Goal: Information Seeking & Learning: Learn about a topic

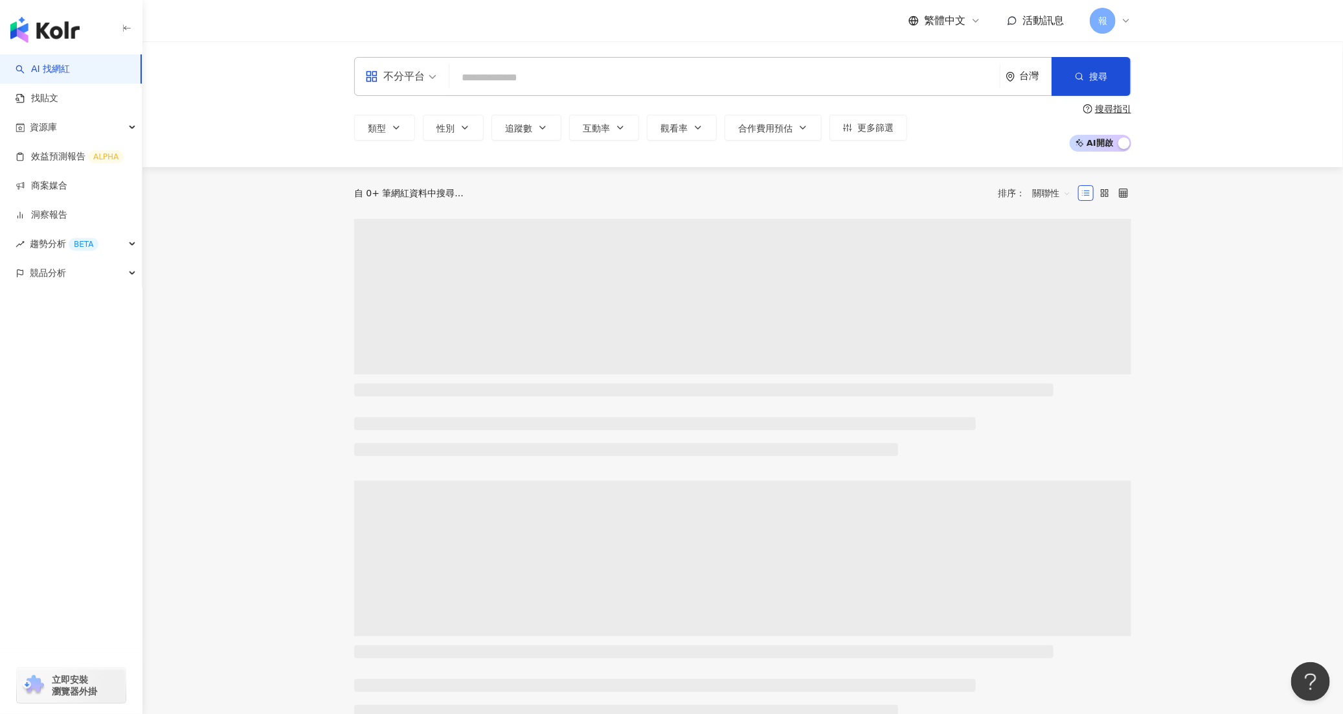
click at [697, 73] on input "search" at bounding box center [725, 77] width 540 height 25
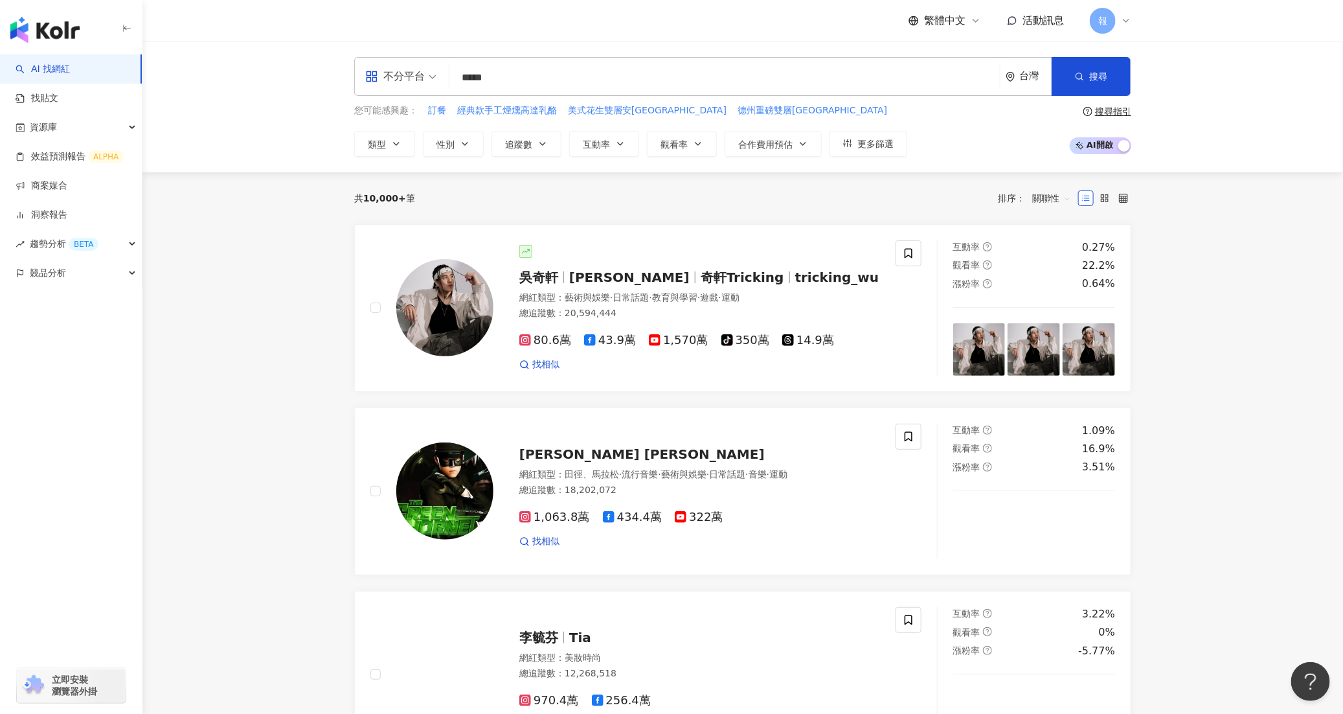
type input "*****"
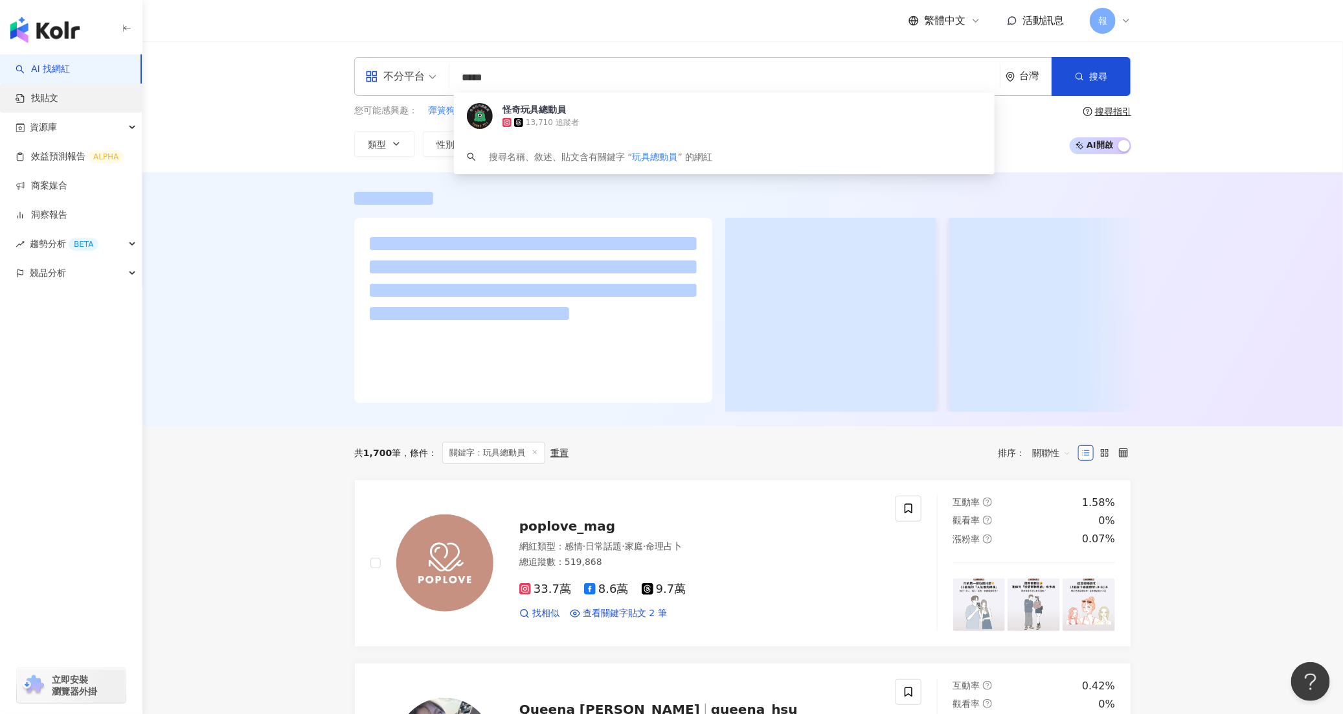
click at [58, 98] on link "找貼文" at bounding box center [37, 98] width 43 height 13
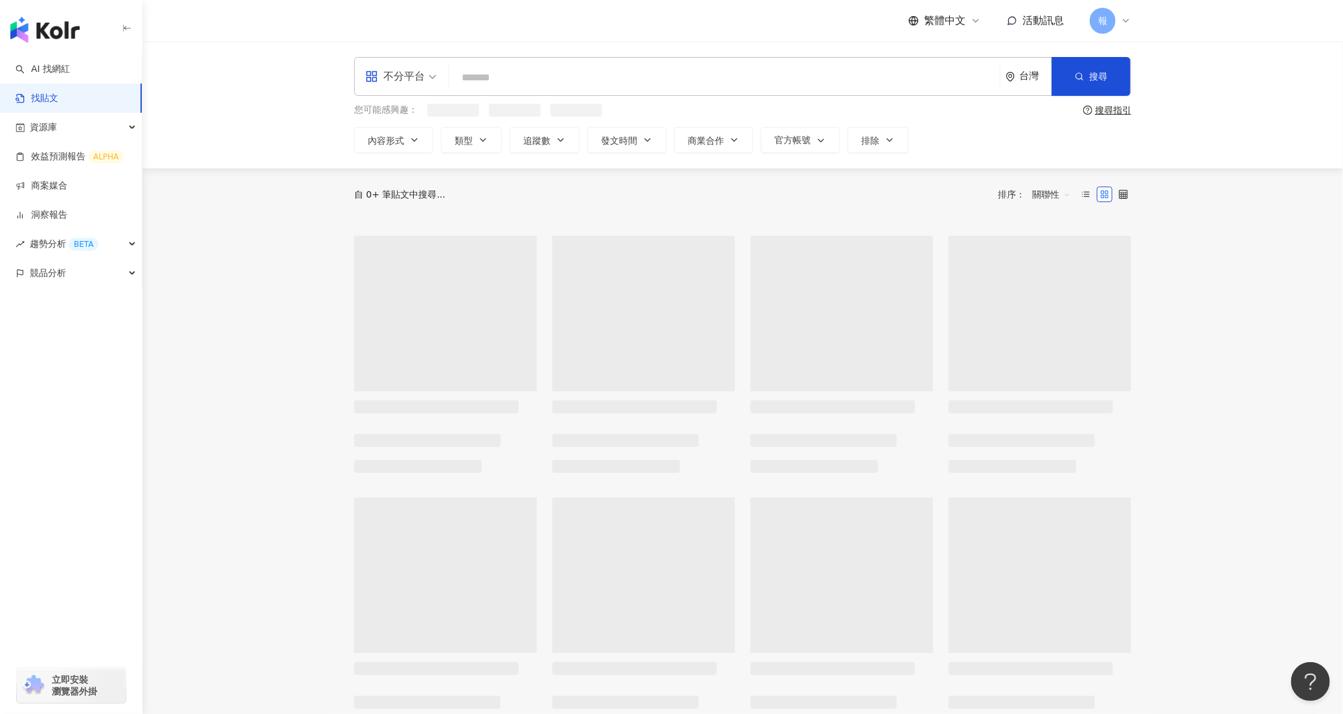
click at [585, 76] on input "search" at bounding box center [725, 77] width 540 height 28
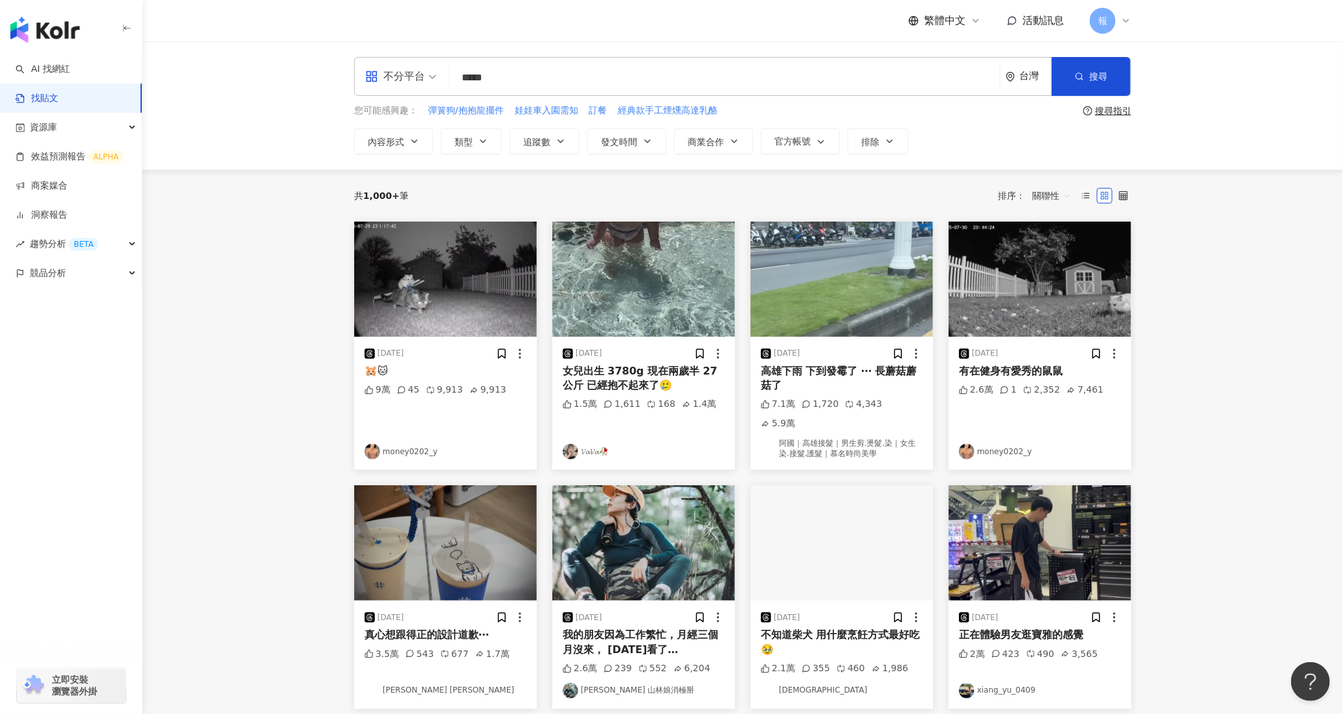
type input "*****"
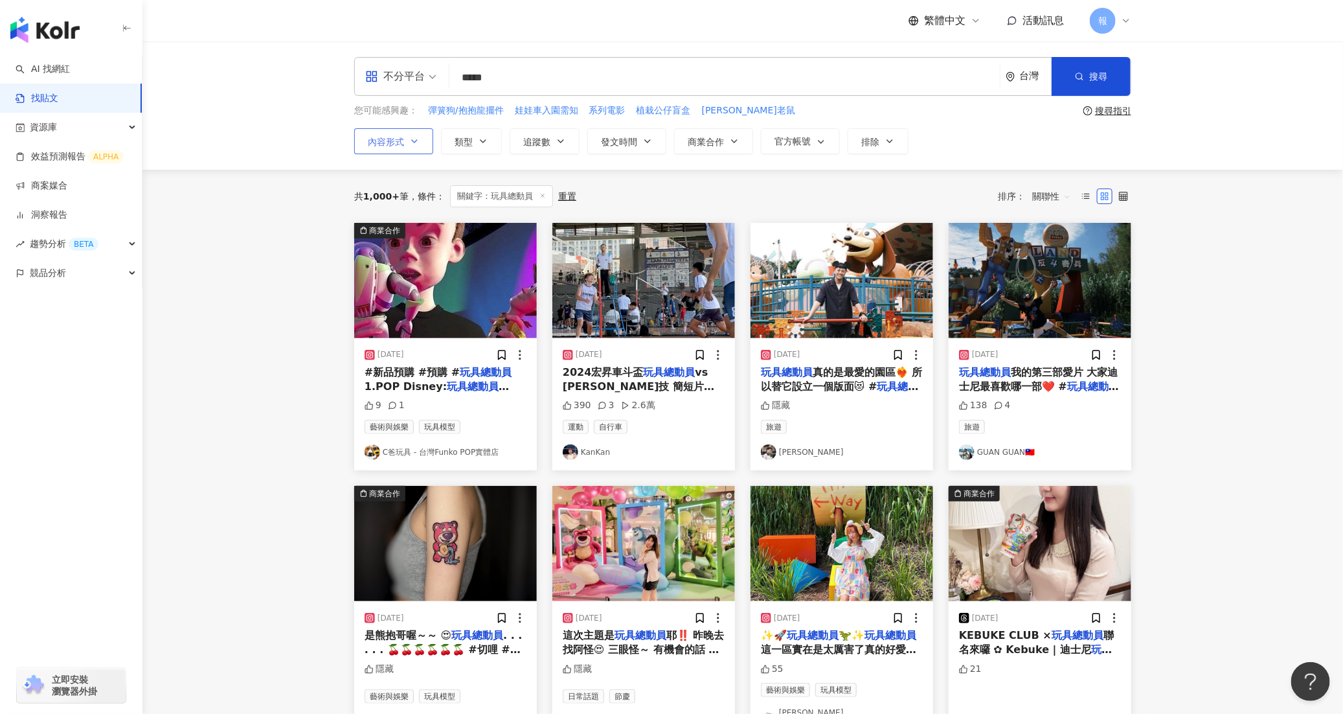
click at [400, 135] on button "內容形式" at bounding box center [393, 141] width 79 height 26
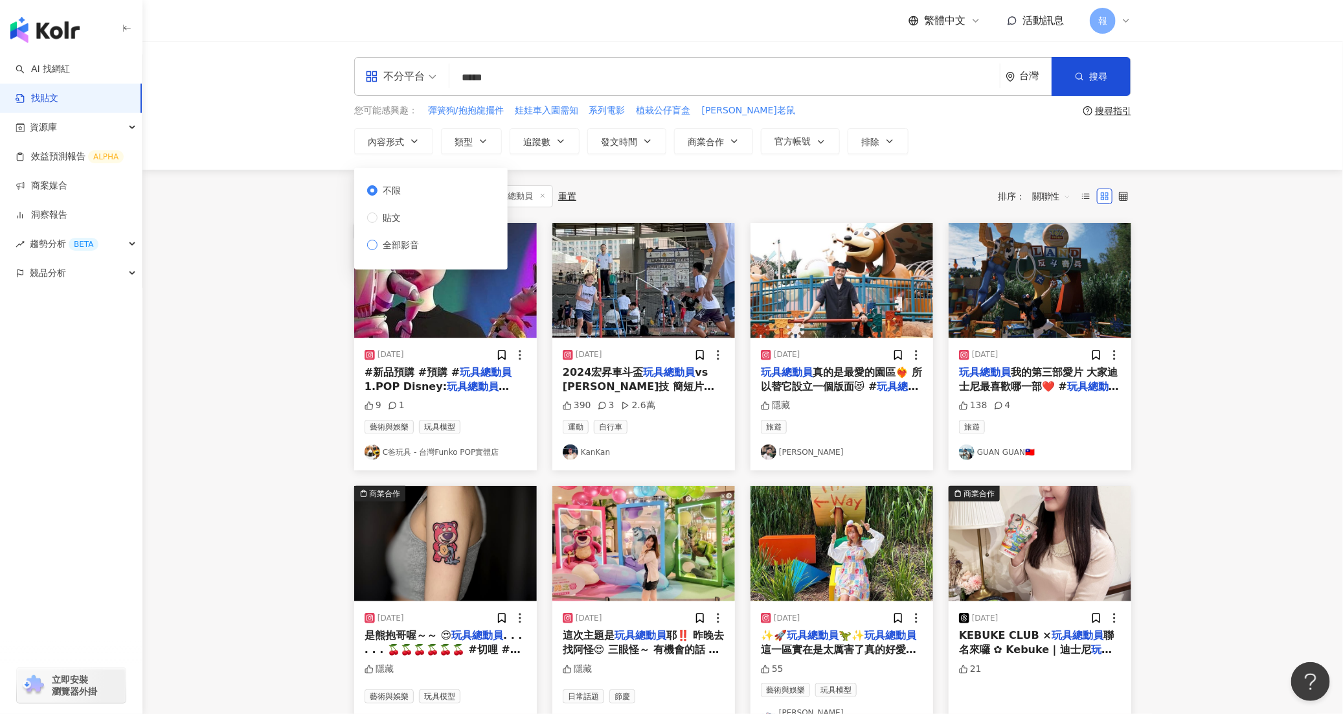
click at [390, 242] on span "全部影音" at bounding box center [401, 245] width 47 height 14
click at [391, 188] on span "不限" at bounding box center [392, 190] width 28 height 14
click at [672, 195] on div "共 1,000+ 筆 條件 ： 關鍵字：玩具總動員 重置 排序： 關聯性" at bounding box center [742, 196] width 777 height 22
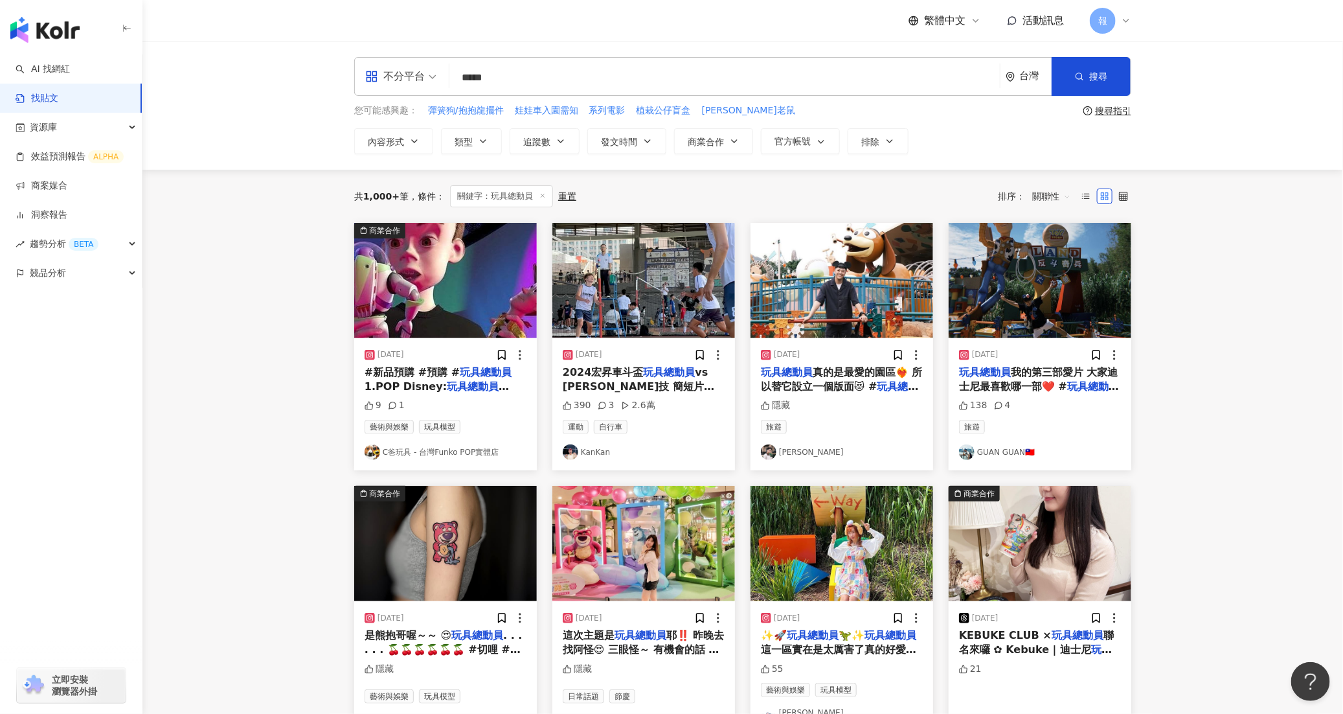
click at [749, 195] on div "共 1,000+ 筆 條件 ： 關鍵字：玩具總動員 重置 排序： 關聯性" at bounding box center [742, 196] width 777 height 22
click at [447, 381] on mark "玩具總動員" at bounding box center [478, 386] width 62 height 12
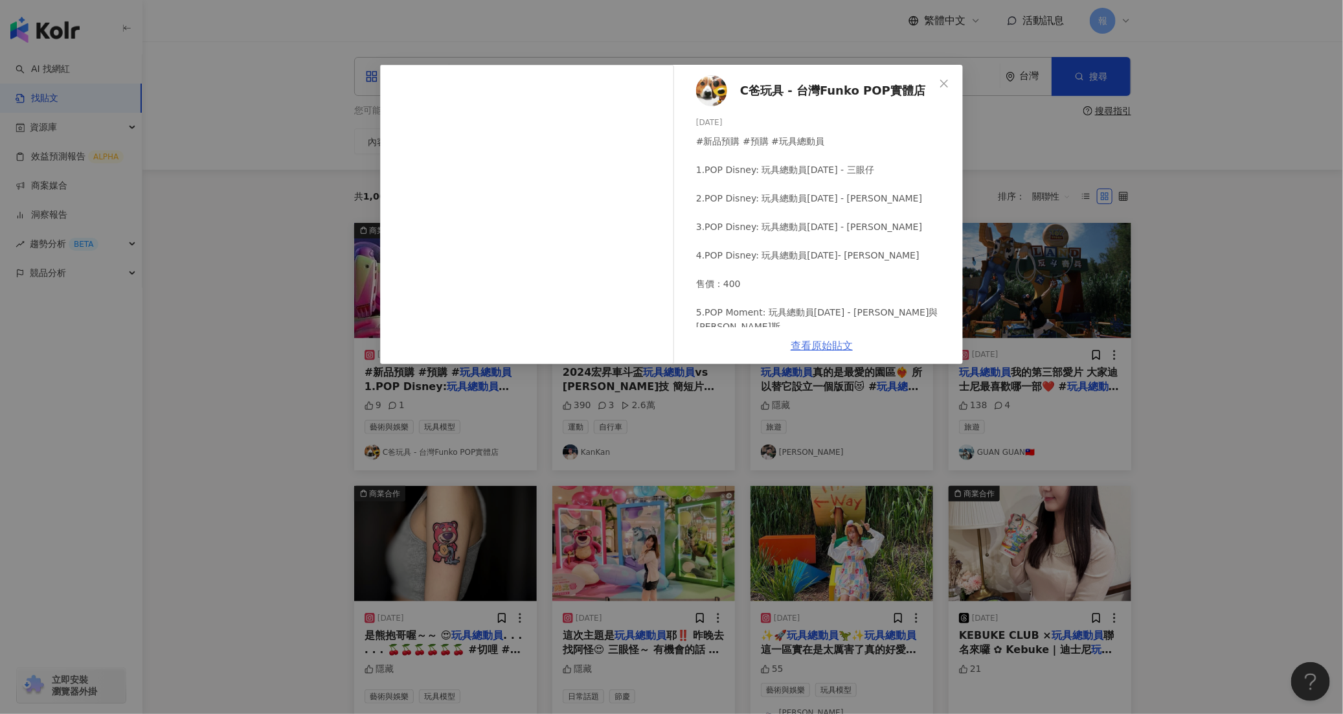
click at [829, 346] on link "查看原始貼文" at bounding box center [822, 345] width 62 height 12
click at [1208, 300] on div "C爸玩具 - 台灣Funko POP實體店 2024/11/24 #新品預購 #預購 #玩具總動員 1.POP Disney: 玩具總動員30年 - 三眼仔 …" at bounding box center [671, 357] width 1343 height 714
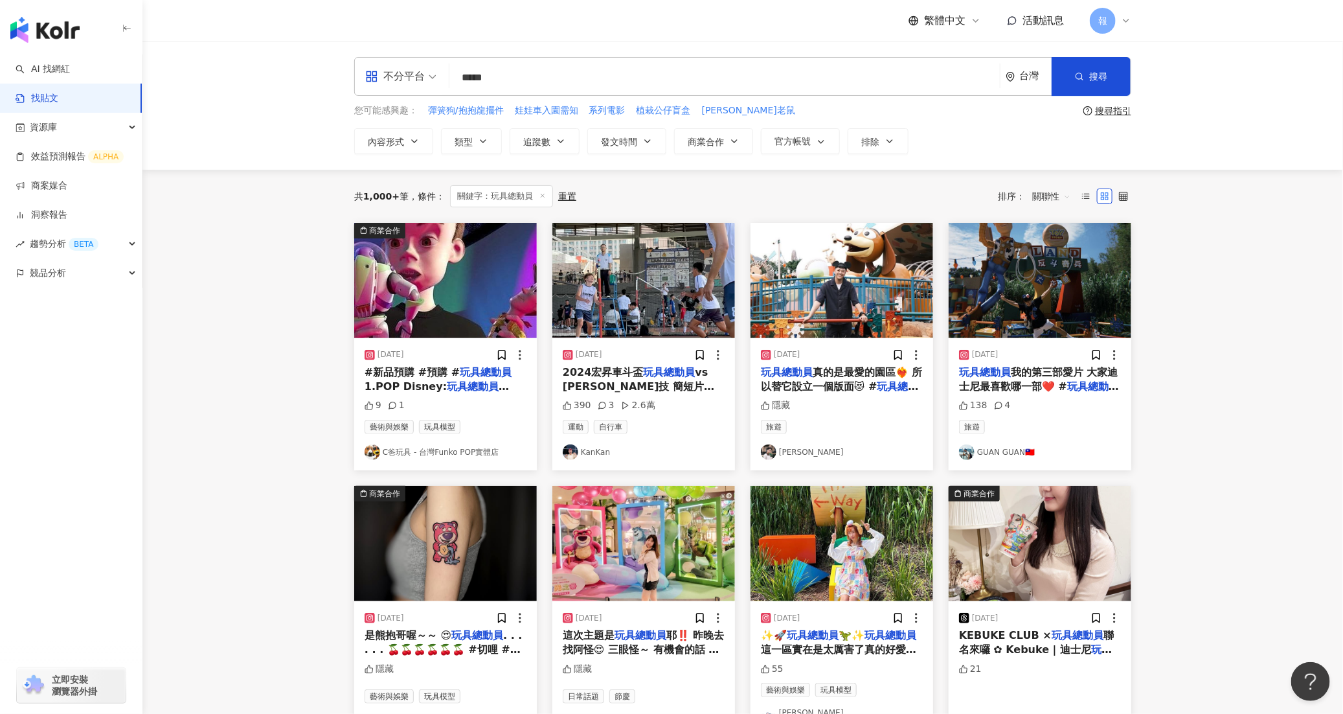
click at [606, 453] on link "KanKan" at bounding box center [644, 452] width 162 height 16
click at [664, 370] on mark "玩具總動員" at bounding box center [670, 372] width 52 height 12
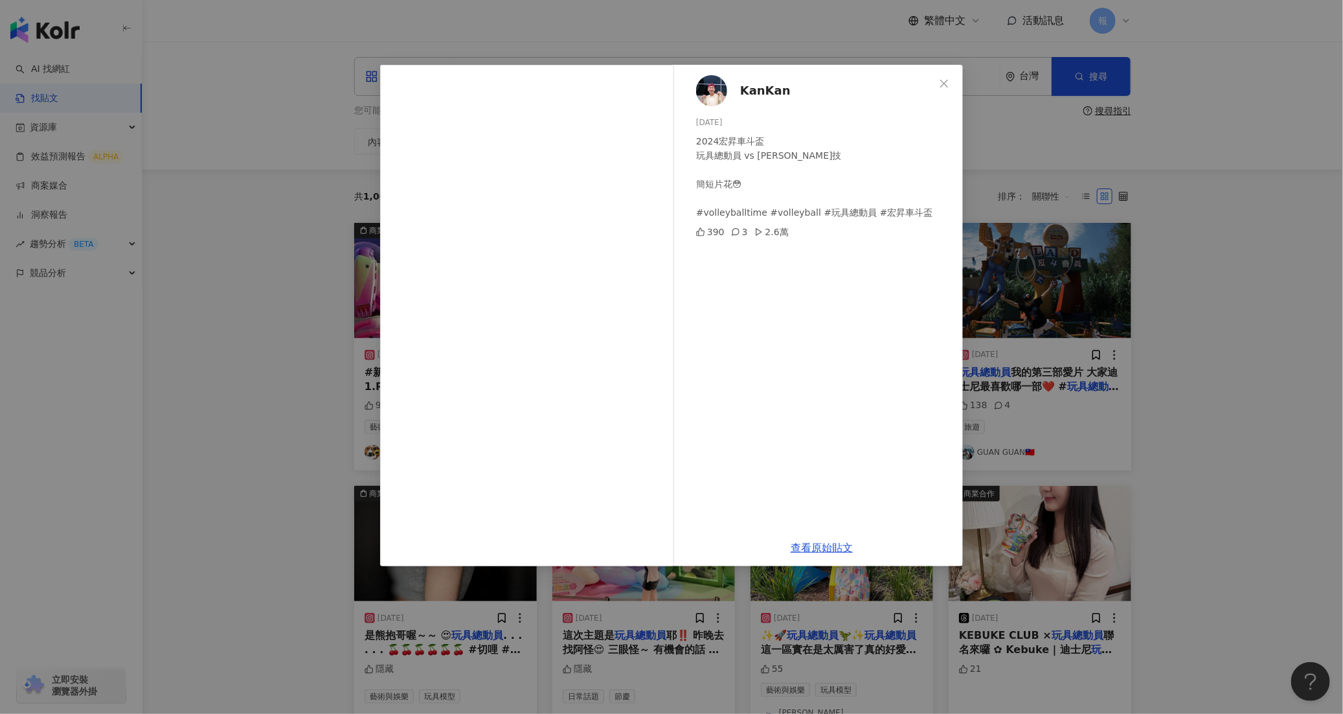
click at [845, 568] on div "KanKan 2024/8/25 2024宏昇車斗盃 玩具總動員 vs 德祐生技 簡短片花😳 #volleyballtime #volleyball #玩具總…" at bounding box center [671, 357] width 1343 height 714
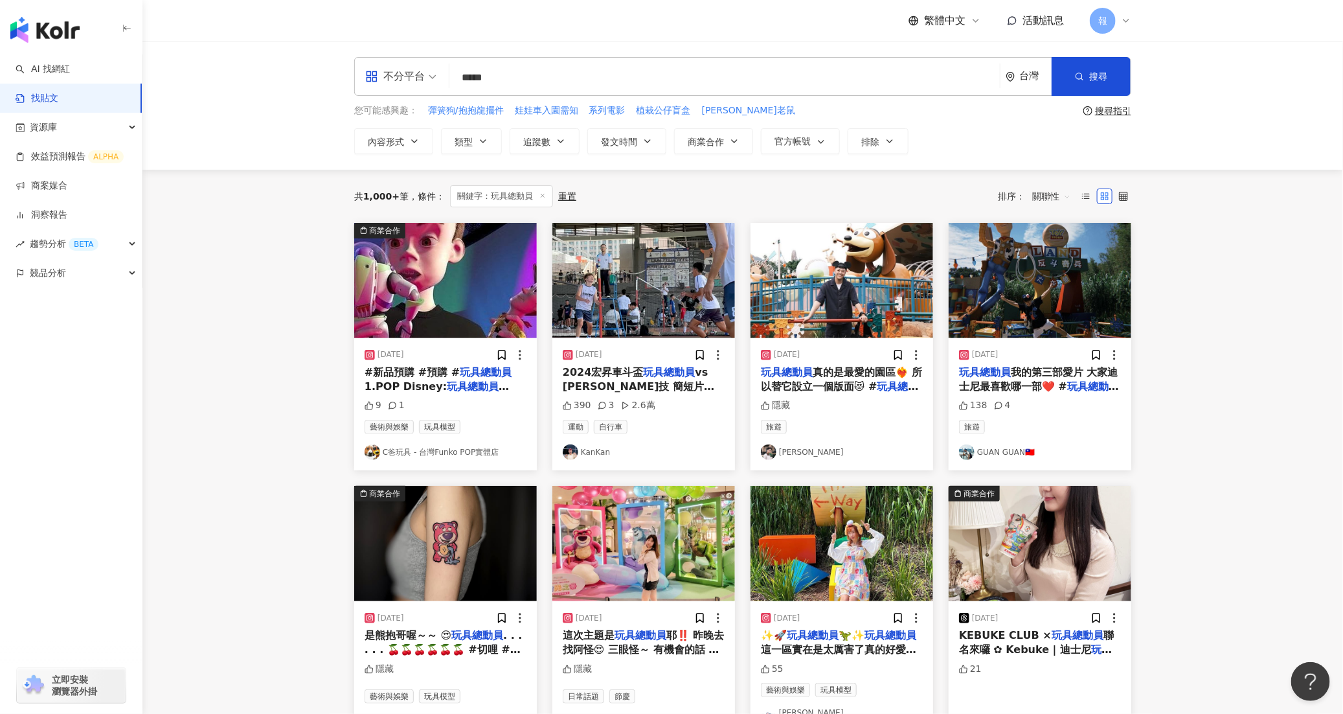
click at [600, 386] on span "vs 德祐生技 簡短片花😳 #volleyballtime #volleyball #" at bounding box center [639, 394] width 152 height 56
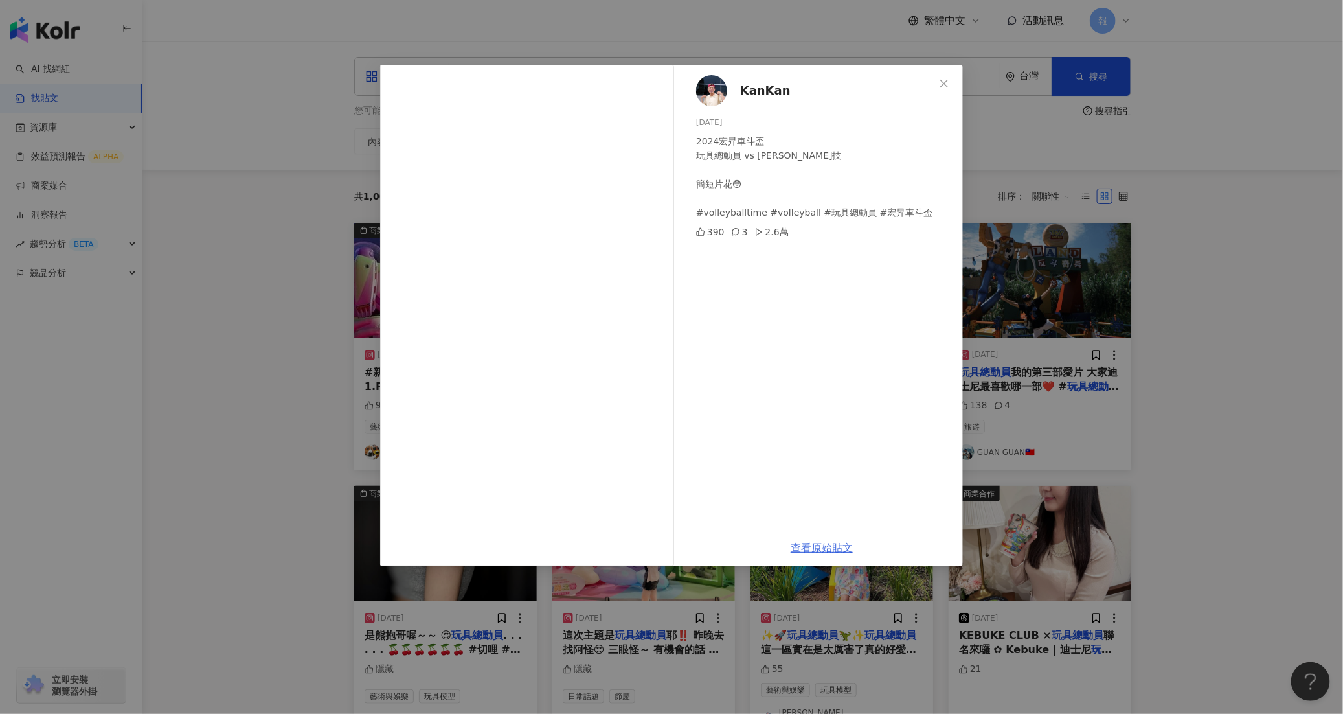
click at [823, 543] on link "查看原始貼文" at bounding box center [822, 547] width 62 height 12
click at [947, 83] on icon "close" at bounding box center [944, 83] width 10 height 10
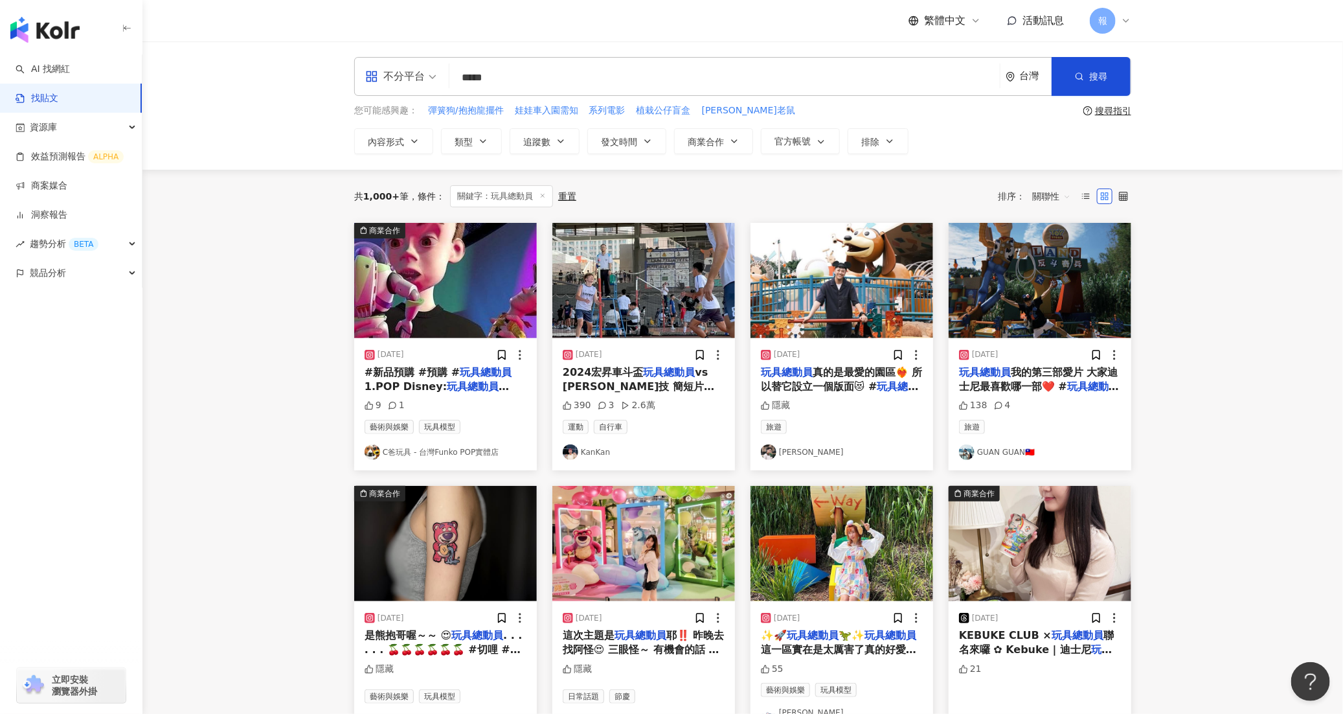
click at [843, 385] on span "真的是最愛的園區❤️‍🔥 所以替它設立一個版面😻 #" at bounding box center [842, 379] width 162 height 27
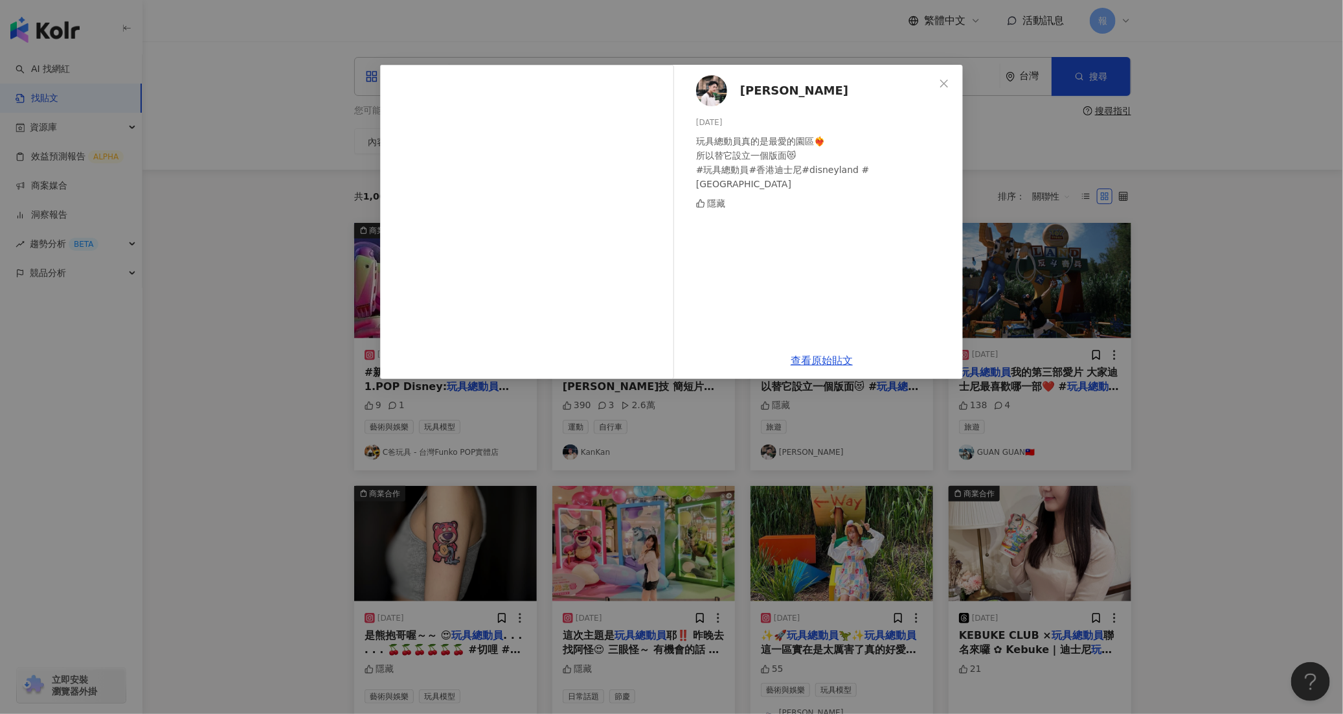
click at [833, 367] on div "查看原始貼文" at bounding box center [822, 360] width 282 height 37
click at [839, 359] on link "查看原始貼文" at bounding box center [822, 360] width 62 height 12
click at [1188, 380] on div "謝秉彥 2024/11/21 玩具總動員真的是最愛的園區❤️‍🔥 所以替它設立一個版面😻 #玩具總動員#香港迪士尼#disneyland #hongkong …" at bounding box center [671, 357] width 1343 height 714
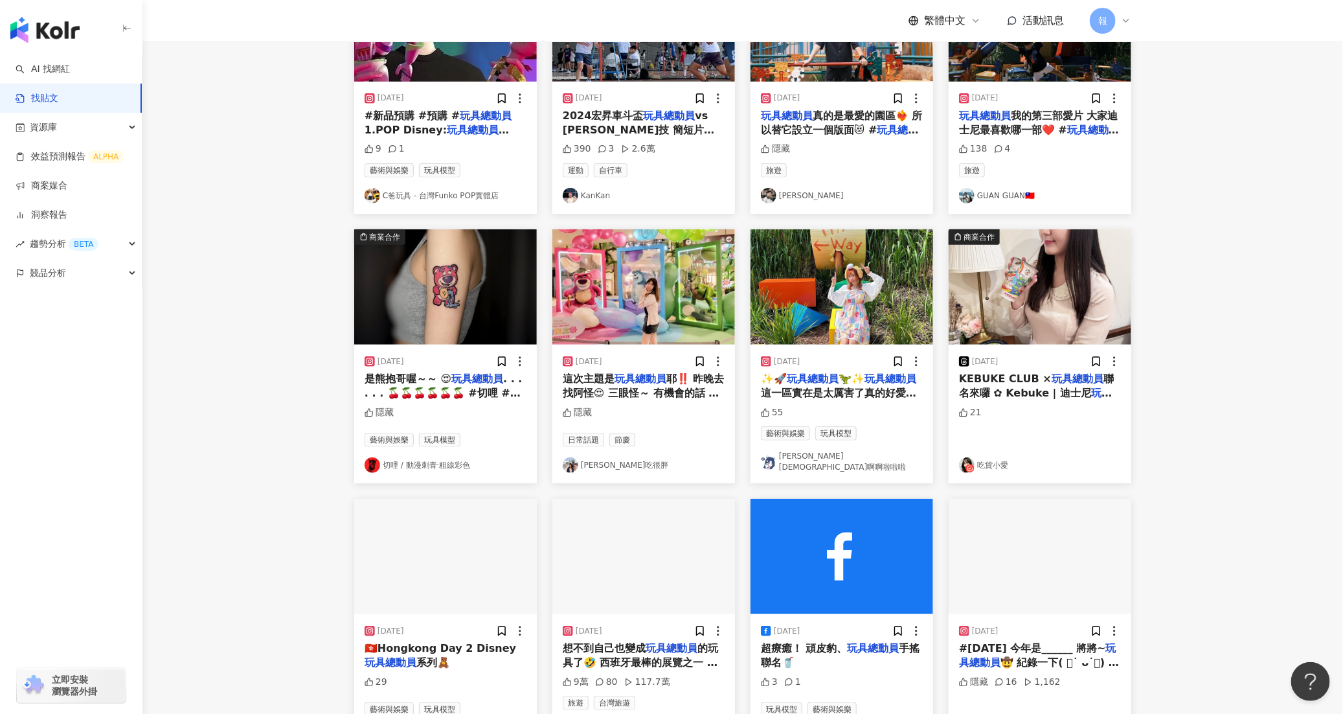
scroll to position [336, 0]
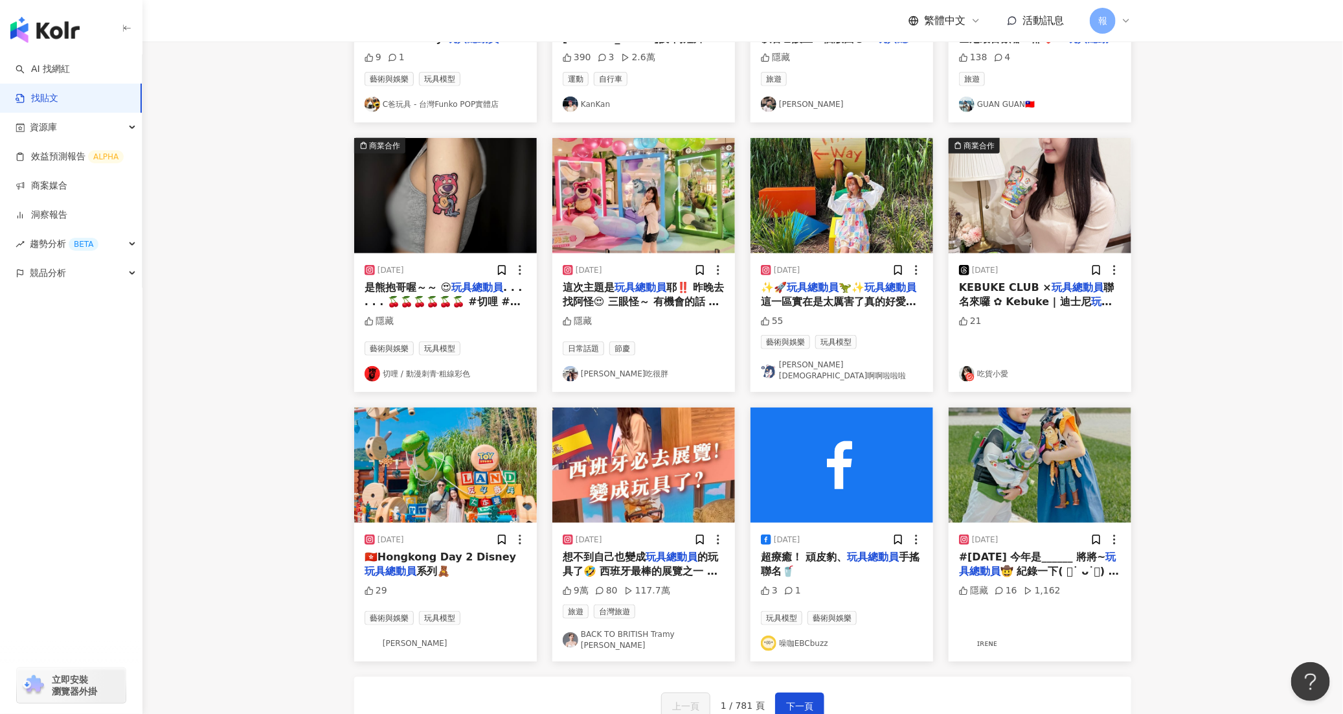
click at [1017, 563] on span "#halloween 今年是______ 將將~" at bounding box center [1032, 556] width 147 height 12
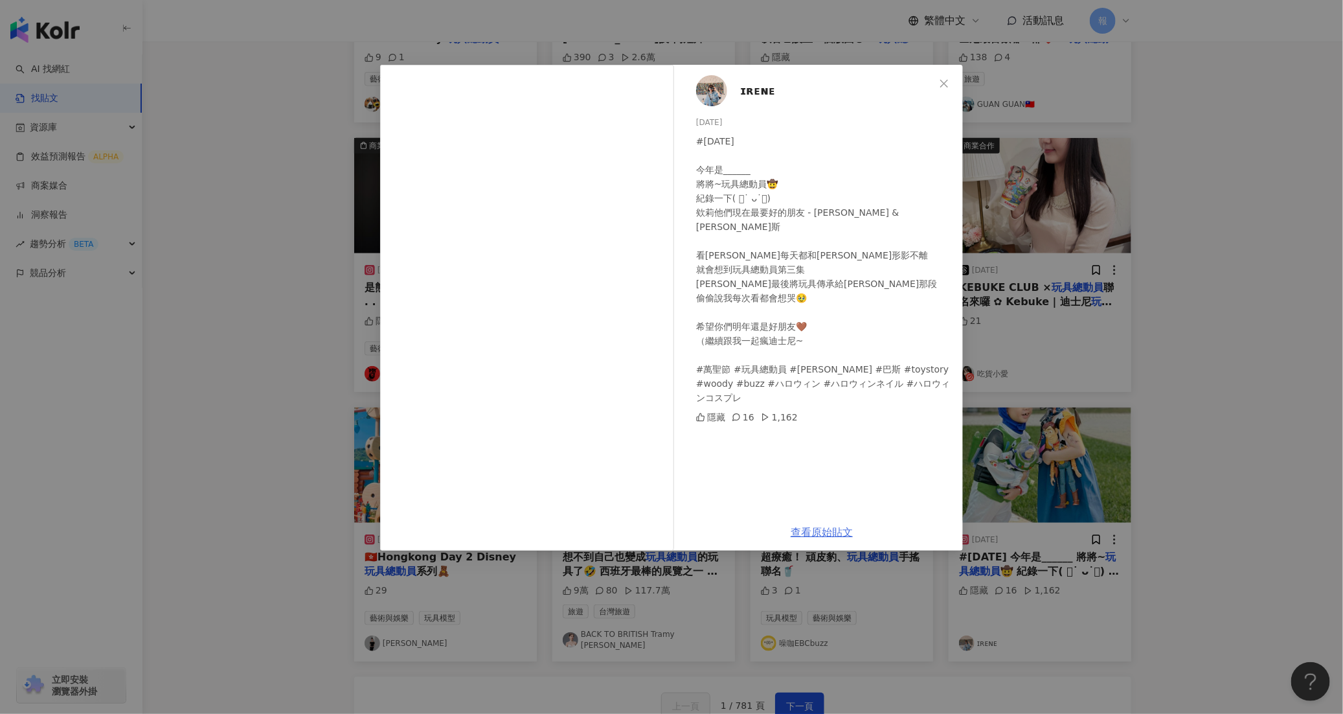
click at [833, 527] on link "查看原始貼文" at bounding box center [822, 532] width 62 height 12
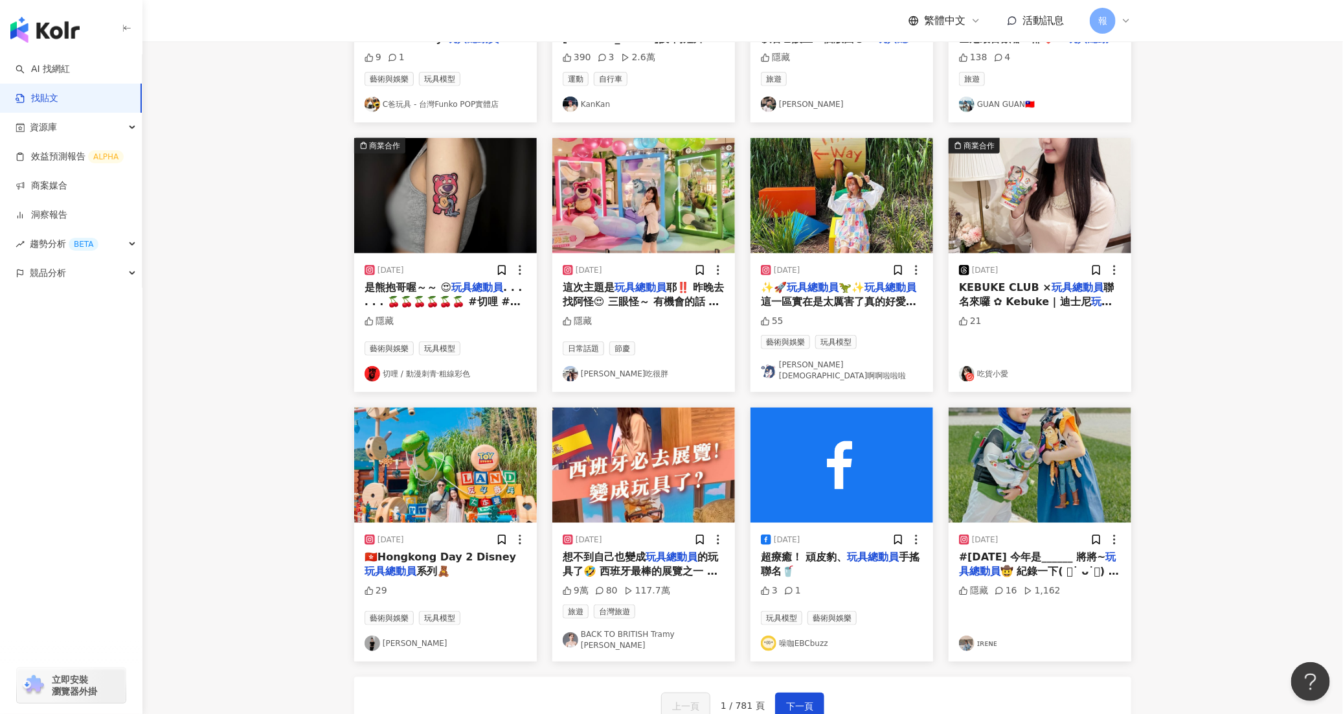
click at [593, 565] on div "想不到自己也變成 玩具總動員 的玩具了🤣 西班牙最棒的展覽之一 #皮克斯動畫展 是你的話會一起加入嗎？ #旅遊 #萊旅遊 #國外旅遊 #西班牙 # 玩具總動員" at bounding box center [644, 564] width 162 height 29
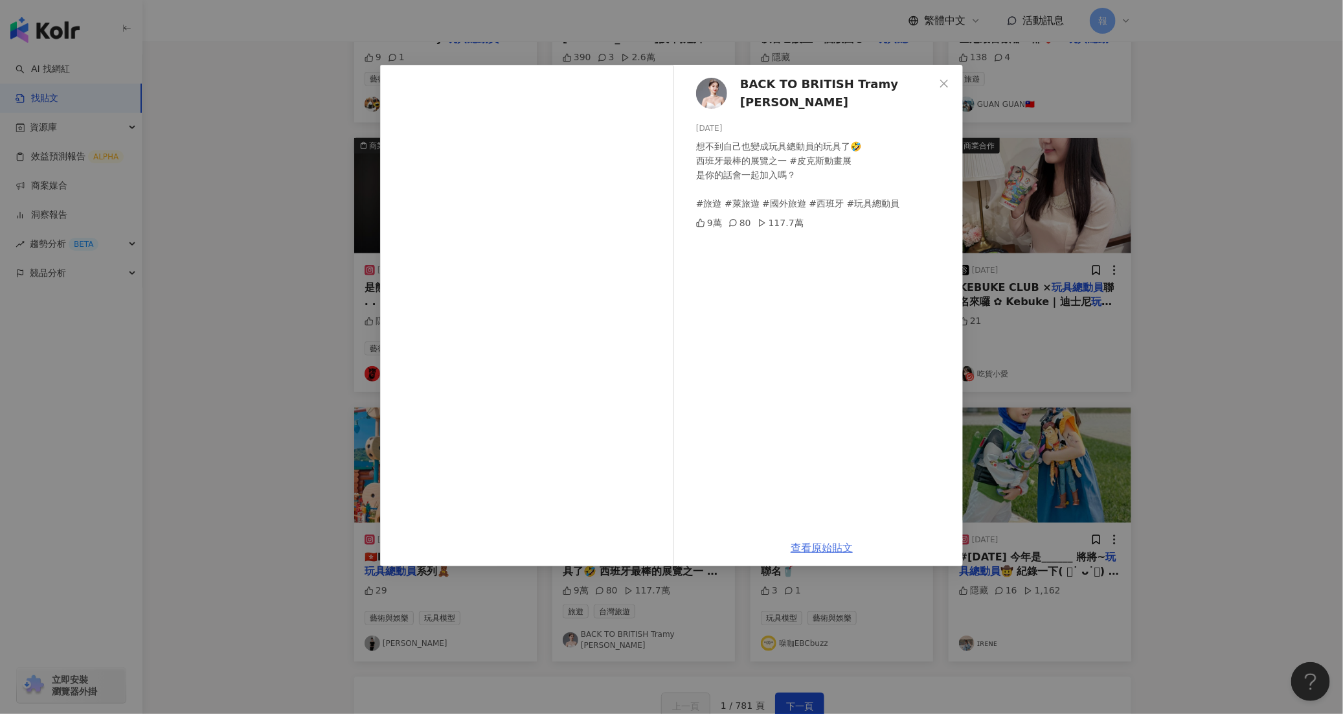
click at [834, 548] on link "查看原始貼文" at bounding box center [822, 547] width 62 height 12
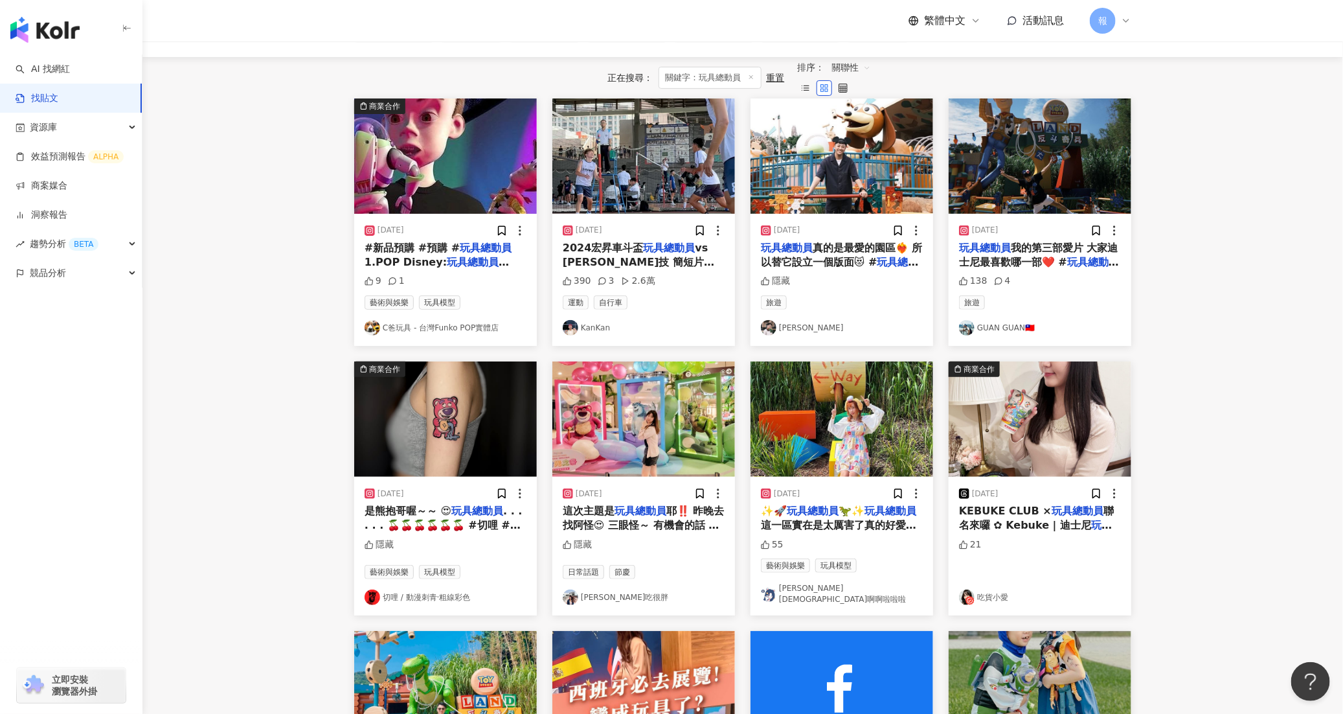
scroll to position [529, 0]
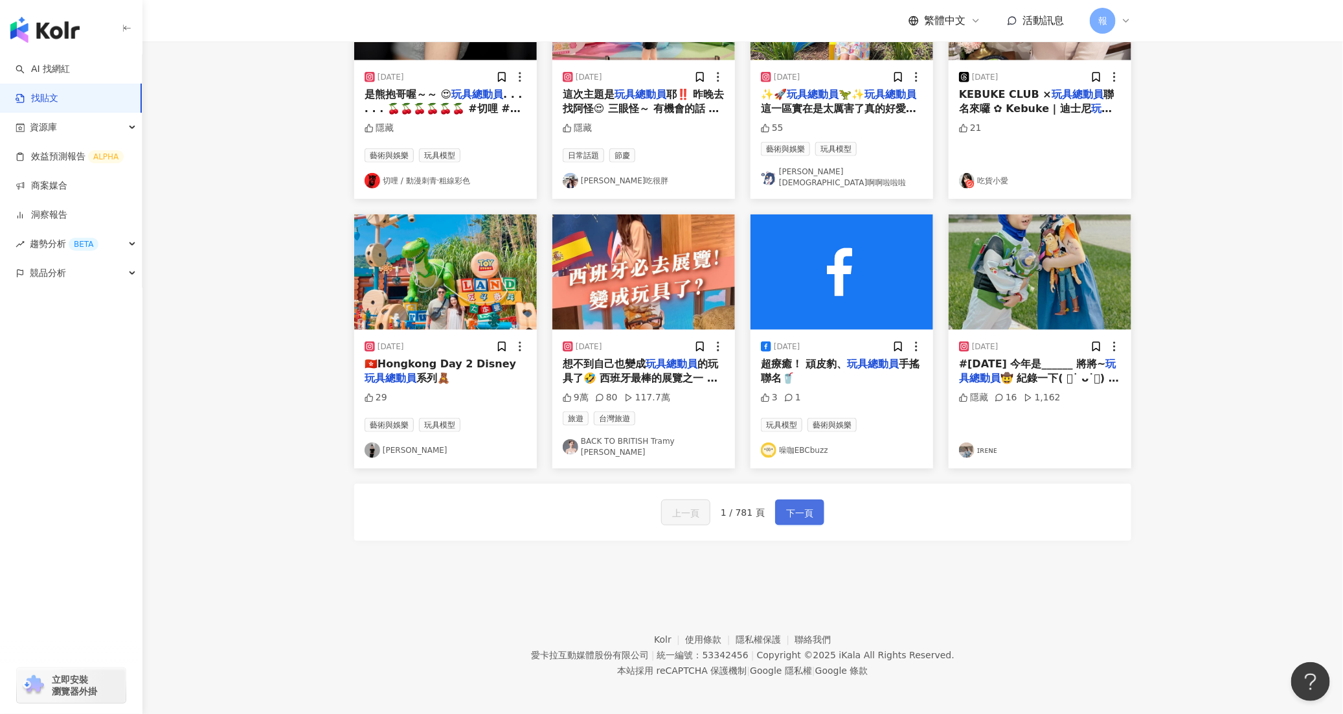
click at [798, 517] on span "下一頁" at bounding box center [799, 513] width 27 height 16
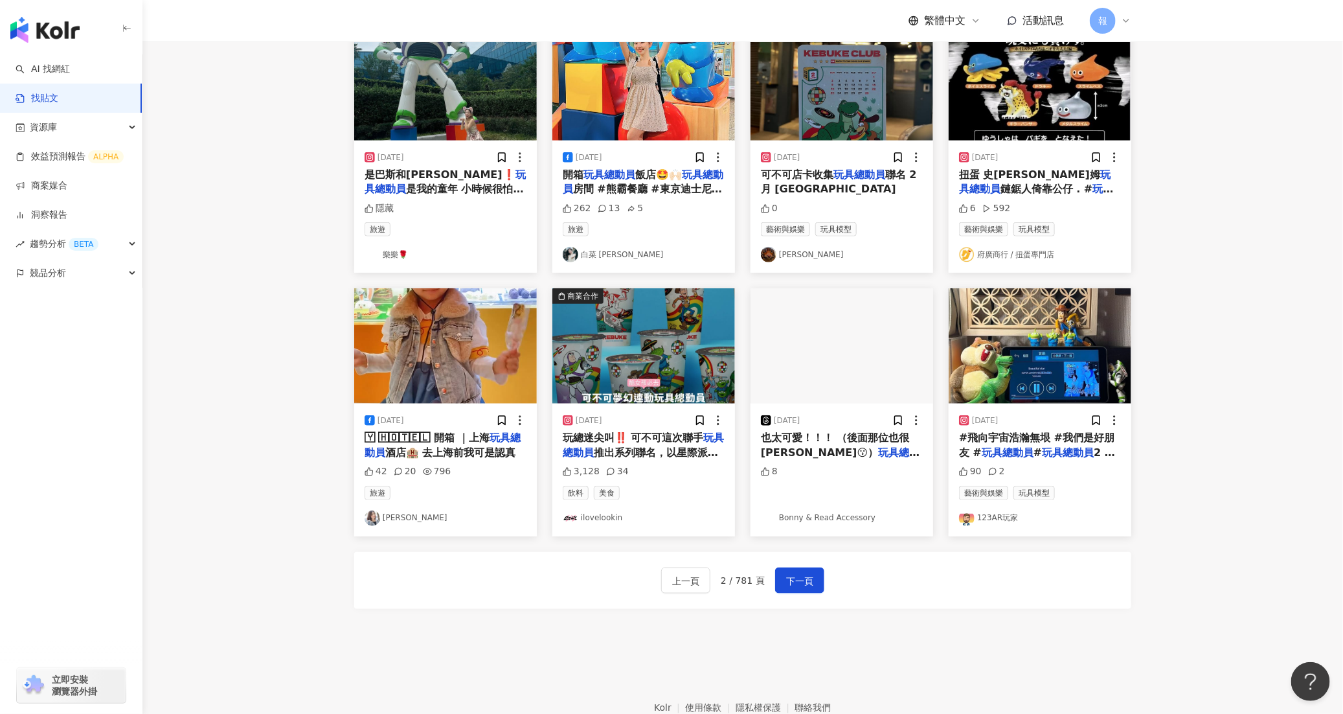
scroll to position [481, 0]
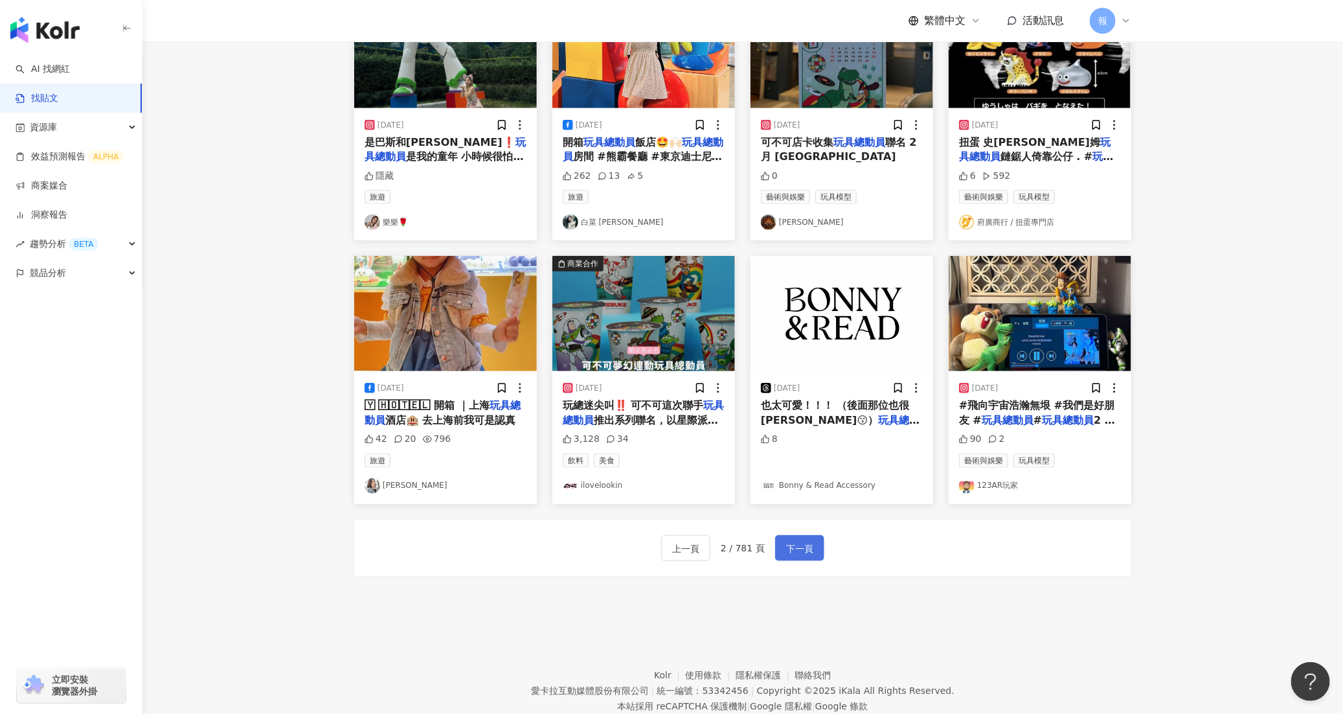
click at [791, 556] on span "下一頁" at bounding box center [799, 549] width 27 height 16
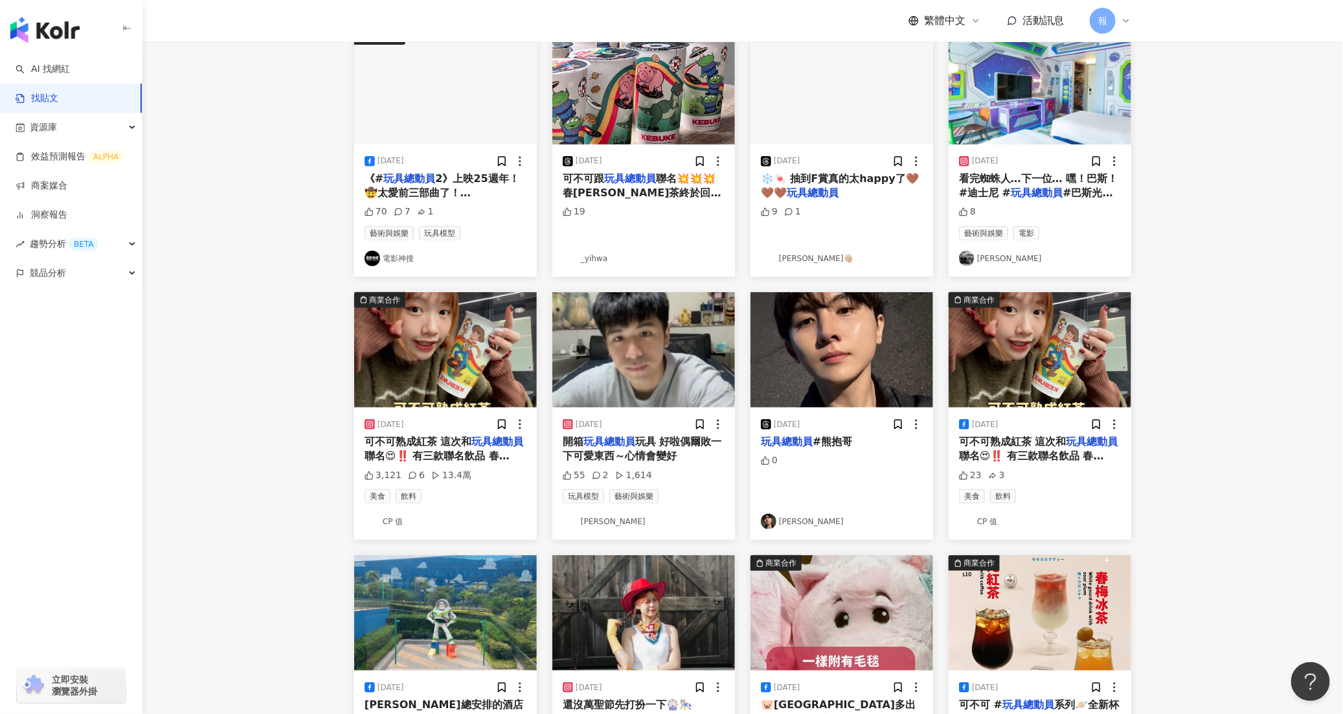
scroll to position [0, 0]
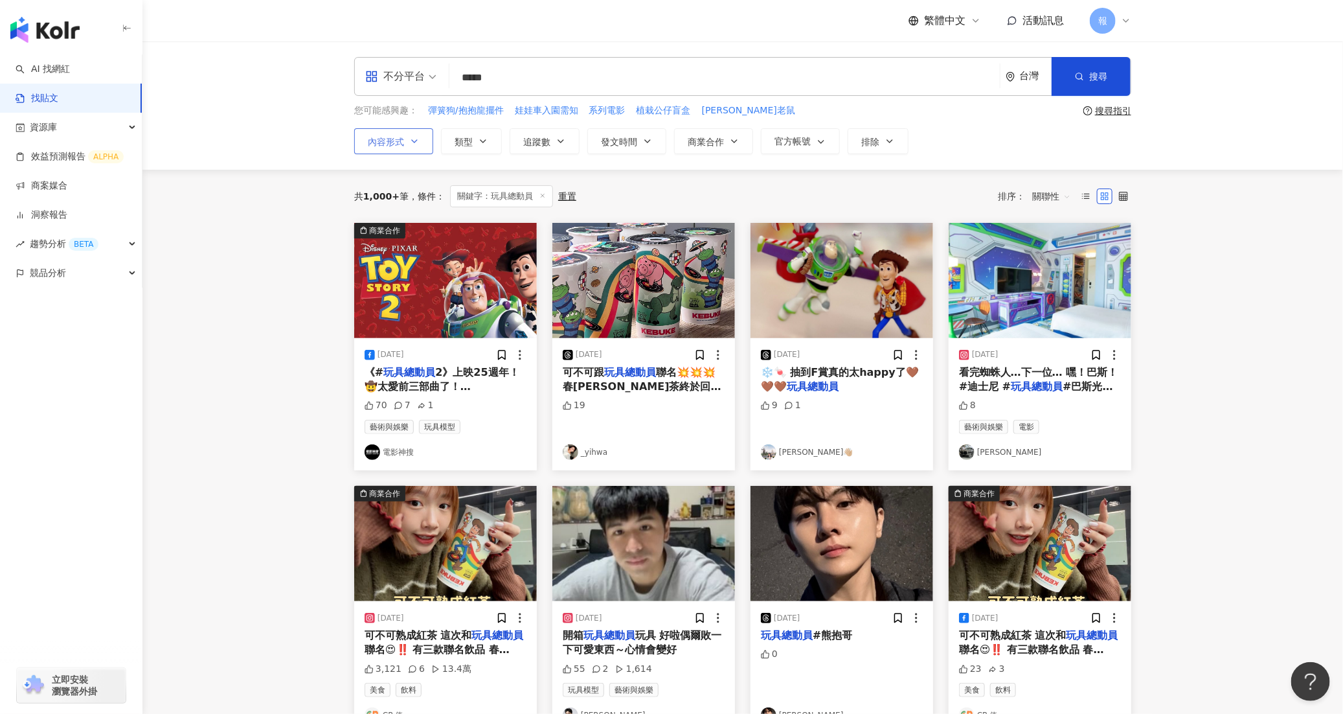
click at [412, 143] on icon "button" at bounding box center [414, 141] width 10 height 10
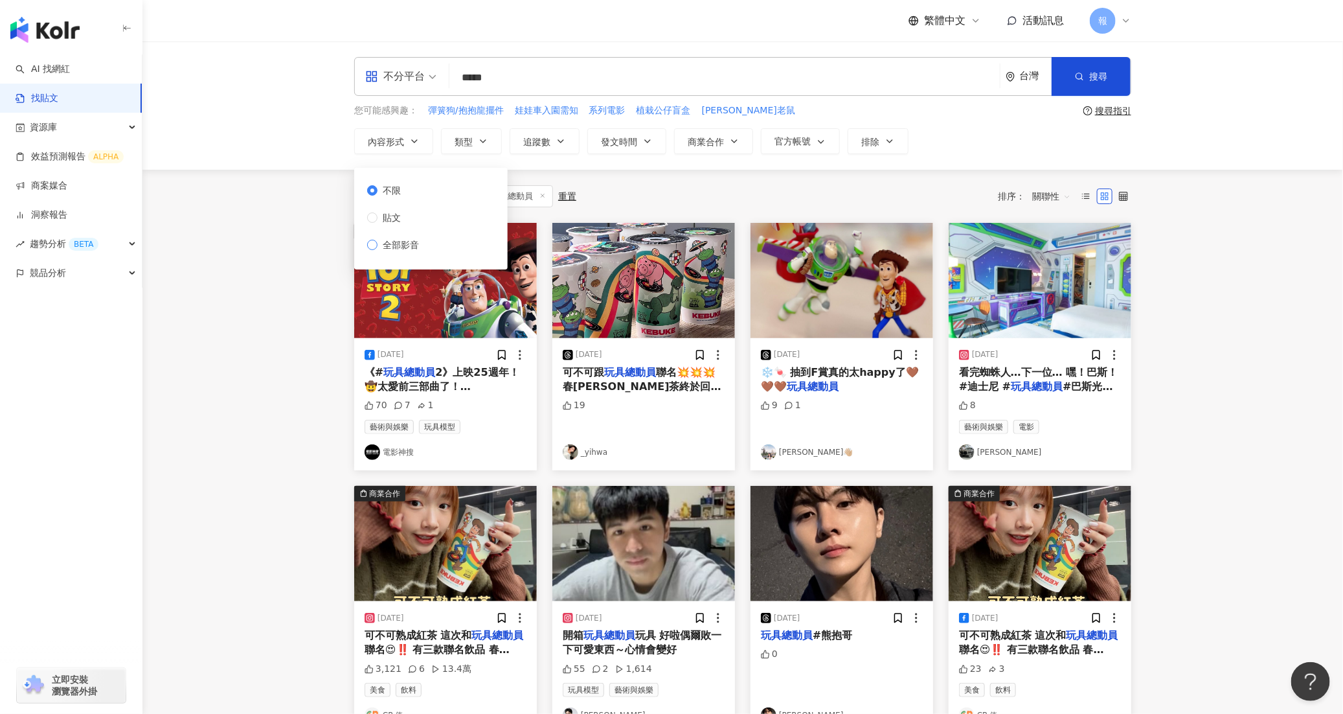
click at [409, 246] on span "全部影音" at bounding box center [401, 245] width 47 height 14
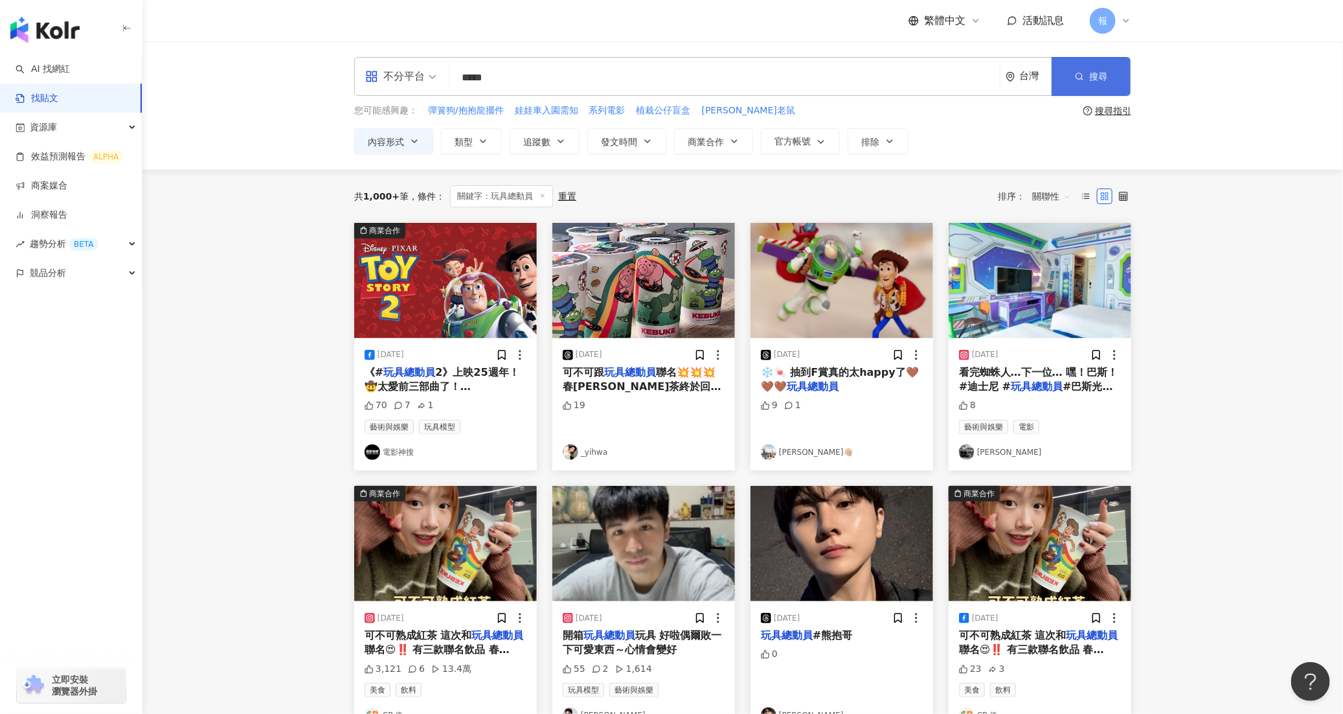
click at [1095, 83] on button "搜尋" at bounding box center [1091, 76] width 79 height 39
click at [1076, 70] on button "搜尋" at bounding box center [1091, 76] width 79 height 39
click at [1081, 65] on button "搜尋" at bounding box center [1091, 76] width 79 height 39
click at [1081, 72] on icon "button" at bounding box center [1079, 76] width 9 height 9
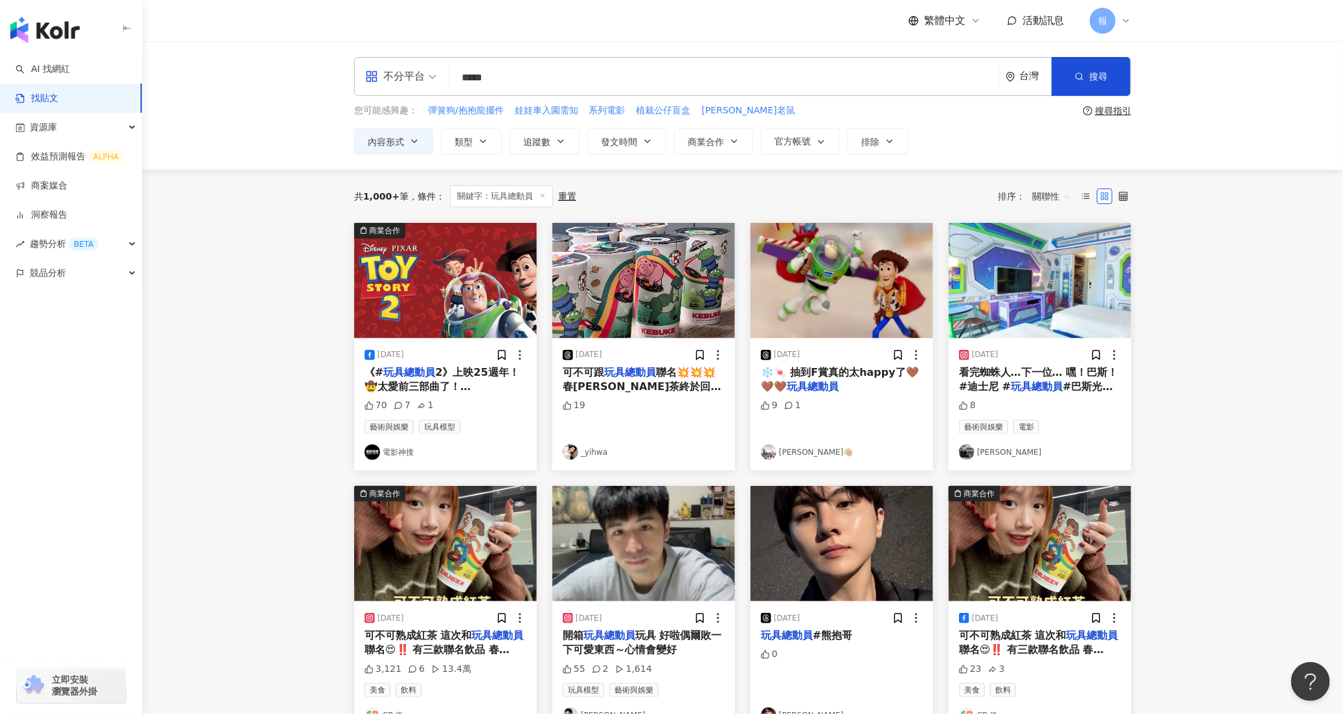
click at [556, 71] on input "*****" at bounding box center [725, 77] width 540 height 28
click at [1091, 76] on span "搜尋" at bounding box center [1098, 76] width 18 height 10
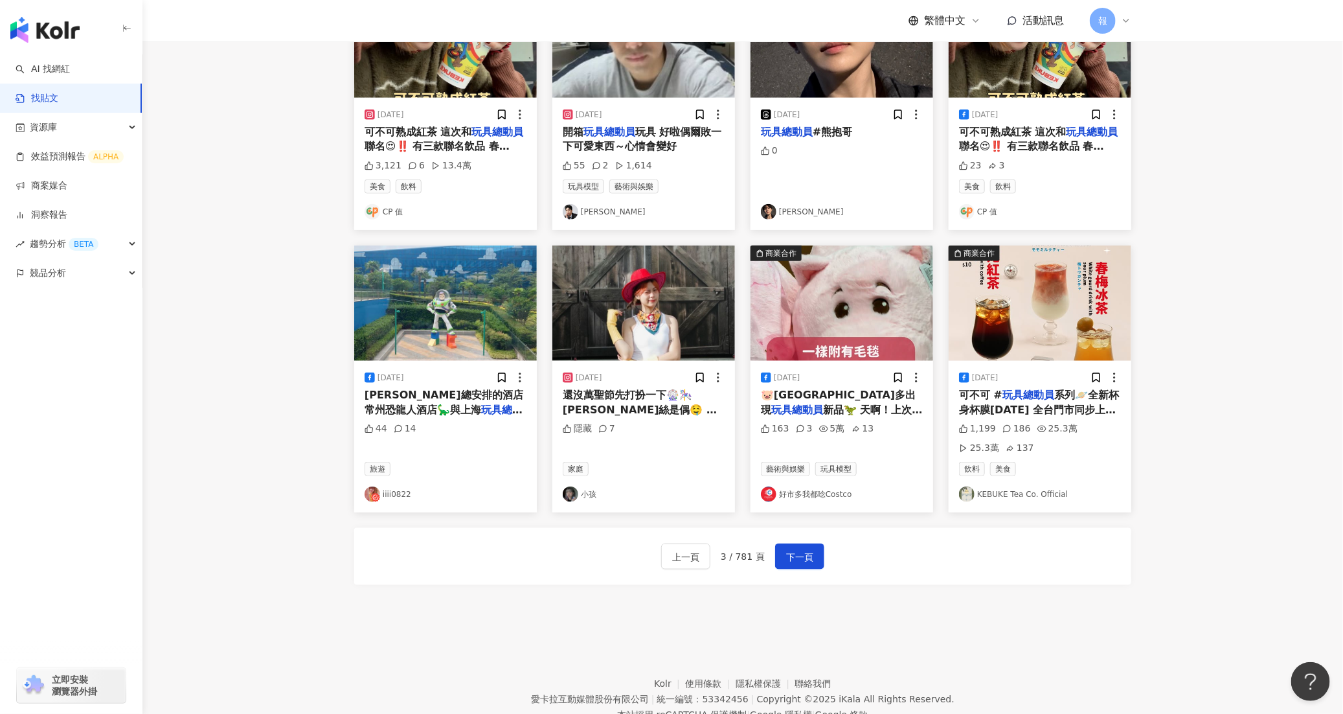
scroll to position [548, 0]
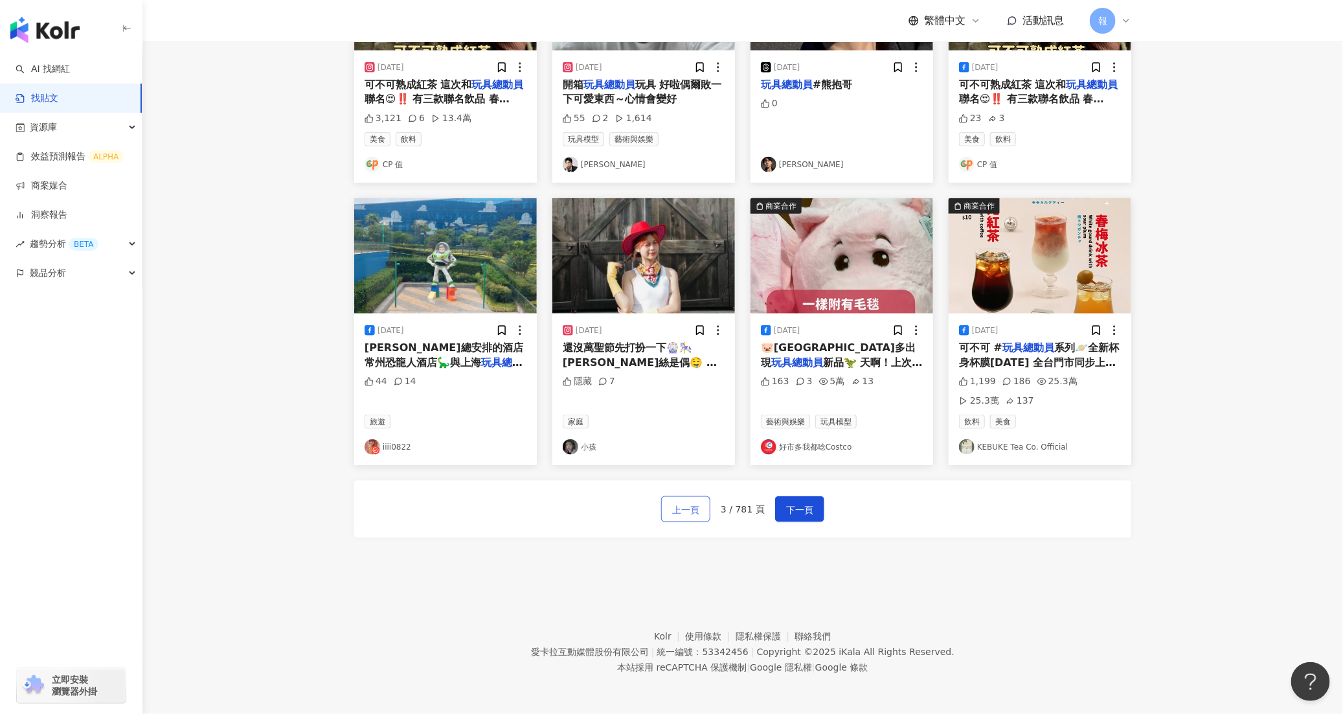
click at [702, 510] on button "上一頁" at bounding box center [685, 509] width 49 height 26
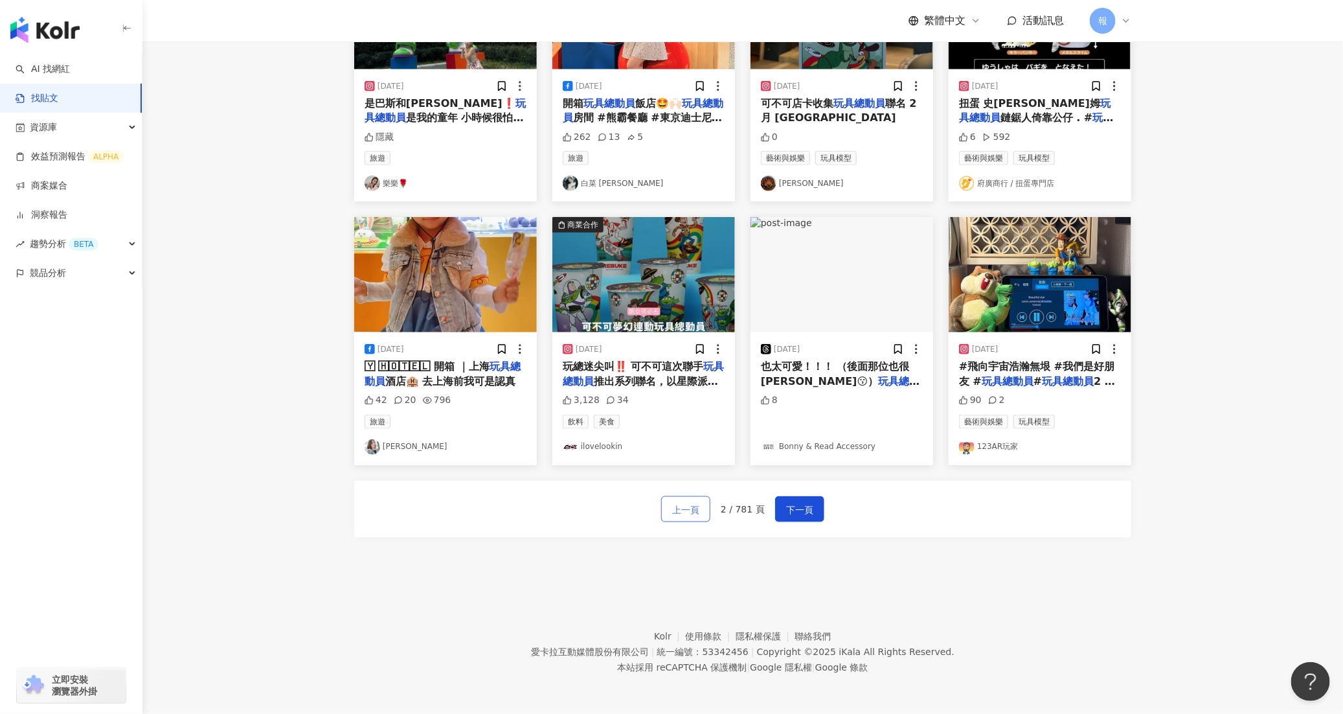
click at [699, 511] on span "上一頁" at bounding box center [685, 510] width 27 height 16
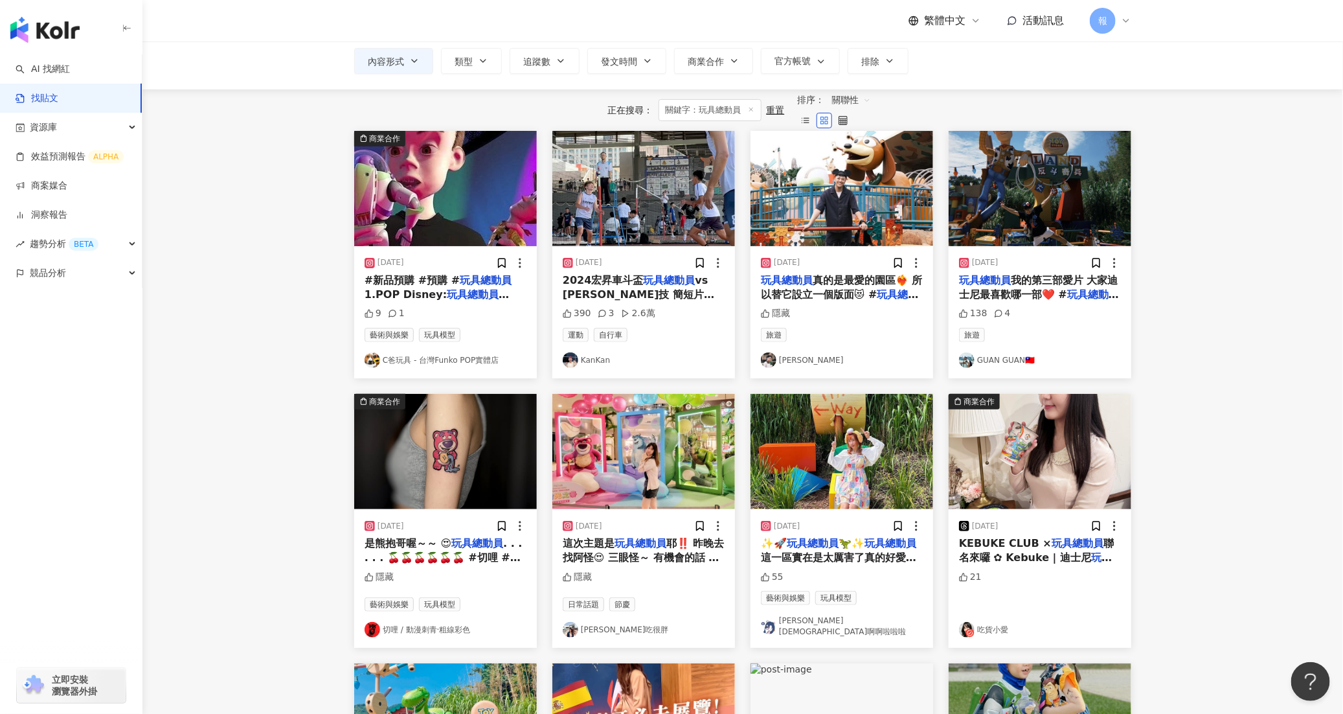
scroll to position [0, 0]
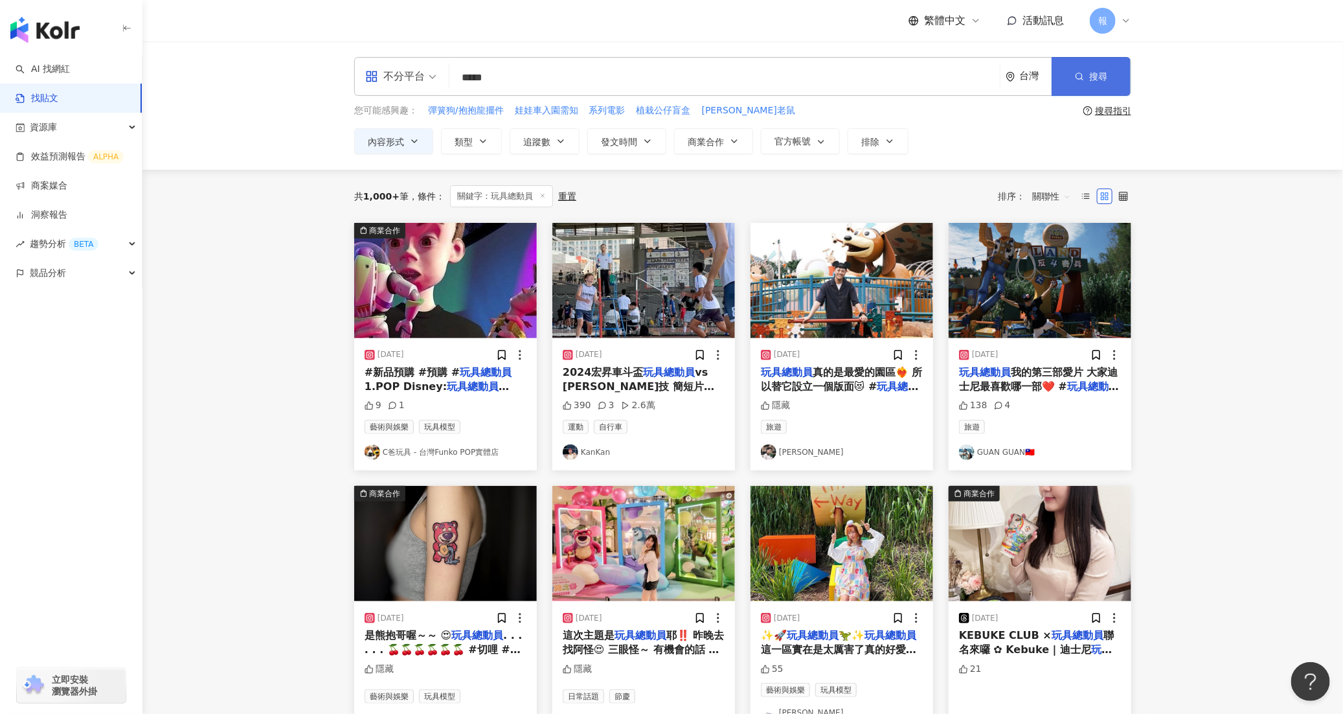
click at [1092, 74] on span "搜尋" at bounding box center [1098, 76] width 18 height 10
click at [1091, 79] on span "搜尋" at bounding box center [1098, 76] width 18 height 10
click at [390, 148] on button "內容形式" at bounding box center [393, 141] width 79 height 26
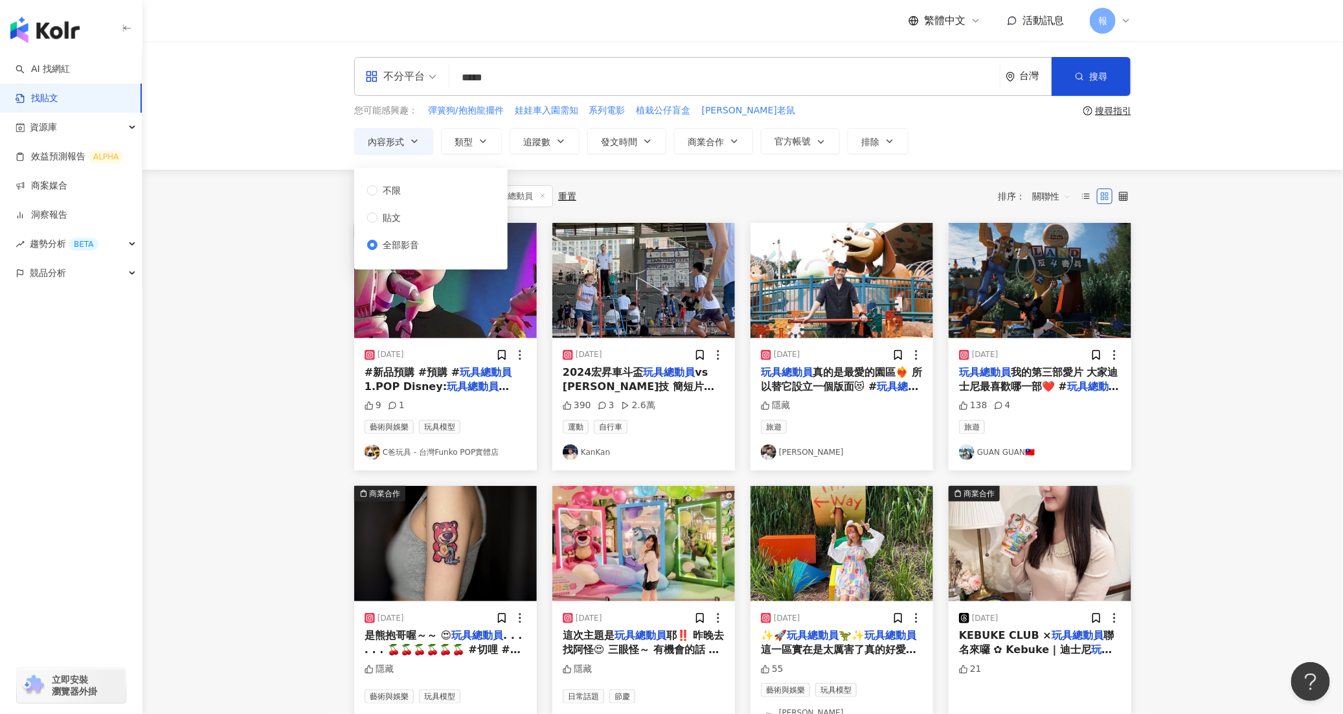
click at [419, 247] on span "全部影音" at bounding box center [401, 245] width 47 height 14
click at [1074, 87] on button "搜尋" at bounding box center [1091, 76] width 79 height 39
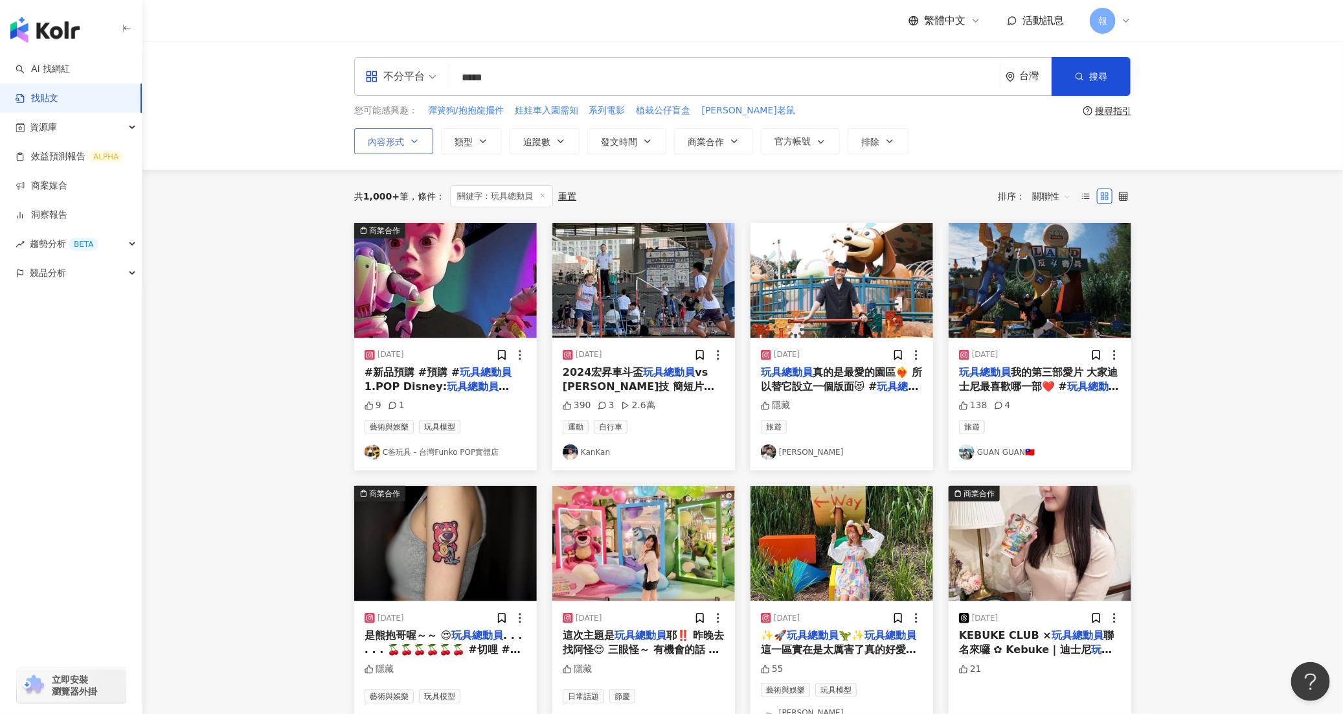
click at [414, 142] on icon "button" at bounding box center [414, 141] width 10 height 10
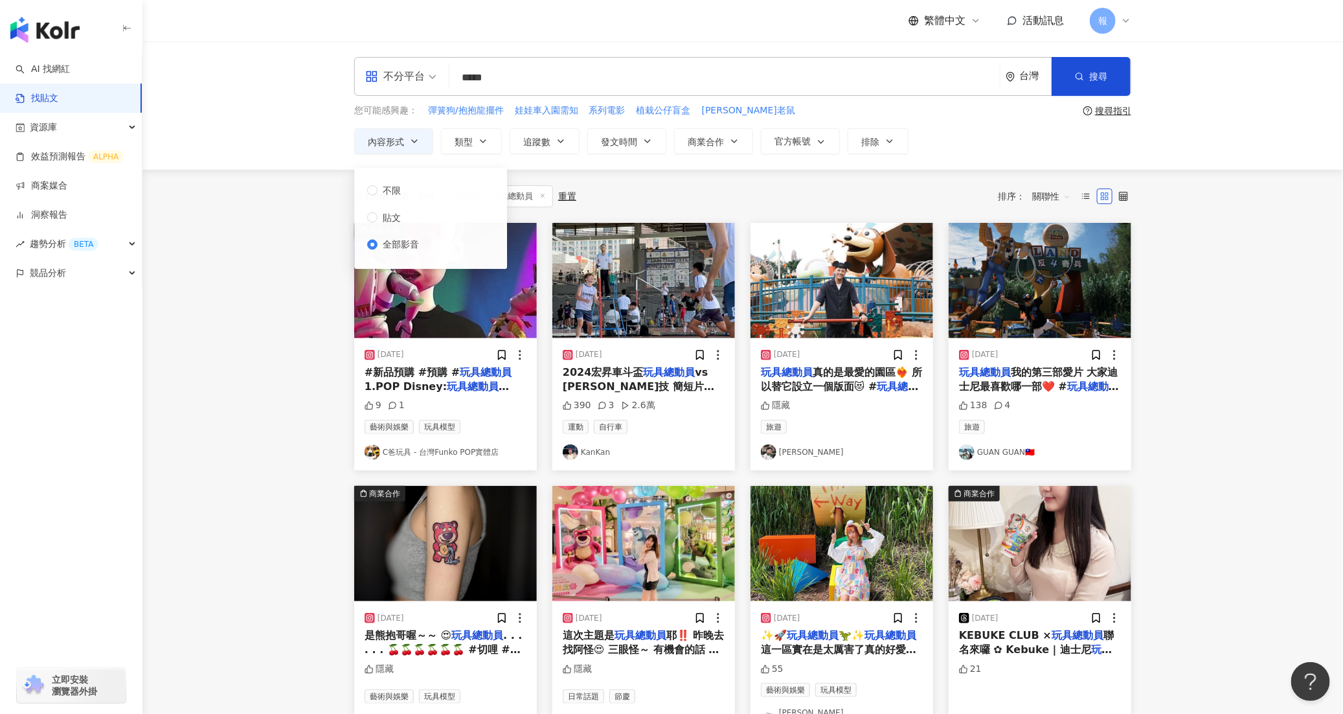
click at [1195, 424] on main "不分平台 ***** 台灣 搜尋 您可能感興趣： 彈簧狗/抱抱龍擺件 娃娃車入園需知 系列電影 植栽公仔盲盒 米奇老鼠 搜尋指引 內容形式 類型 追蹤數 發文…" at bounding box center [742, 577] width 1201 height 1072
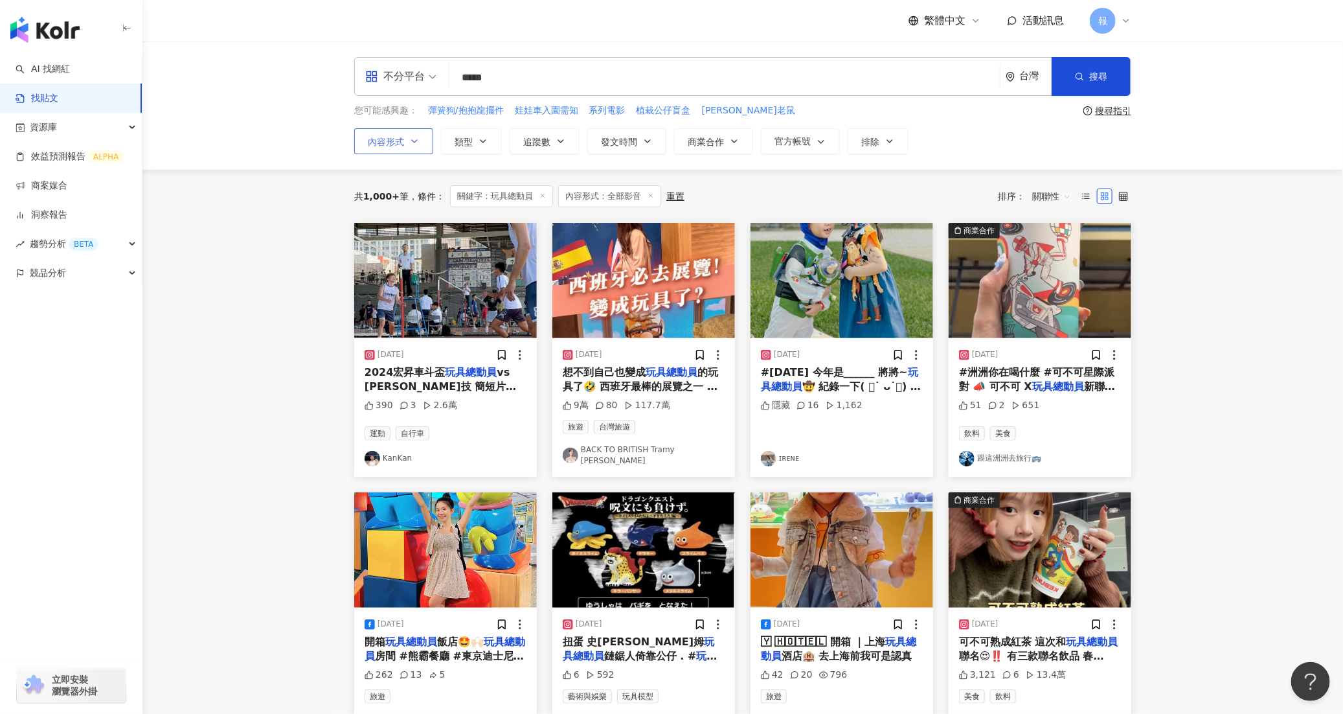
click at [396, 133] on button "內容形式" at bounding box center [393, 141] width 79 height 26
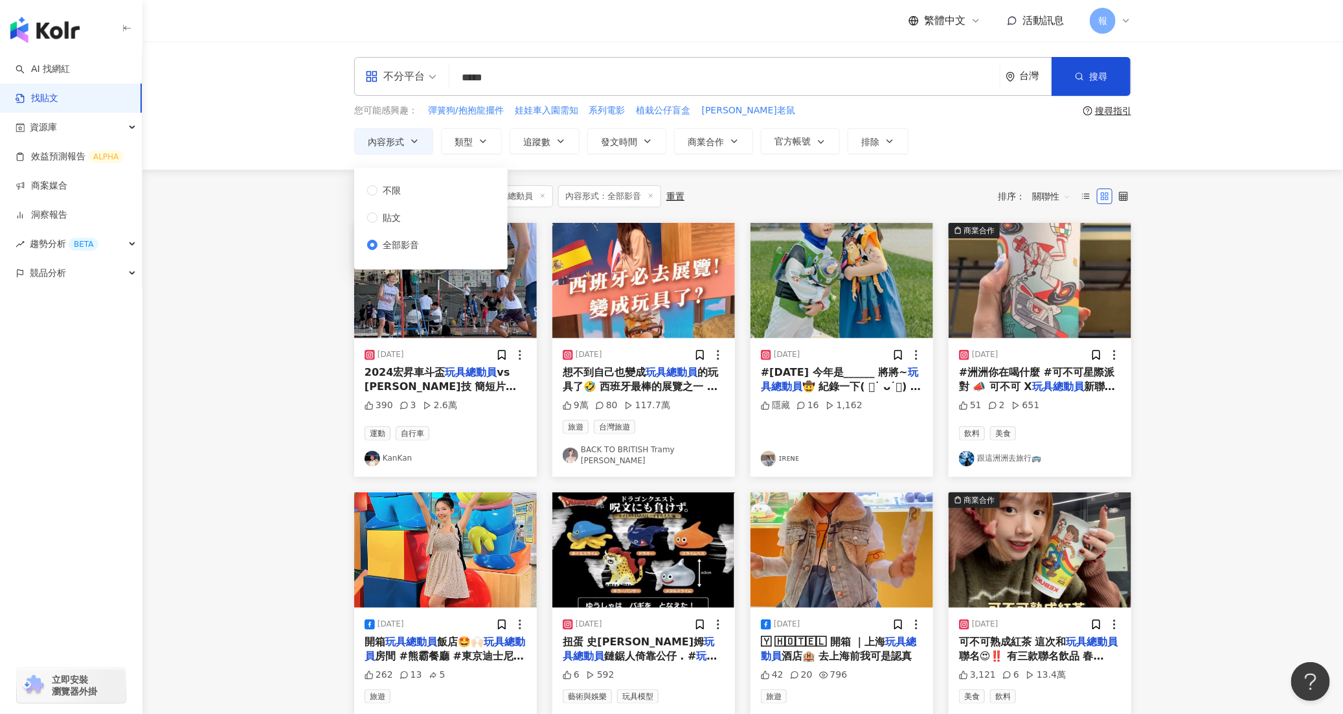
click at [296, 414] on main "不分平台 ***** 台灣 搜尋 您可能感興趣： 彈簧狗/抱抱龍擺件 娃娃車入園需知 系列電影 植栽公仔盲盒 米奇老鼠 搜尋指引 內容形式 類型 追蹤數 發文…" at bounding box center [742, 583] width 1201 height 1085
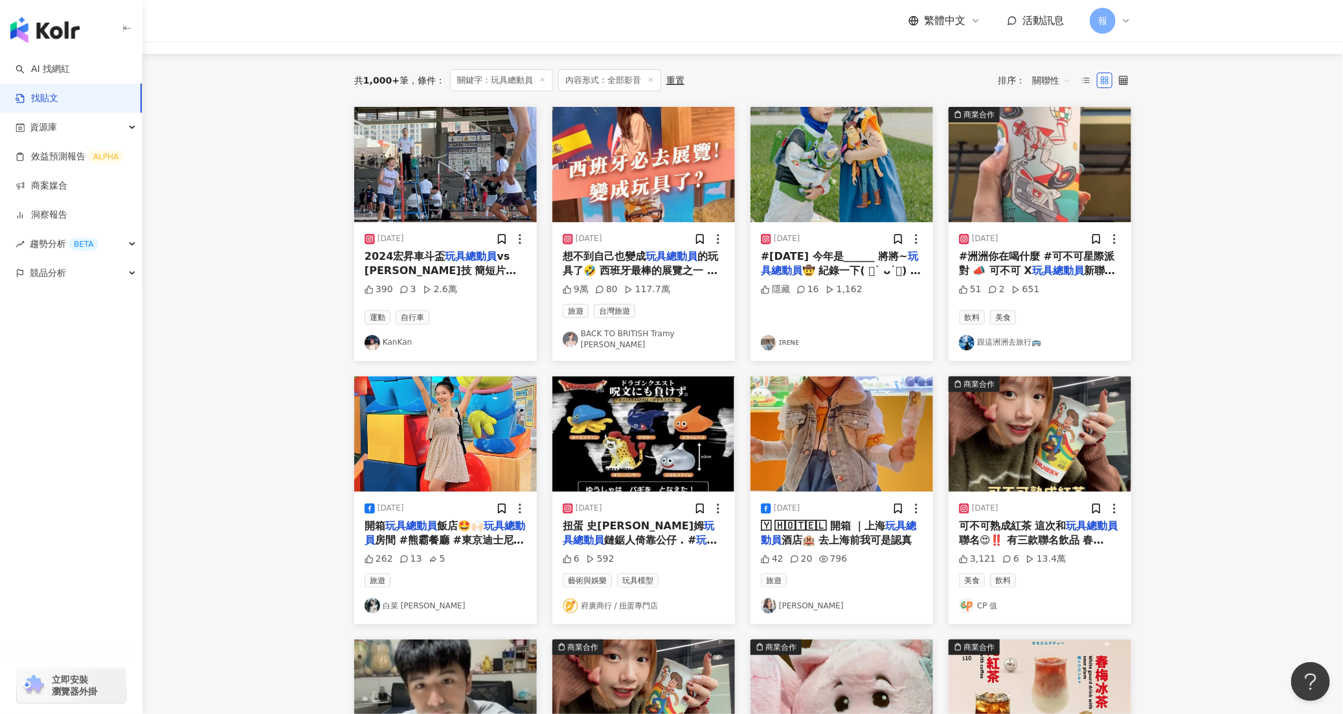
scroll to position [145, 0]
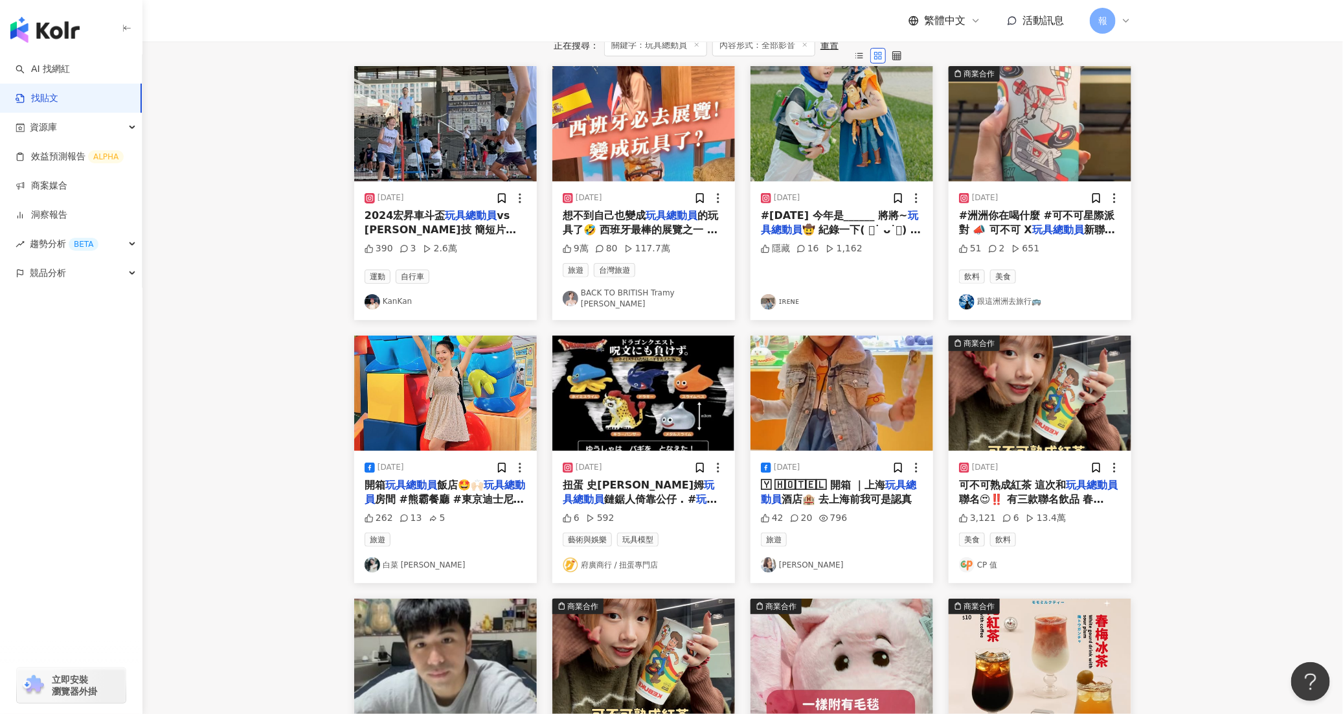
click at [1044, 498] on span "聯名😍‼️ 有三款聯名飲品 春梅冰茶、太妃紅茶、胭脂歐蕾 會員購買新上市飲品 就會送電子刮刮卡一張！ (系統自動發送 每位會員限贈一次) ⭐️即日起~12/2…" at bounding box center [1038, 557] width 159 height 128
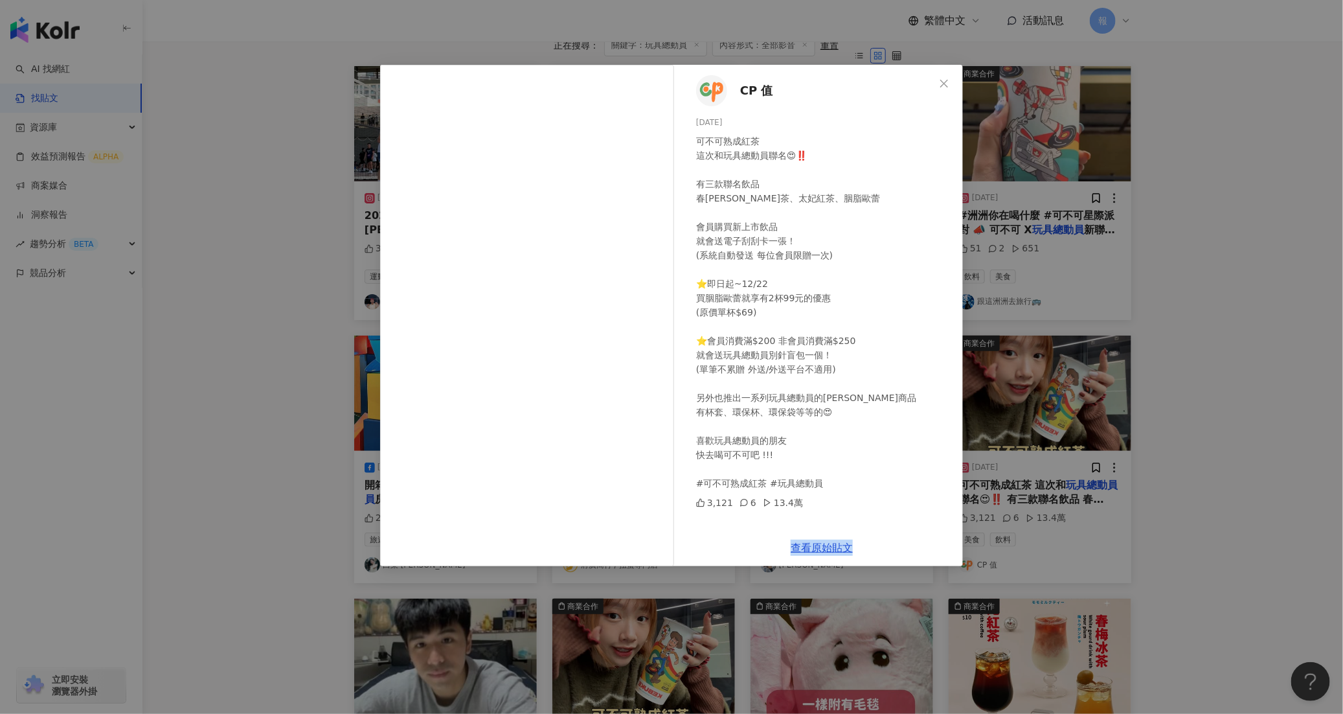
click at [1169, 558] on div "CP 值 2024/12/19 可不可熟成紅茶 這次和玩具總動員聯名😍‼️ 有三款聯名飲品 春梅冰茶、太妃紅茶、胭脂歐蕾 會員購買新上市飲品 就會送電子刮刮卡…" at bounding box center [671, 357] width 1343 height 714
click at [942, 86] on icon "close" at bounding box center [944, 83] width 10 height 10
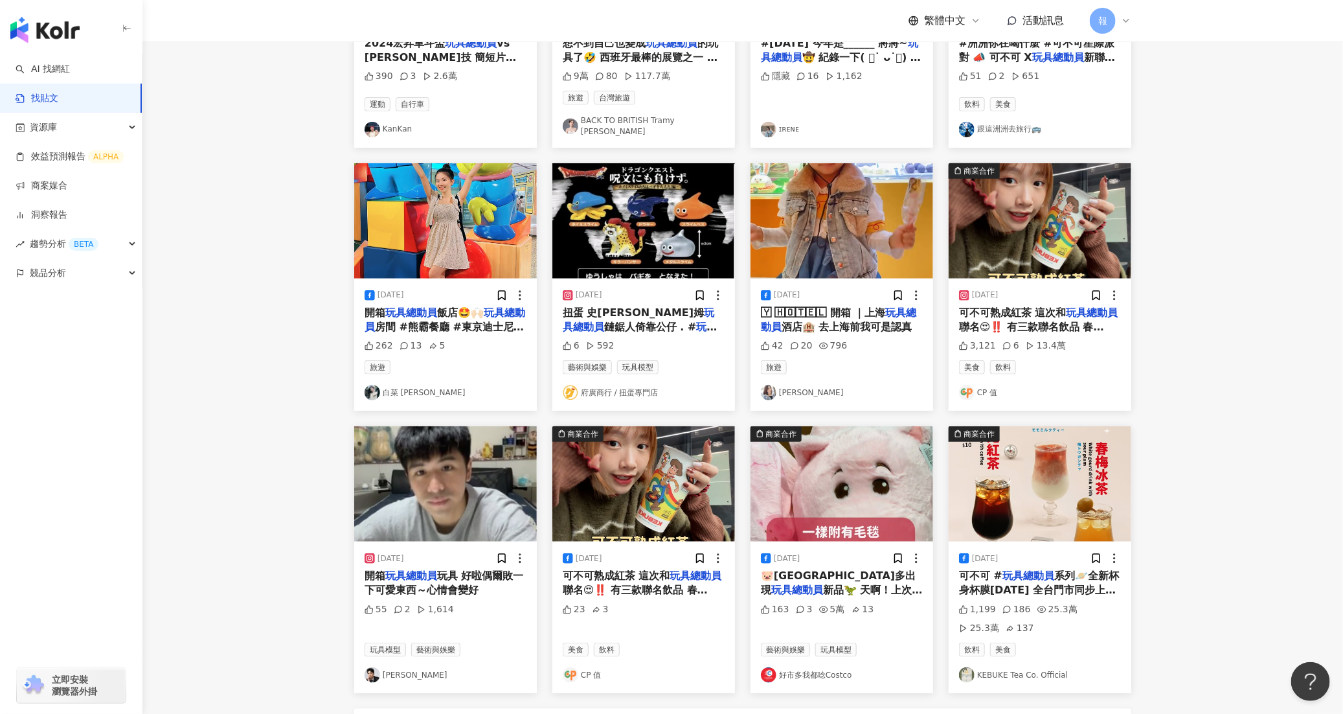
scroll to position [398, 0]
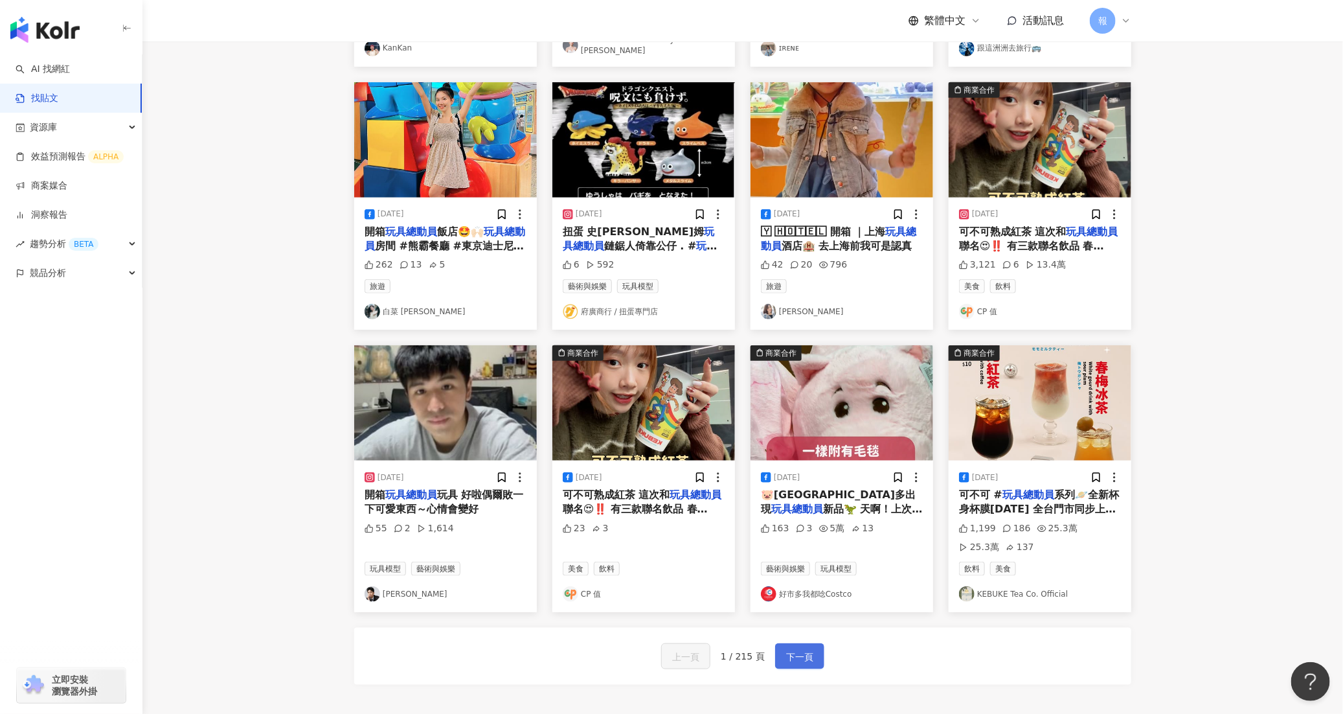
click at [790, 664] on span "下一頁" at bounding box center [799, 657] width 27 height 16
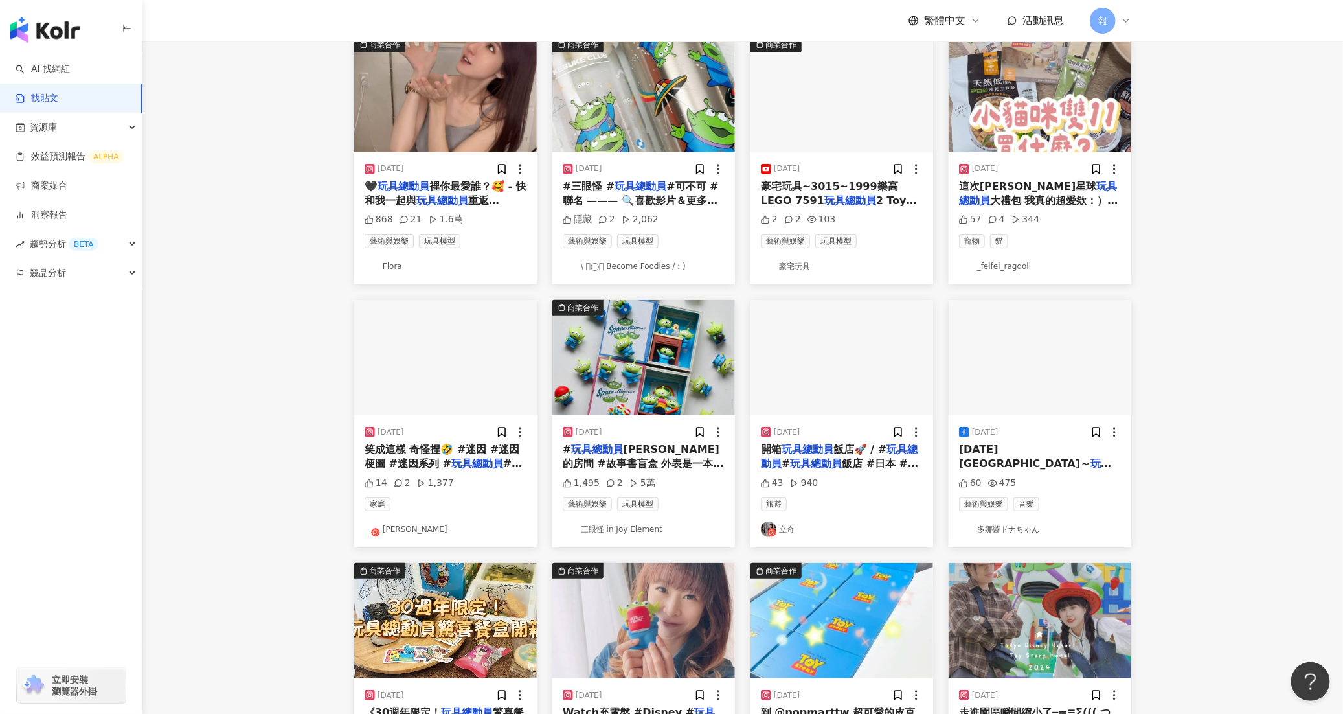
scroll to position [0, 0]
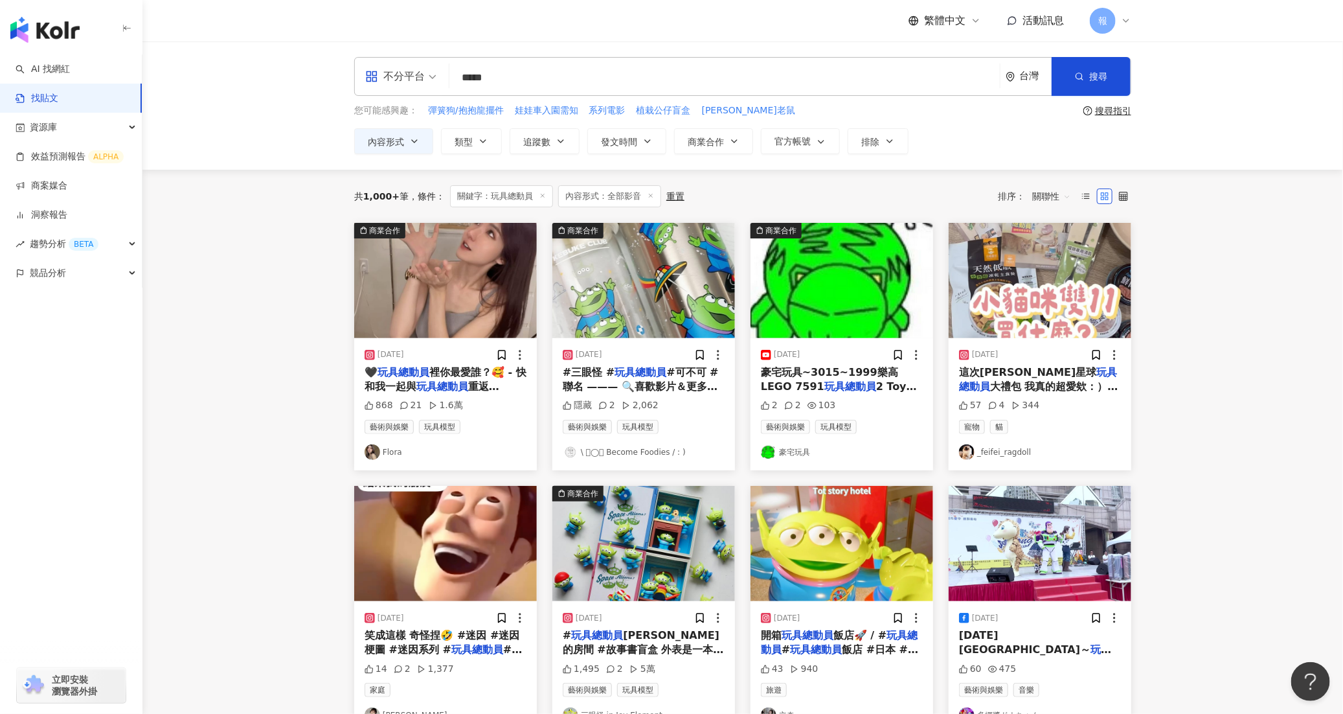
click at [390, 449] on link "Flora" at bounding box center [446, 452] width 162 height 16
click at [422, 383] on mark "玩具總動員" at bounding box center [442, 386] width 52 height 12
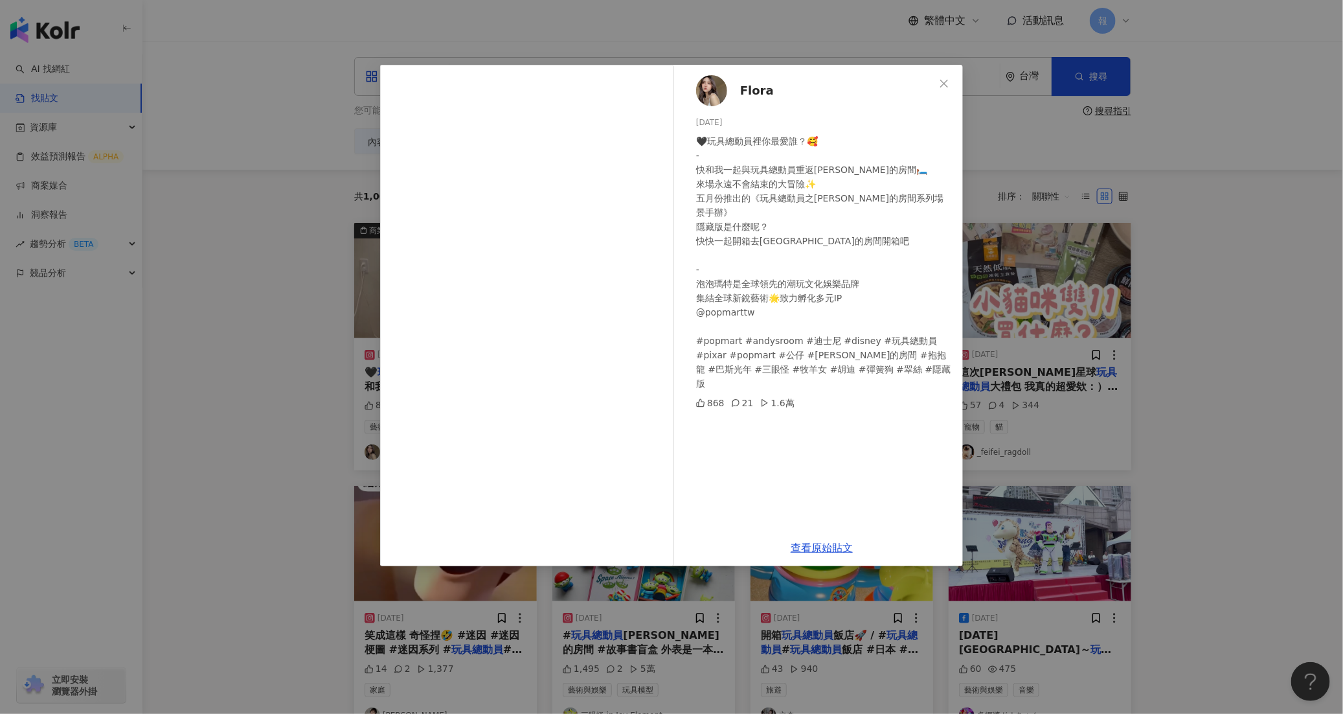
click at [1274, 500] on div "Flora 2024/5/29 🖤玩具總動員裡你最愛誰？🥰 - 快和我一起與玩具總動員重返安迪的房間🛏️ 來場永遠不會結束的大冒險✨ 五月份推出的《玩具總動員…" at bounding box center [671, 357] width 1343 height 714
click at [1238, 490] on div "Flora 2024/5/29 🖤玩具總動員裡你最愛誰？🥰 - 快和我一起與玩具總動員重返安迪的房間🛏️ 來場永遠不會結束的大冒險✨ 五月份推出的《玩具總動員…" at bounding box center [671, 357] width 1343 height 714
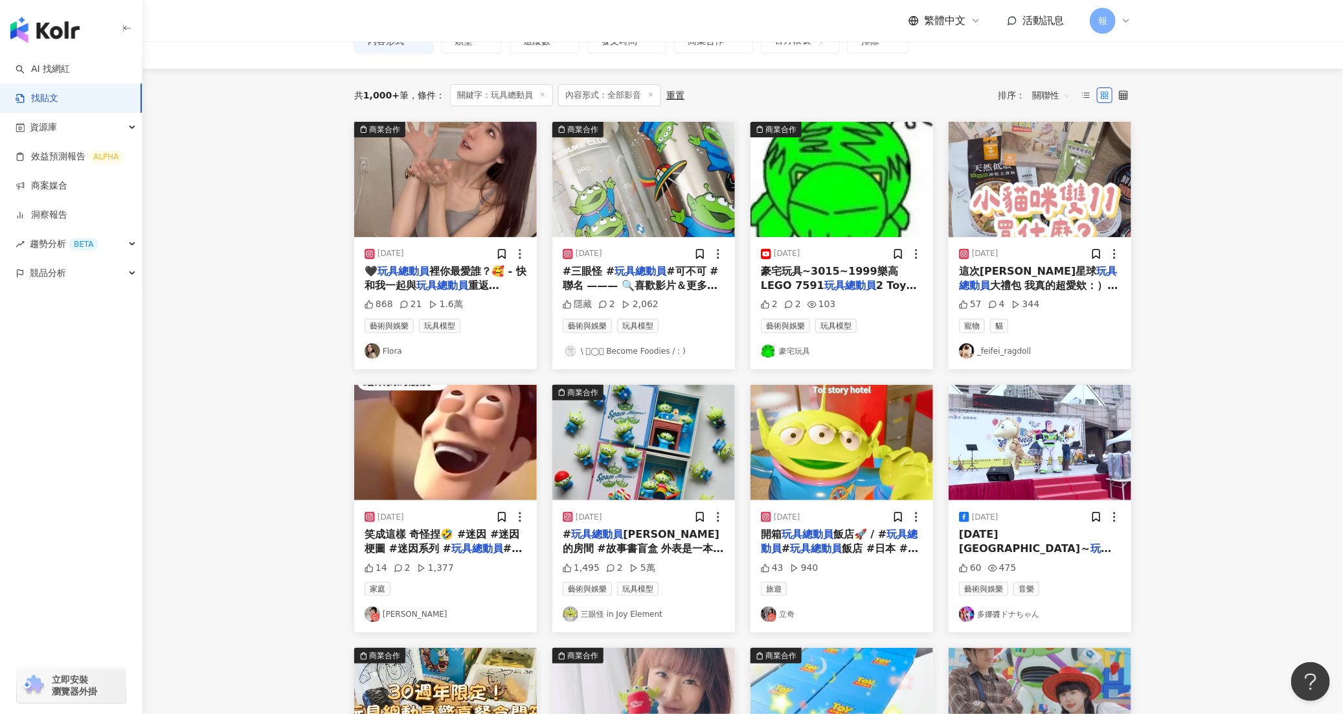
scroll to position [113, 0]
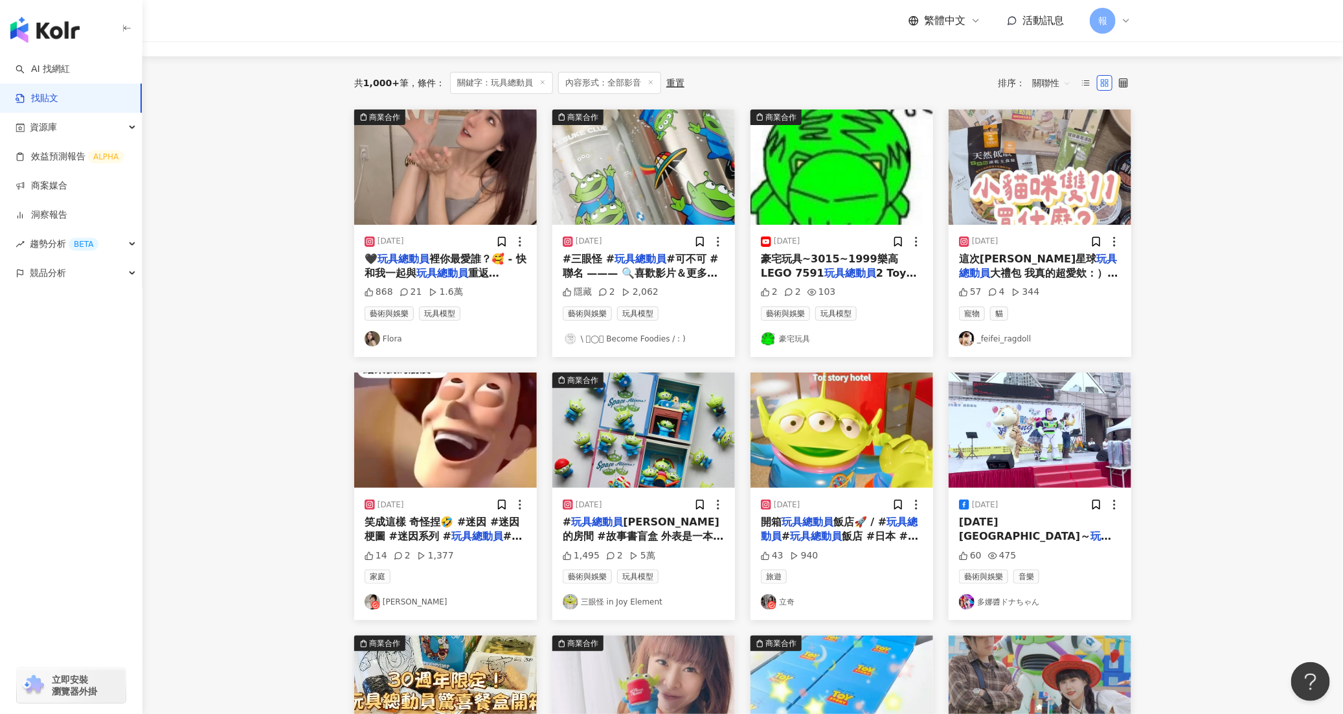
click at [647, 534] on span "安迪的房間 #故事書盲盒 外表是一本書 打開又是另一個故事了 享受這一個閱讀的驚喜吧📖 #三眼怪 #三眼仔 #" at bounding box center [644, 550] width 162 height 71
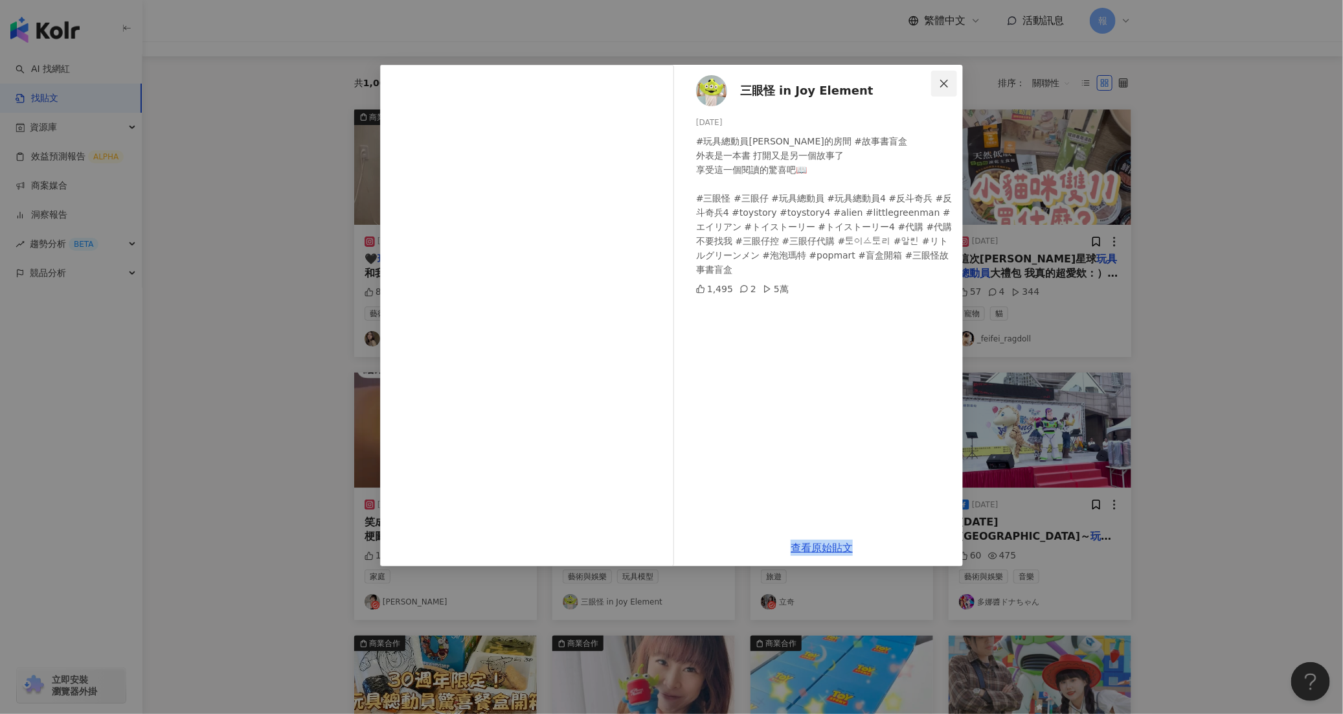
click at [944, 75] on button "Close" at bounding box center [944, 84] width 26 height 26
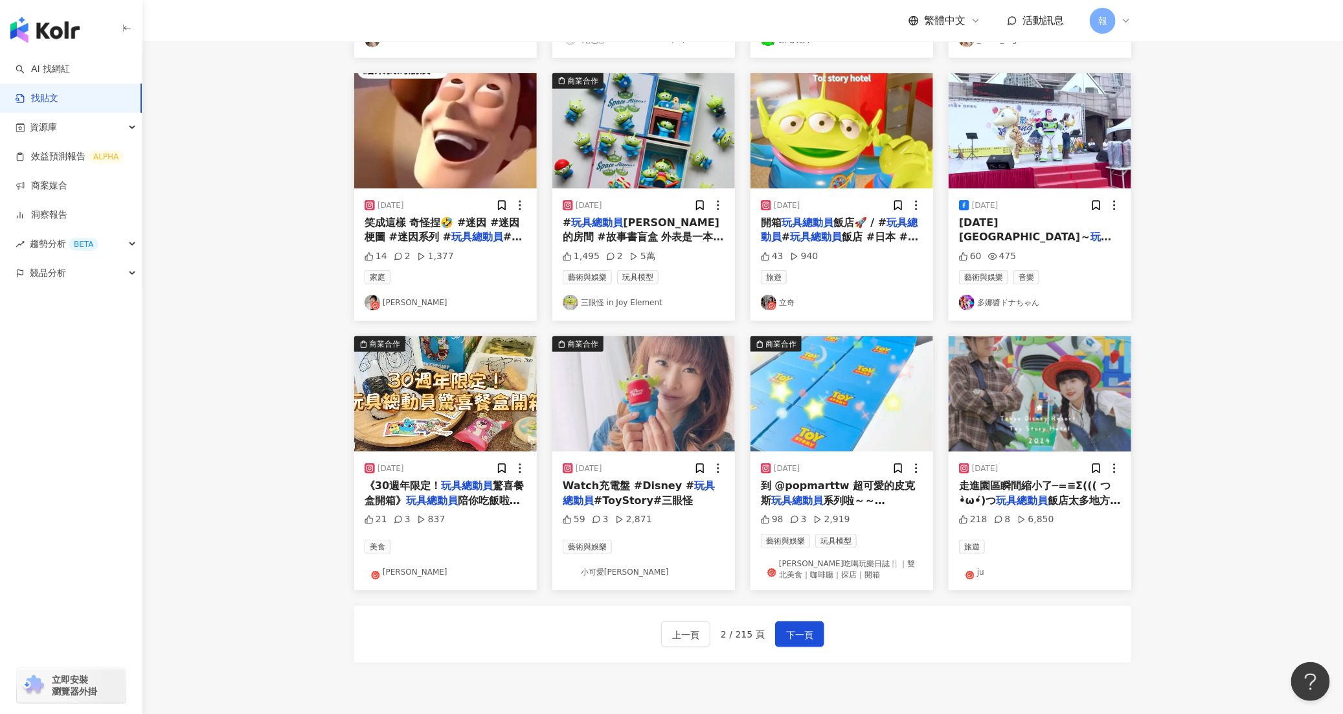
scroll to position [405, 0]
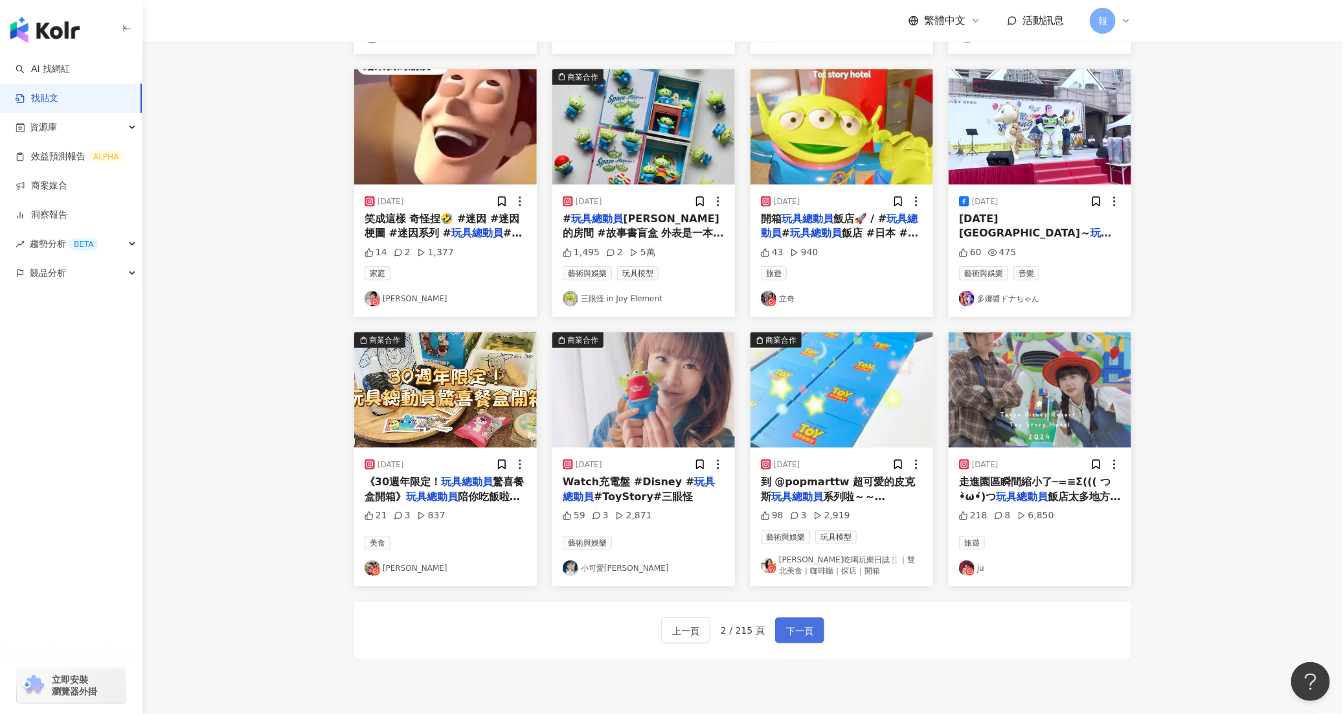
click at [805, 639] on span "下一頁" at bounding box center [799, 631] width 27 height 16
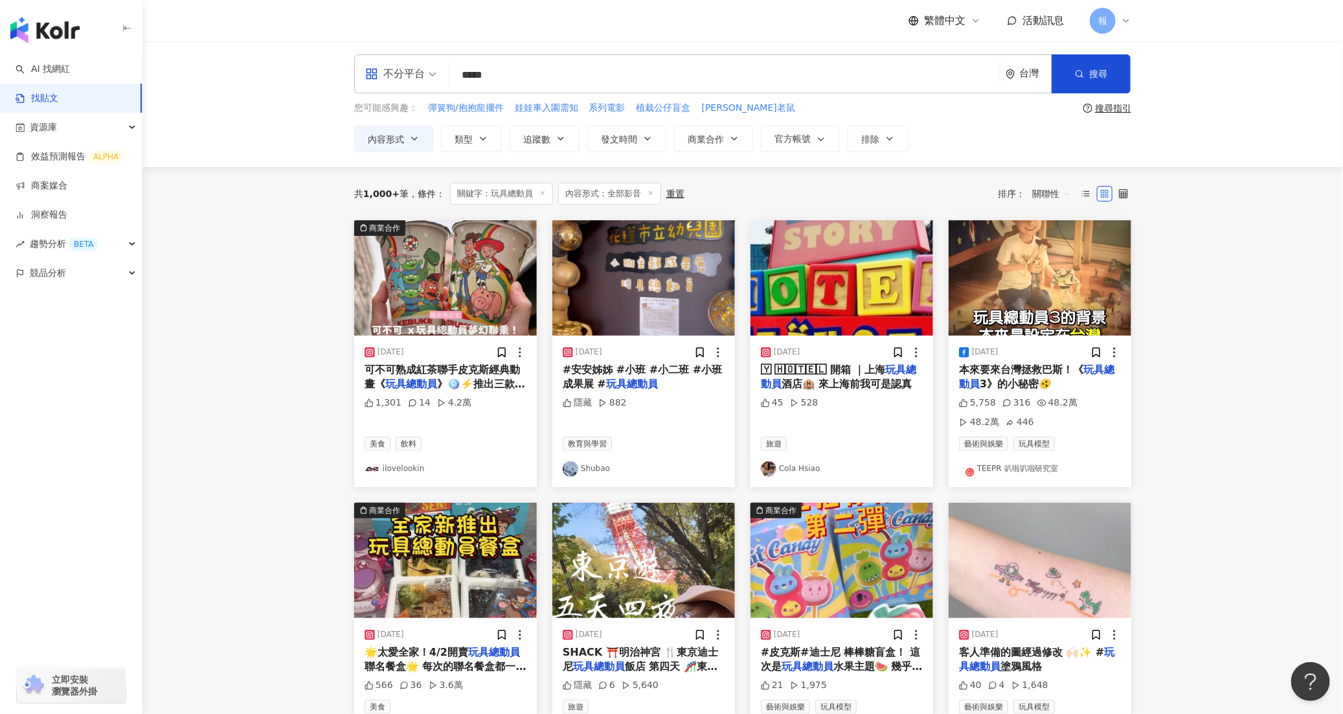
scroll to position [0, 0]
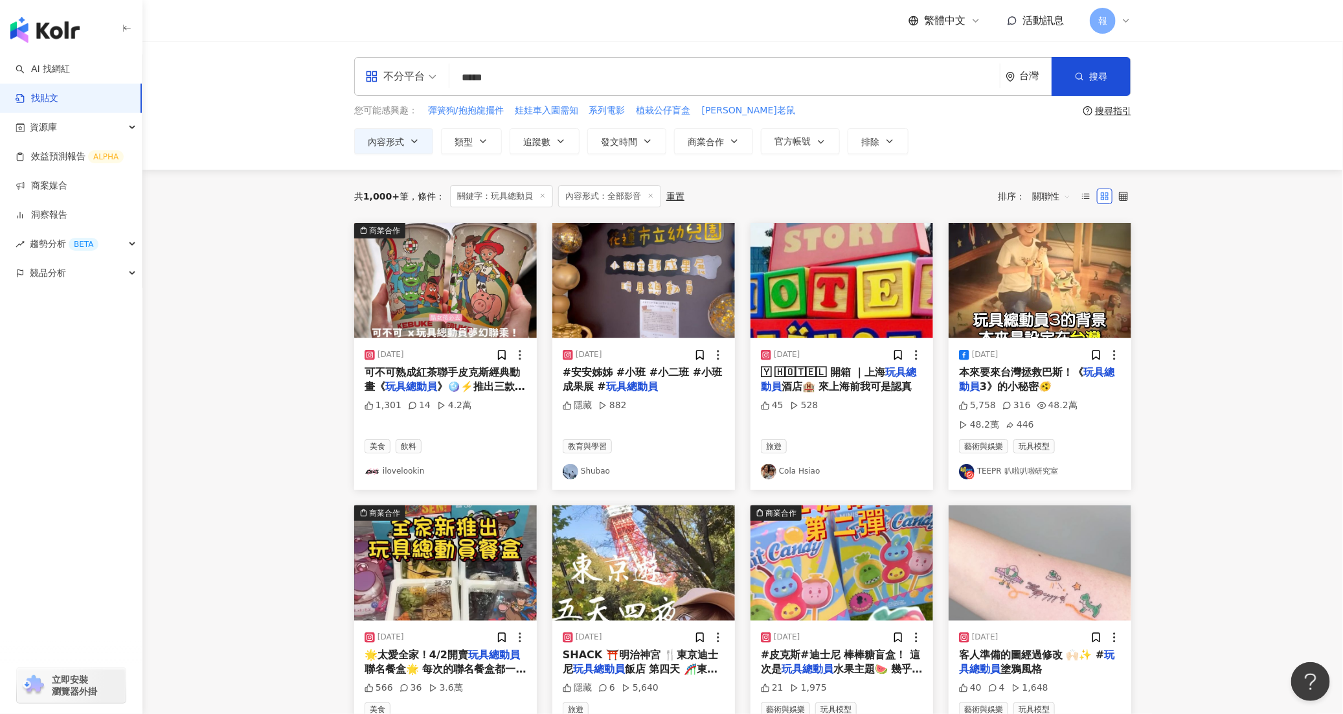
click at [499, 383] on span "》🪩⚡️推出三款令人期待的新飲品「春梅冰茶」、「太妃紅茶」及「胭脂歐蕾」，更以日系昭和年代的星際宇宙派對概念延伸設計了 2 款中杯、8 款大杯活動杯身和 4 …" at bounding box center [445, 451] width 161 height 143
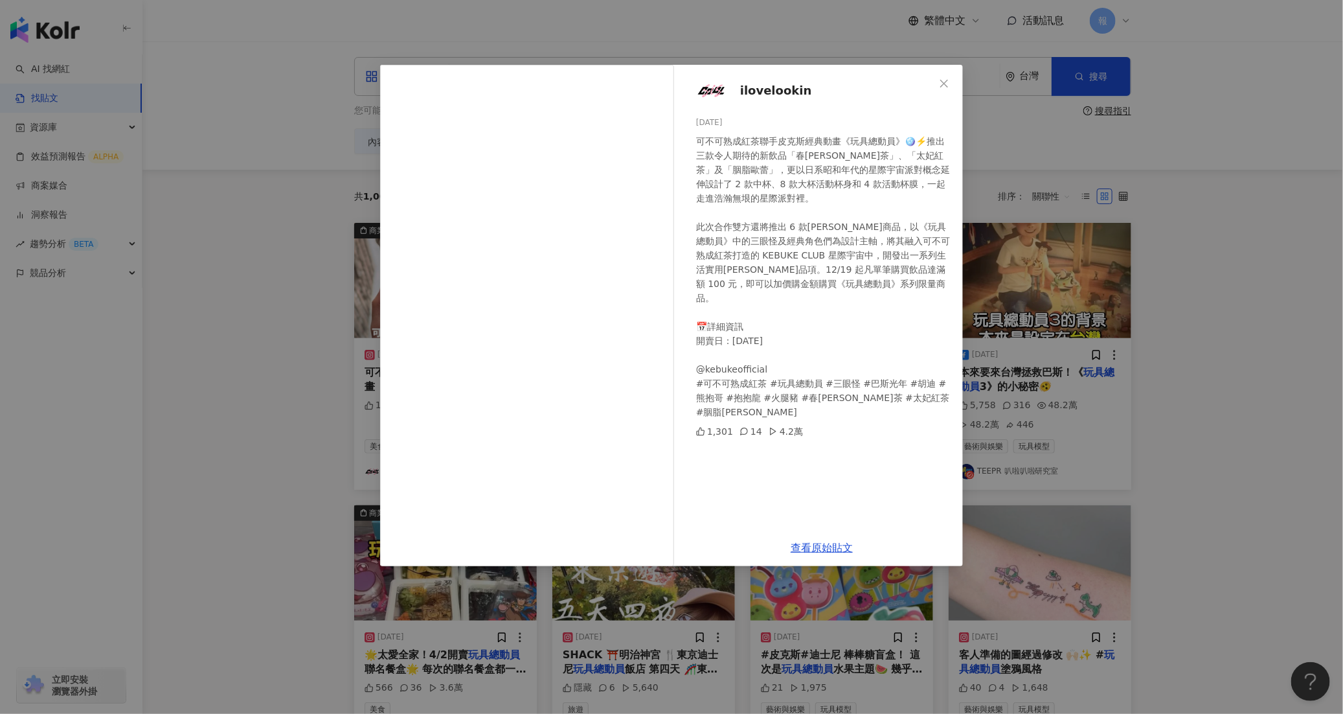
click at [1228, 516] on div "ilovelookin 2024/12/16 可不可熟成紅茶聯手皮克斯經典動畫《玩具總動員》🪩⚡️推出三款令人期待的新飲品「春梅冰茶」、「太妃紅茶」及「胭脂歐…" at bounding box center [671, 357] width 1343 height 714
click at [939, 80] on icon "close" at bounding box center [944, 83] width 10 height 10
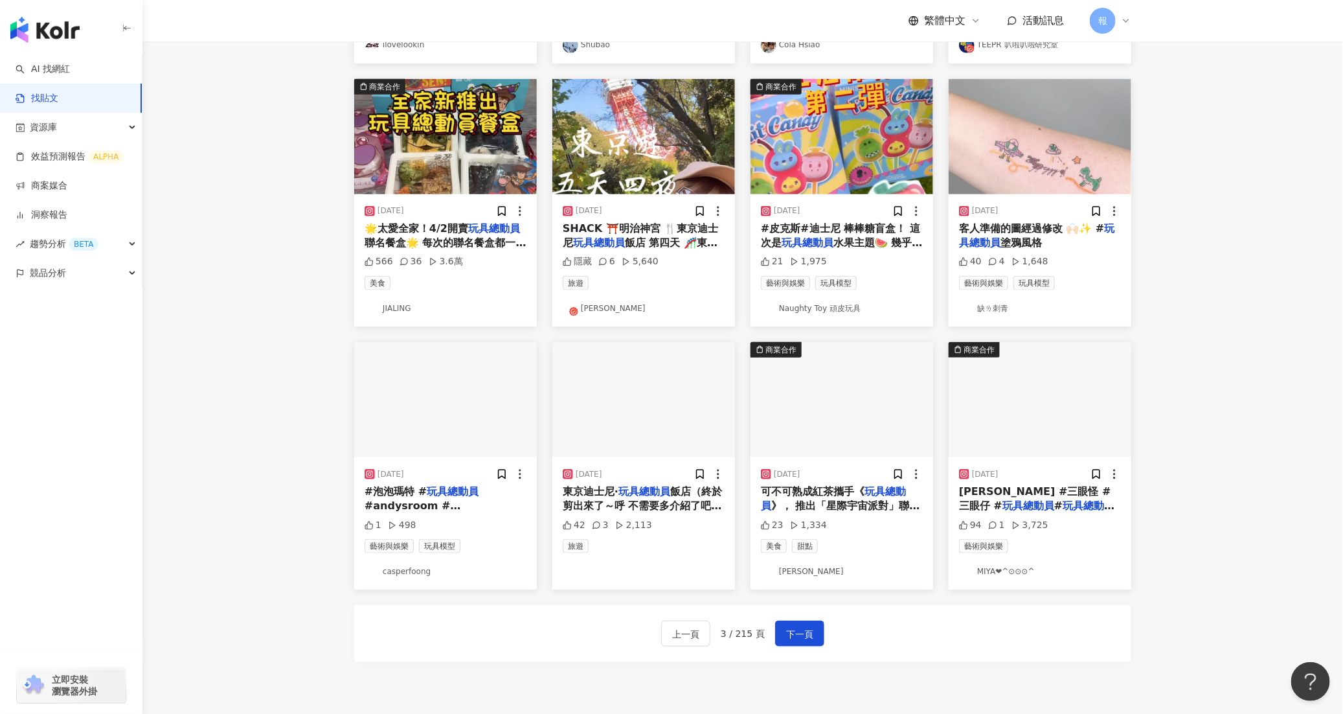
scroll to position [418, 0]
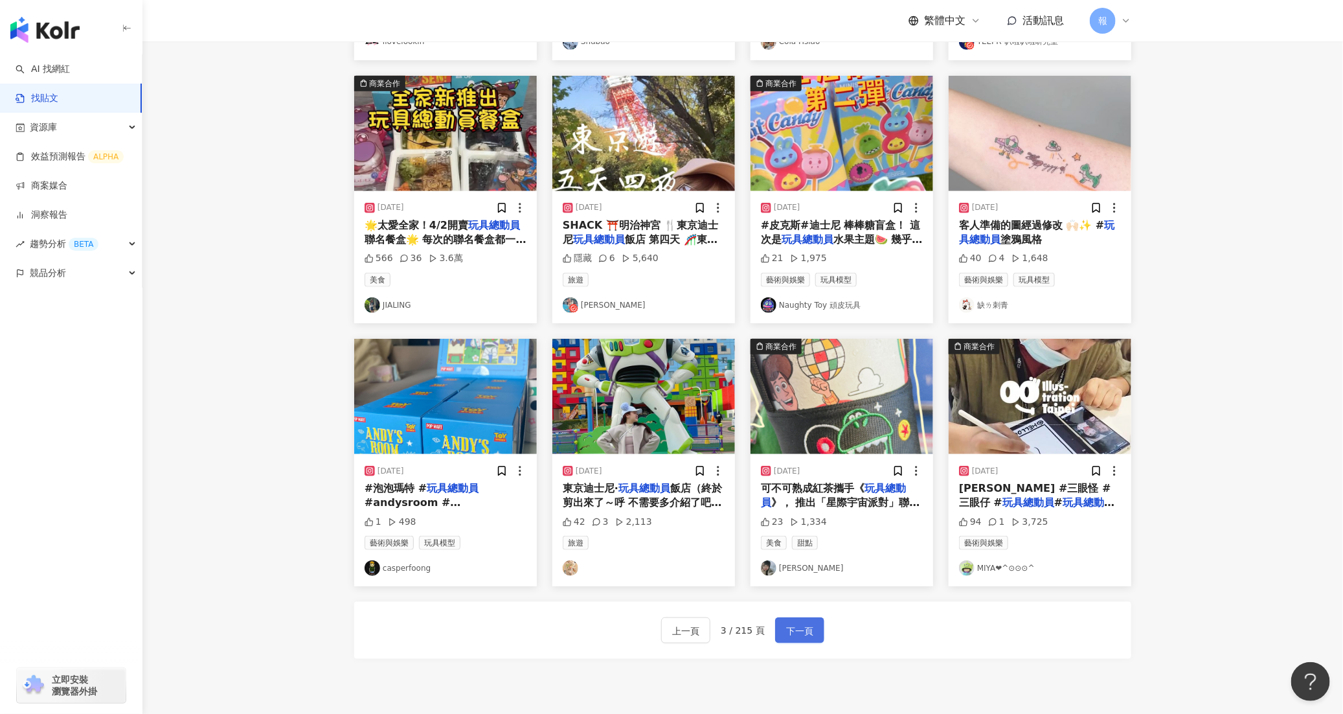
click at [790, 639] on span "下一頁" at bounding box center [799, 631] width 27 height 16
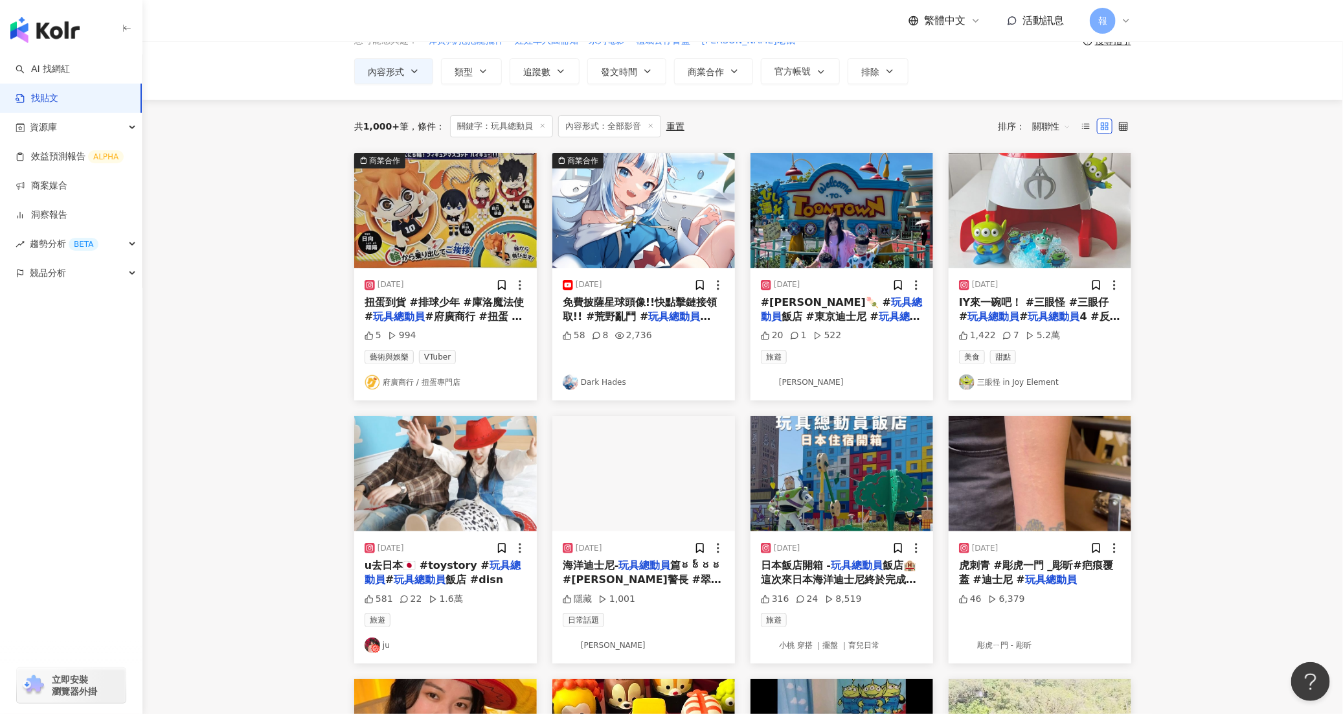
scroll to position [89, 0]
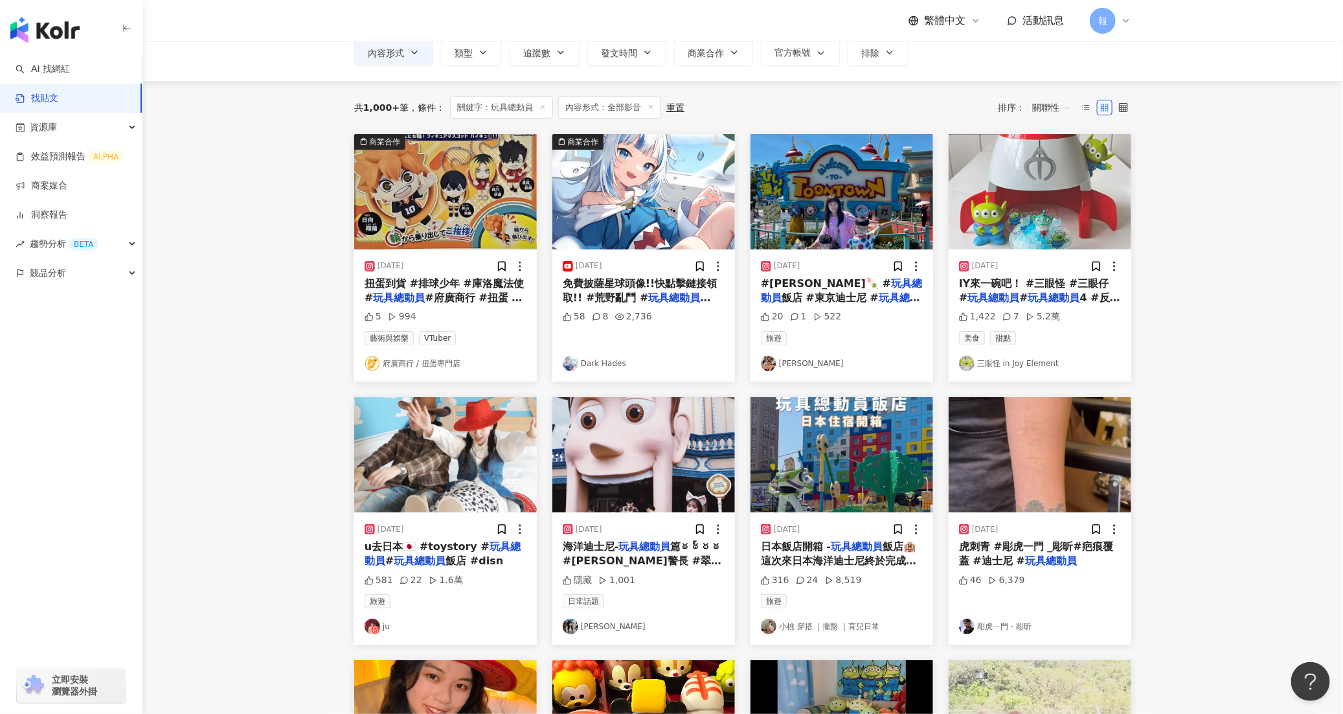
click at [392, 553] on div "u去日本🇯🇵 #toystory # 玩具總動員 # 玩具總動員 飯店 #disn" at bounding box center [446, 553] width 162 height 29
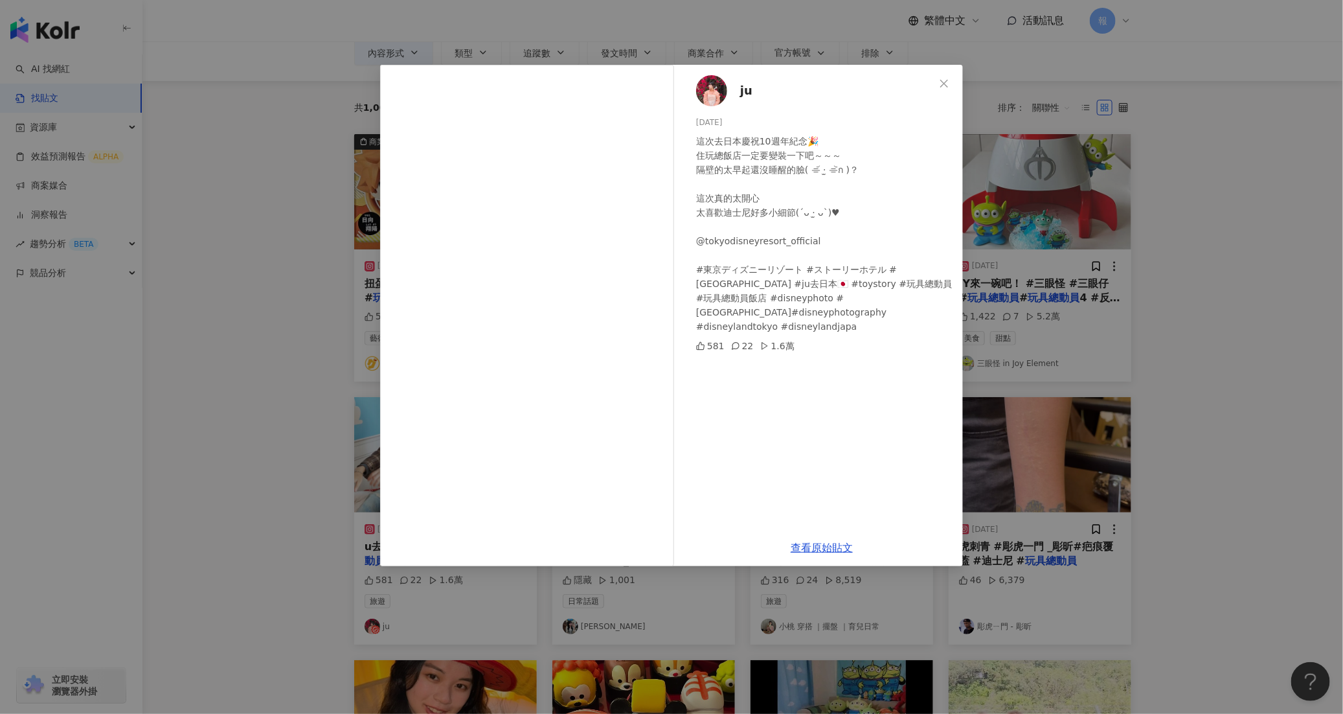
click at [1192, 513] on div "ju 2024/12/3 這次去日本慶祝10週年紀念🎉 住玩總飯店一定要變裝一下吧～～～ 隔壁的太早起還沒睡醒的臉( ⌯᷄ ·̫ ⌯᷅ก )？ 這次真的太開心…" at bounding box center [671, 357] width 1343 height 714
click at [1190, 514] on div "ju 2024/12/3 這次去日本慶祝10週年紀念🎉 住玩總飯店一定要變裝一下吧～～～ 隔壁的太早起還沒睡醒的臉( ⌯᷄ ·̫ ⌯᷅ก )？ 這次真的太開心…" at bounding box center [671, 357] width 1343 height 714
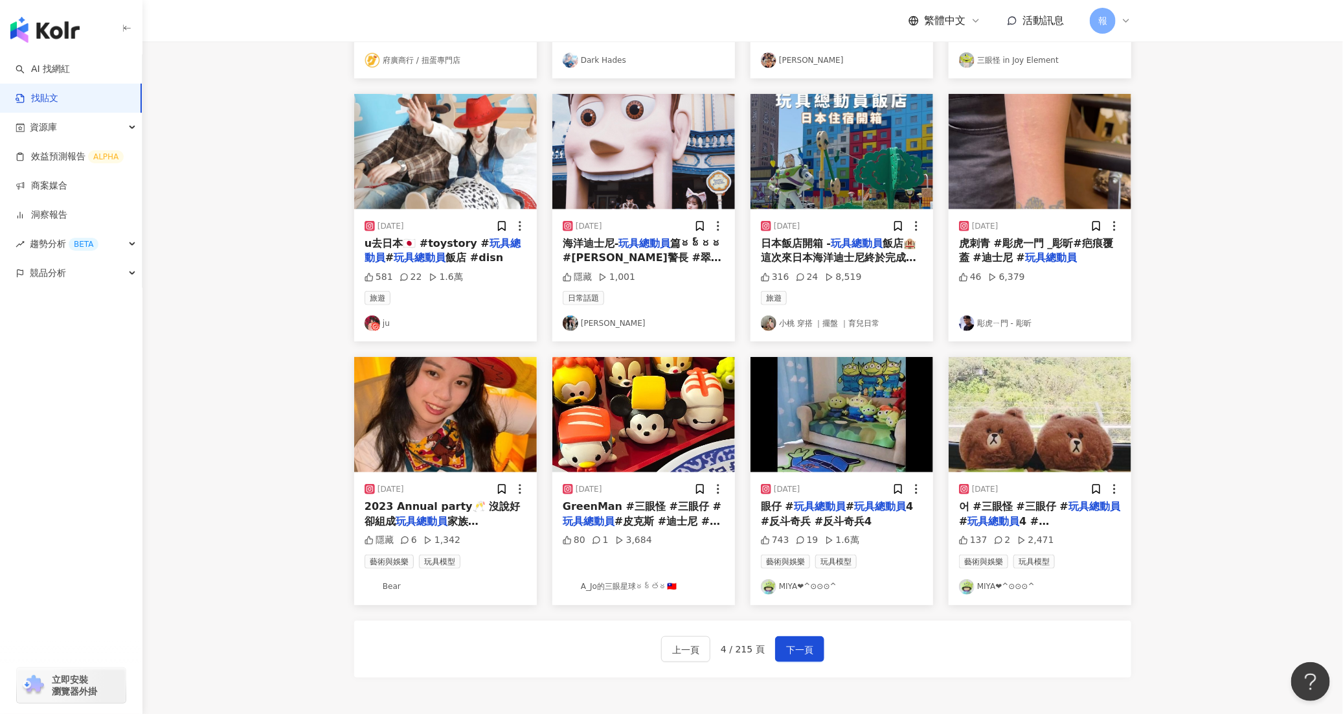
scroll to position [503, 0]
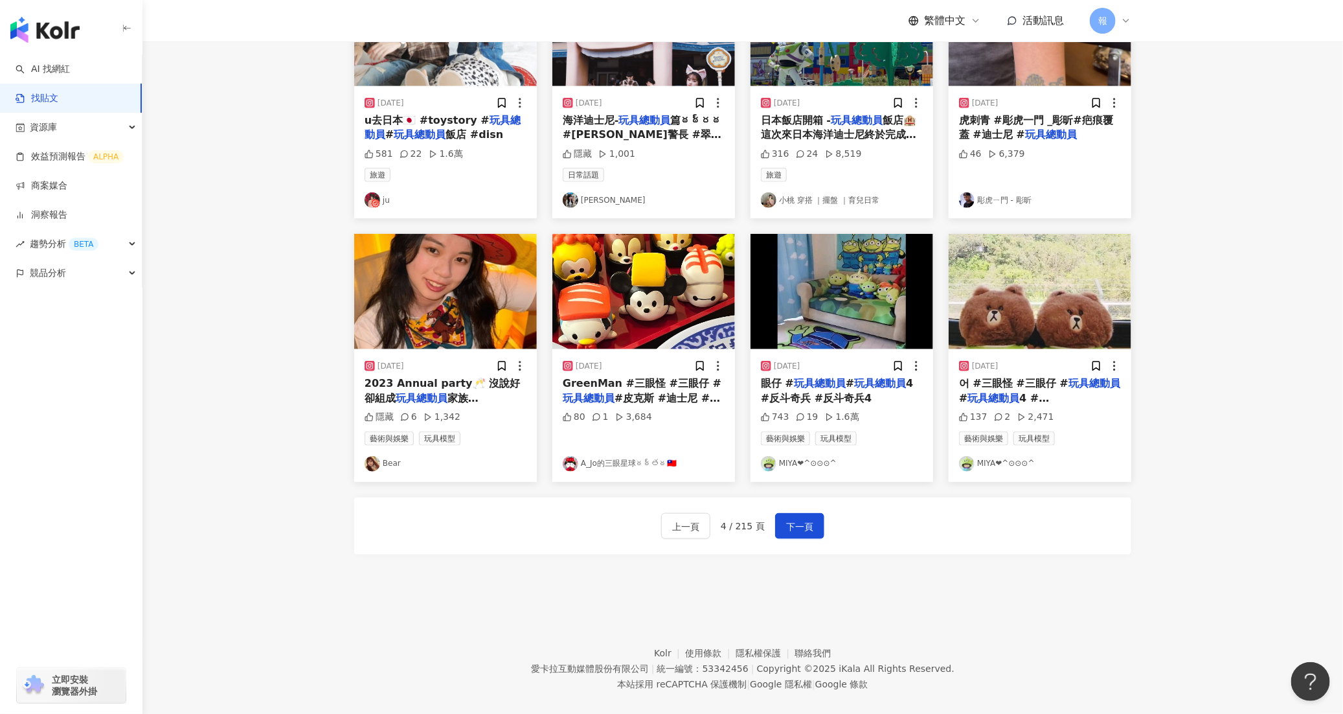
click at [830, 403] on span "4 #反斗奇兵 #反斗奇兵4" at bounding box center [837, 390] width 153 height 27
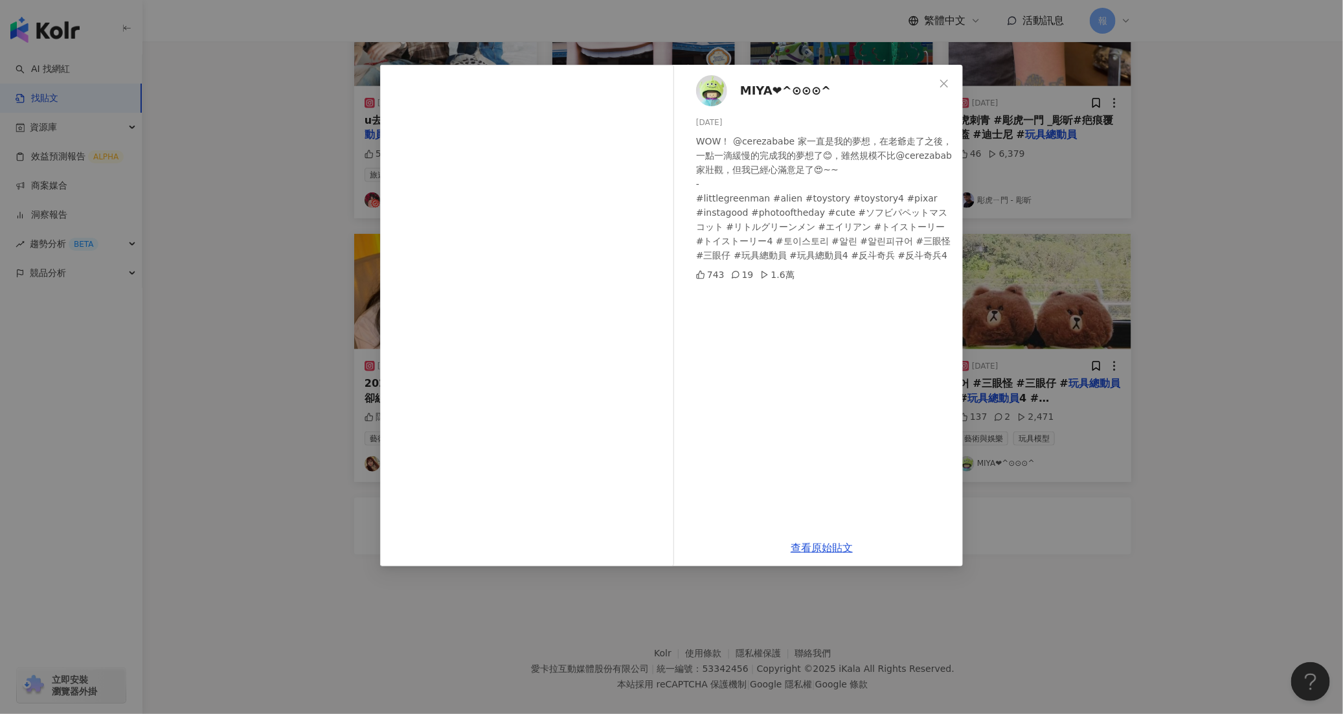
click at [1157, 582] on div "MIYA❤^⊙⊙⊙^ 2023/9/23 WOW！ @cerezababe 家一直是我的夢想，在老爺走了之後，一點一滴緩慢的完成我的夢想了😊，雖然規模不比@c…" at bounding box center [671, 357] width 1343 height 714
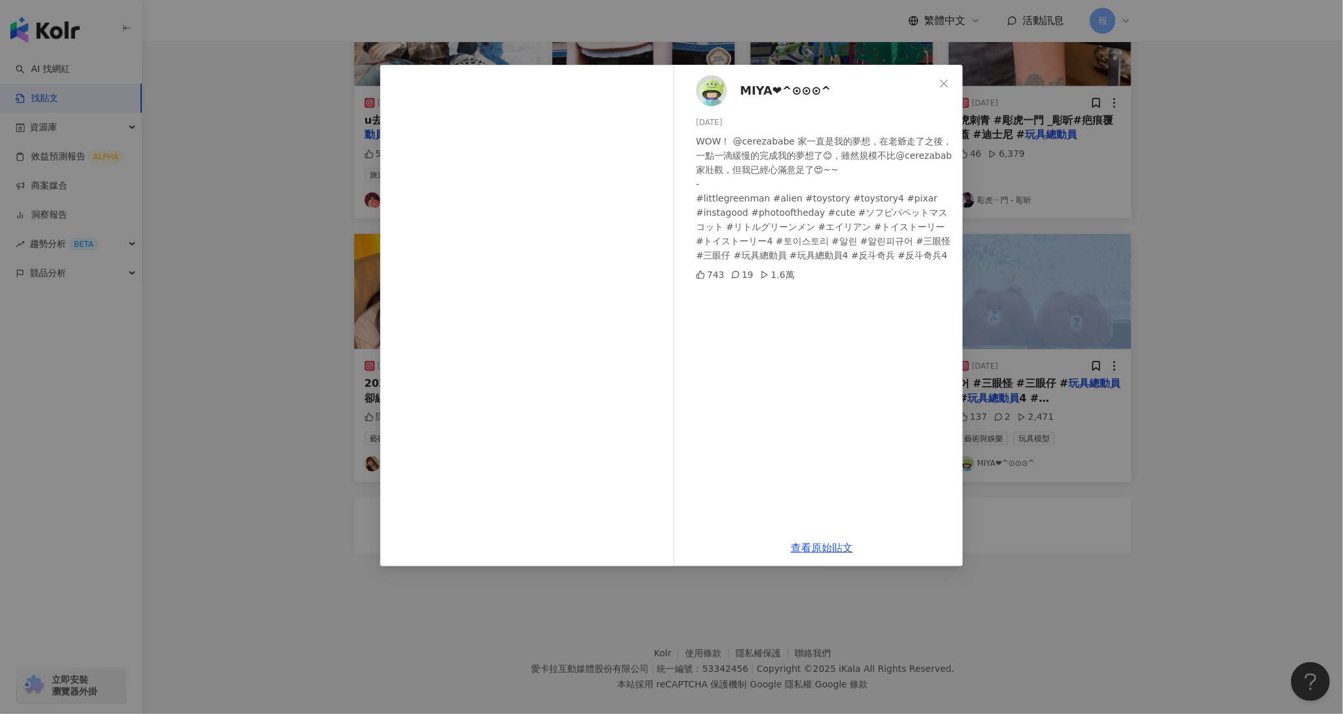
click at [979, 563] on div "MIYA❤^⊙⊙⊙^ 2023/9/23 WOW！ @cerezababe 家一直是我的夢想，在老爺走了之後，一點一滴緩慢的完成我的夢想了😊，雖然規模不比@c…" at bounding box center [671, 357] width 1343 height 714
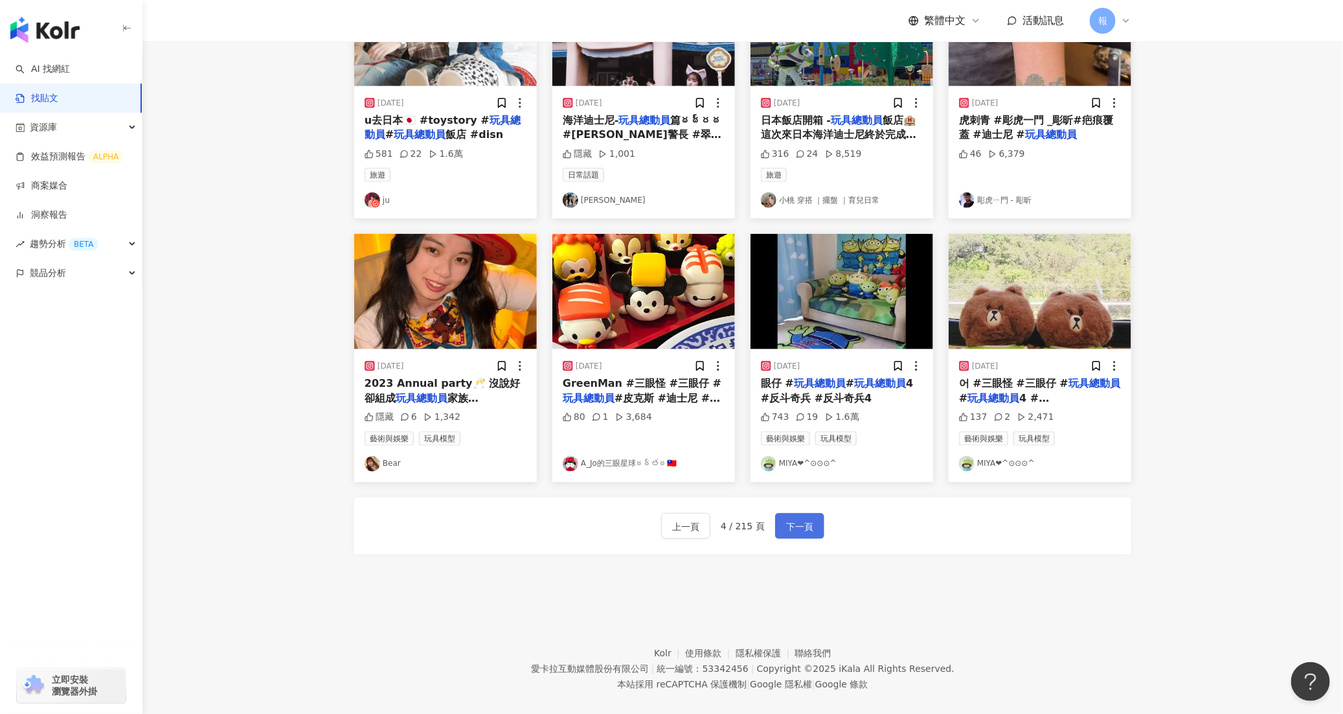
click at [780, 537] on button "下一頁" at bounding box center [799, 526] width 49 height 26
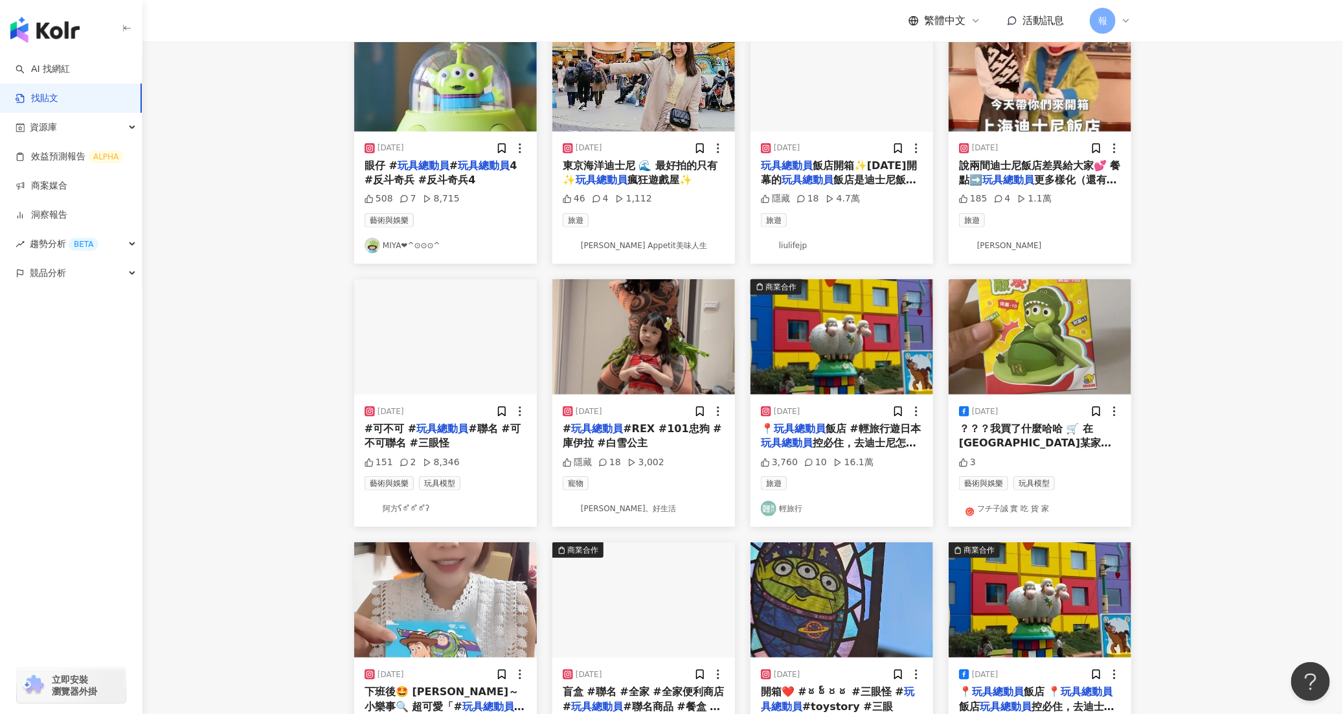
scroll to position [44, 0]
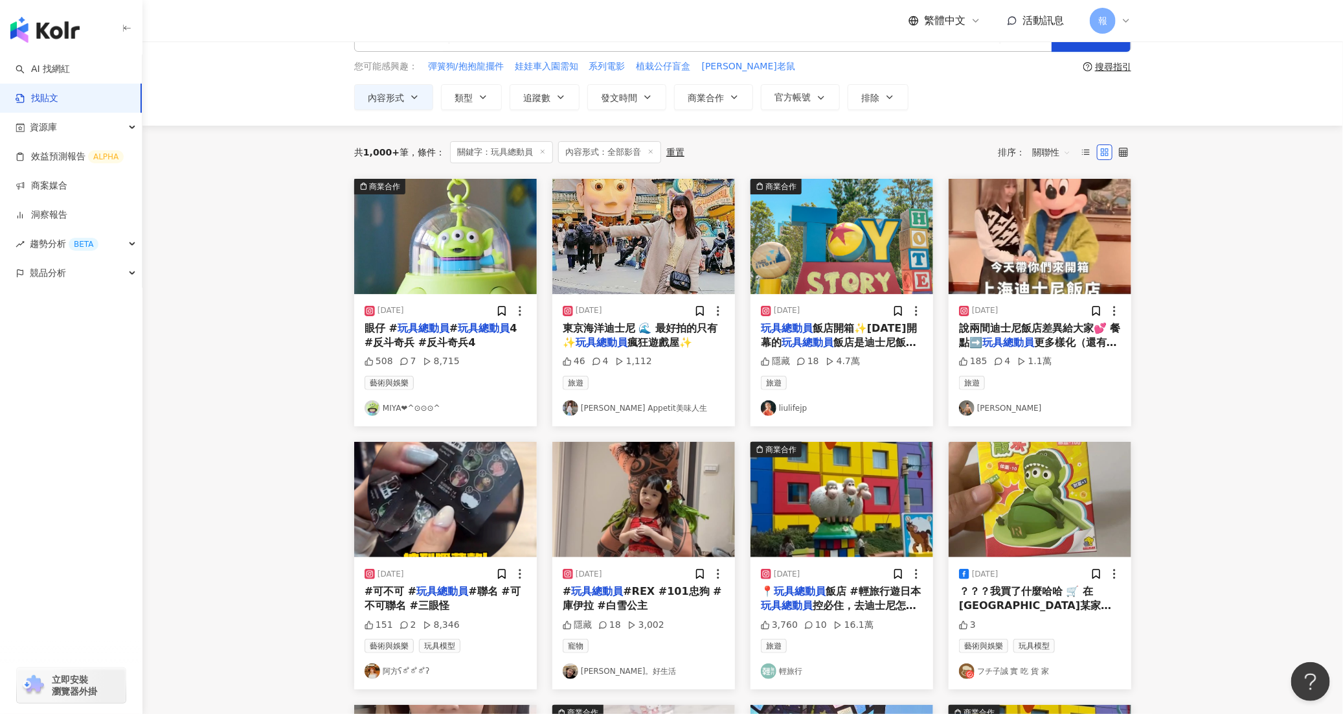
click at [851, 334] on div "玩具總動員 飯店開箱✨2022年開幕的 玩具總動員 飯店是迪士尼飯店當中價位較親民的飯店，從外觀到內裝都充滿 玩具總動員 的元素！ 這家飯店比較特別是僅限定有…" at bounding box center [842, 335] width 162 height 29
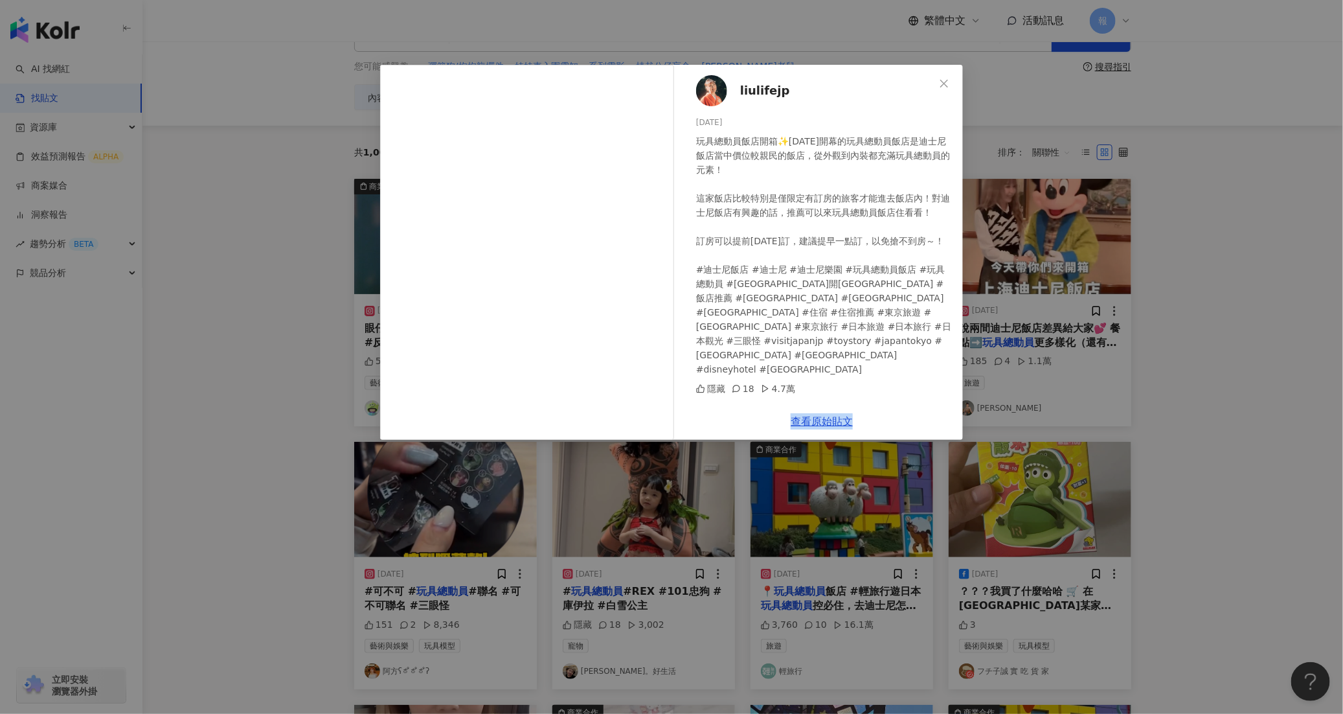
click at [1216, 450] on div "liulifejp 2023/8/19 玩具總動員飯店開箱✨2022年開幕的玩具總動員飯店是迪士尼飯店當中價位較親民的飯店，從外觀到內裝都充滿玩具總動員的元素…" at bounding box center [671, 357] width 1343 height 714
click at [1192, 402] on div "liulifejp 2023/8/19 玩具總動員飯店開箱✨2022年開幕的玩具總動員飯店是迪士尼飯店當中價位較親民的飯店，從外觀到內裝都充滿玩具總動員的元素…" at bounding box center [671, 357] width 1343 height 714
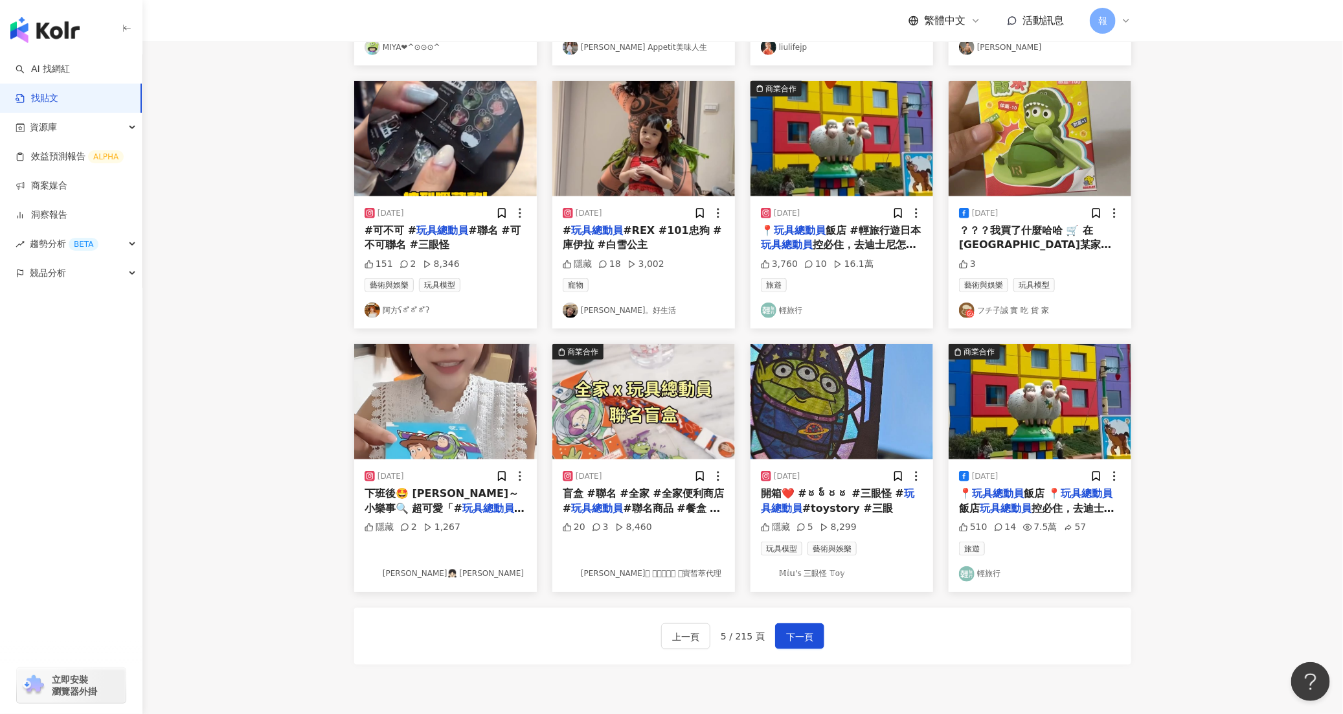
scroll to position [394, 0]
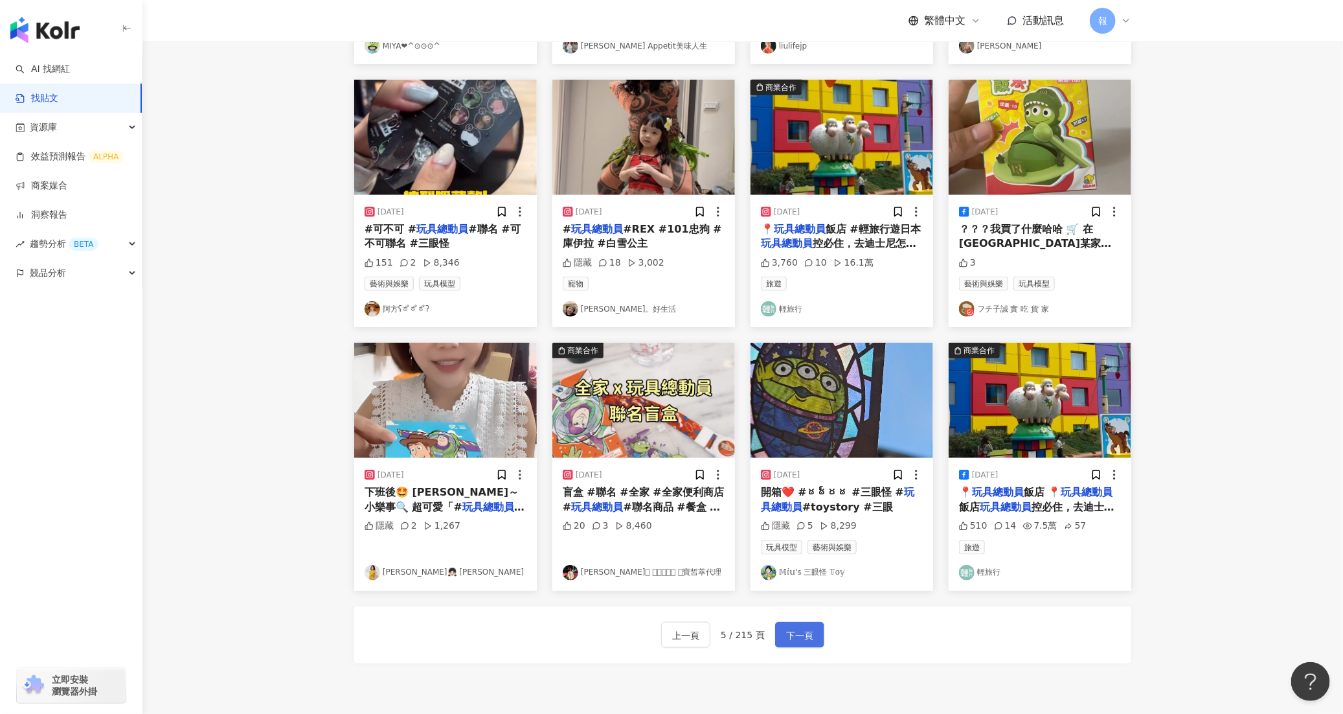
click at [816, 648] on button "下一頁" at bounding box center [799, 635] width 49 height 26
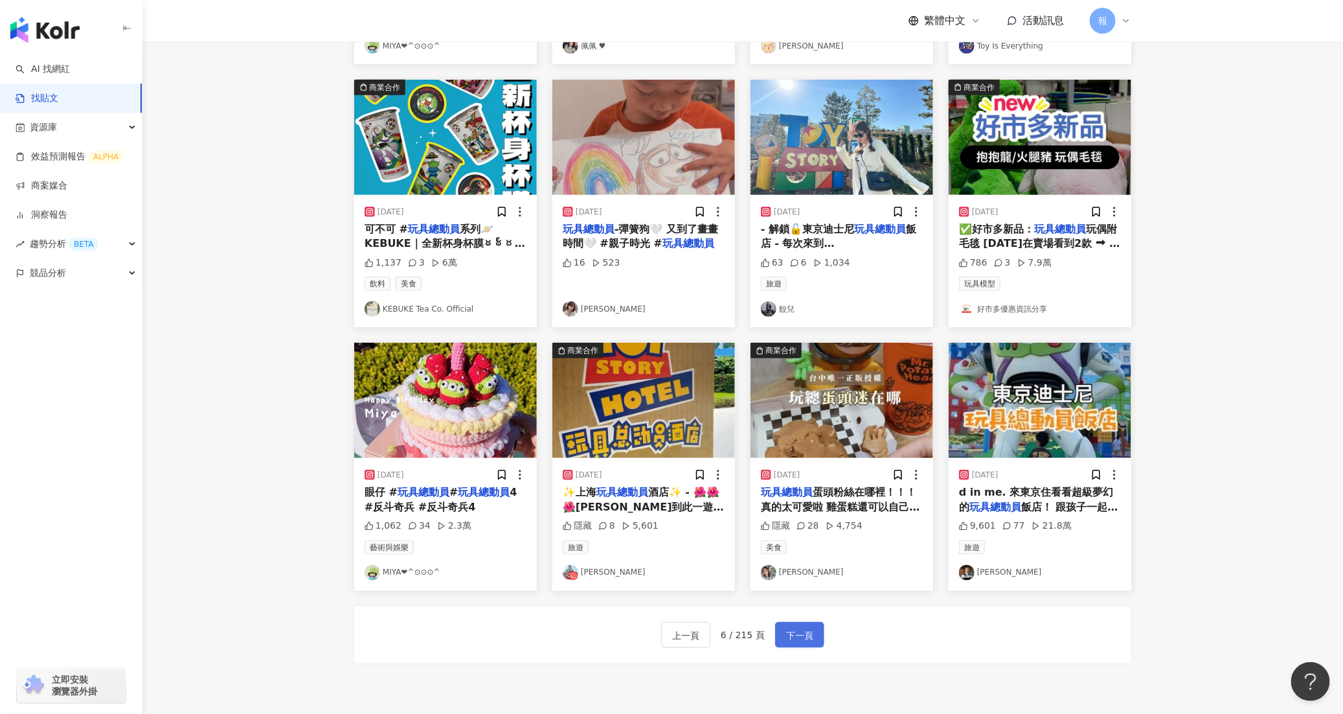
click at [795, 642] on span "下一頁" at bounding box center [799, 636] width 27 height 16
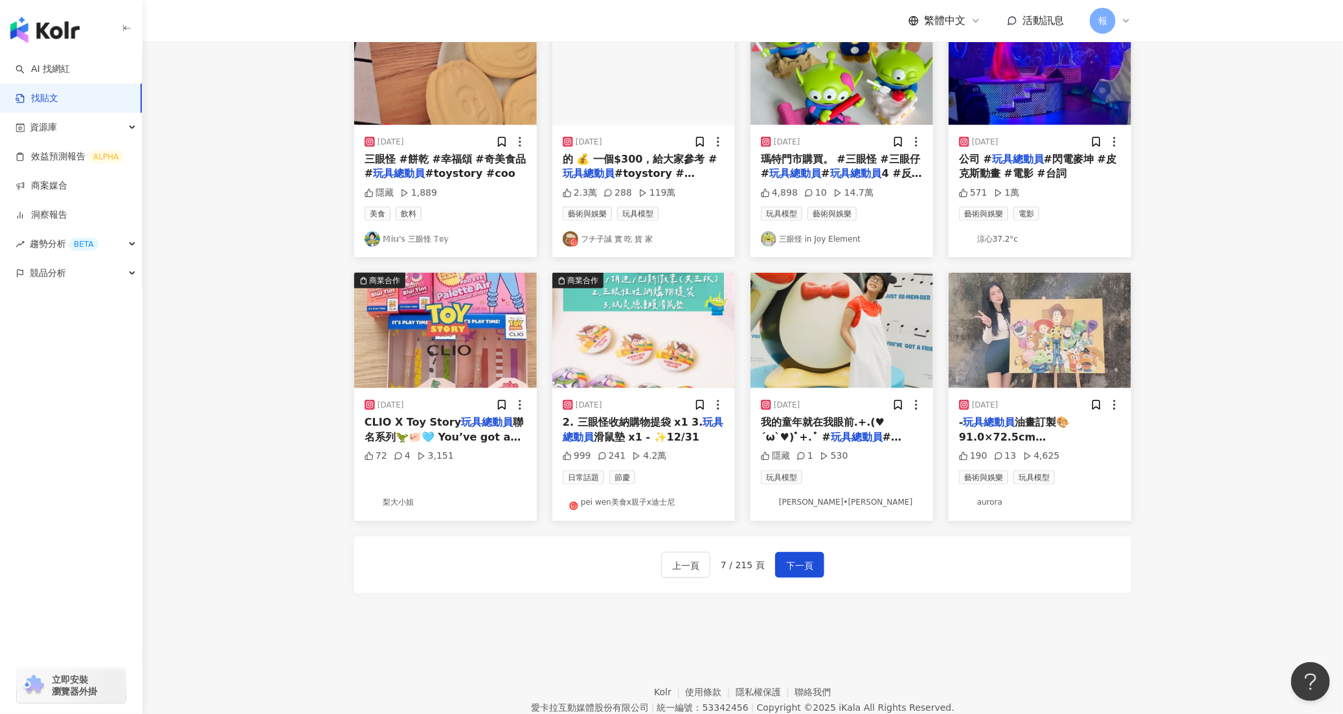
scroll to position [515, 0]
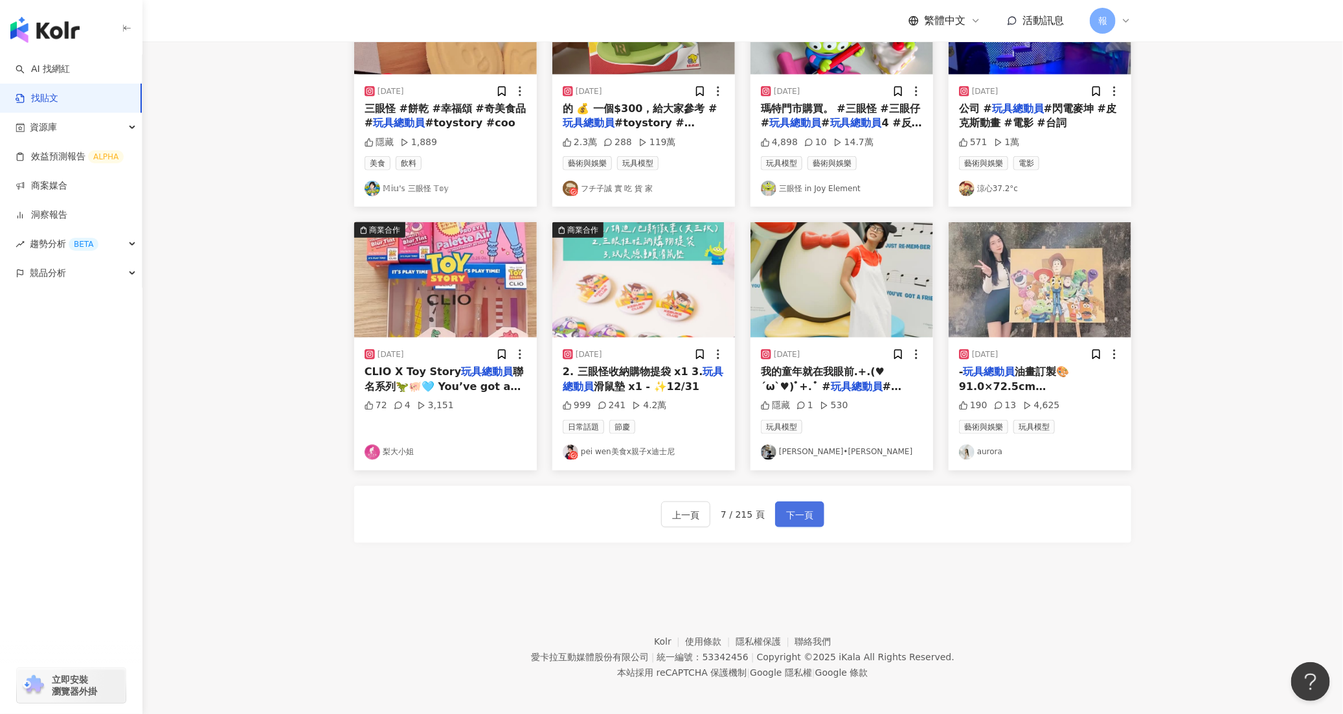
click at [809, 523] on span "下一頁" at bounding box center [799, 515] width 27 height 16
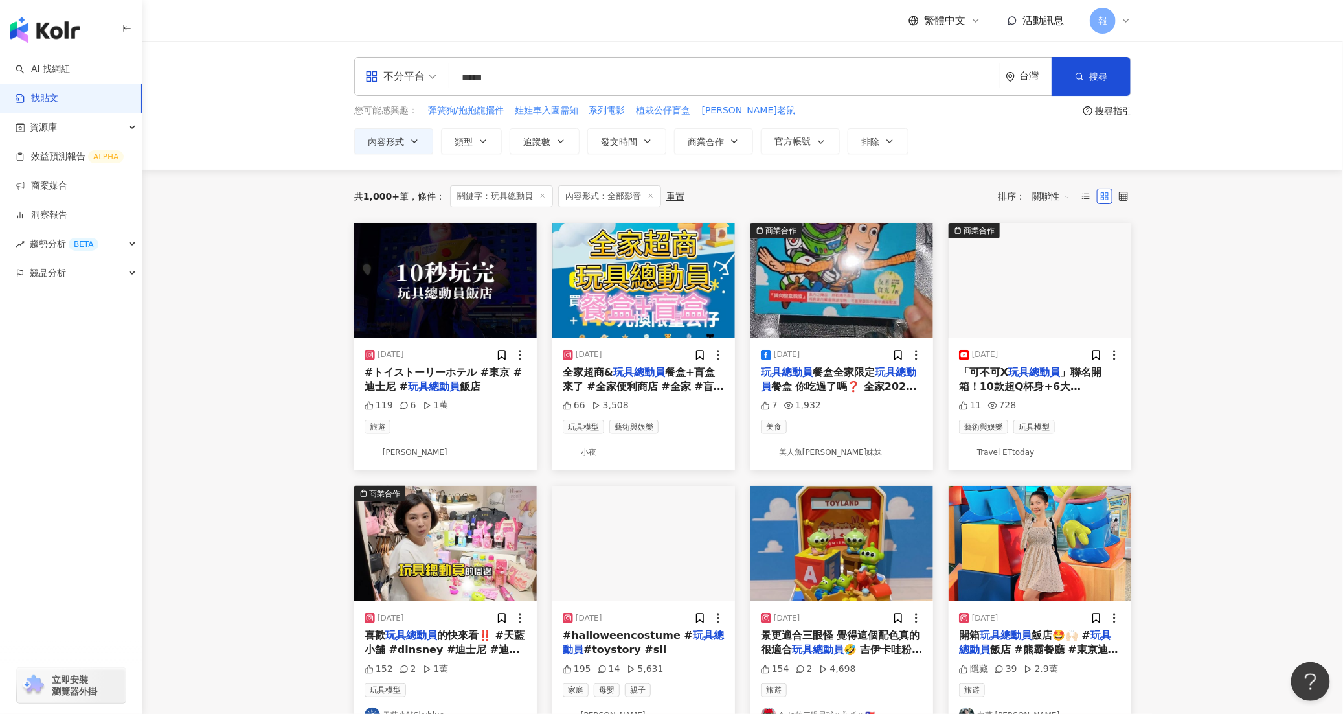
scroll to position [529, 0]
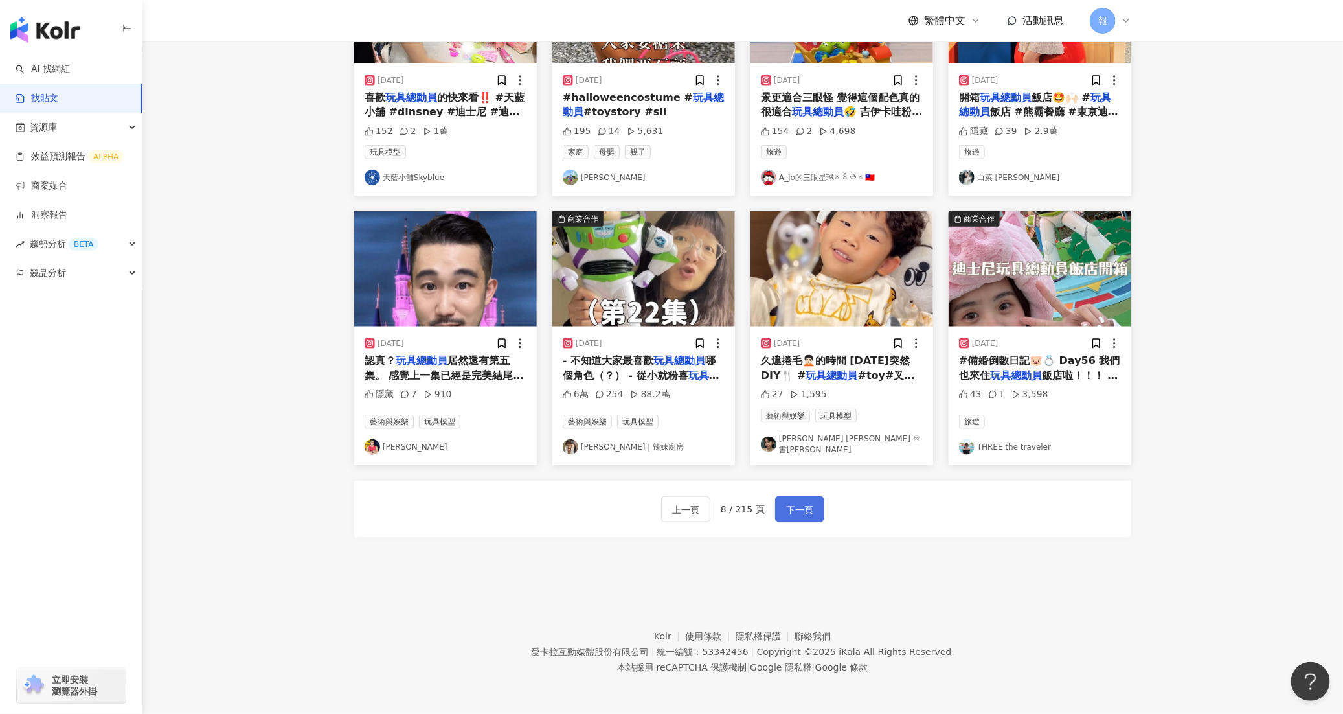
click at [789, 512] on span "下一頁" at bounding box center [799, 510] width 27 height 16
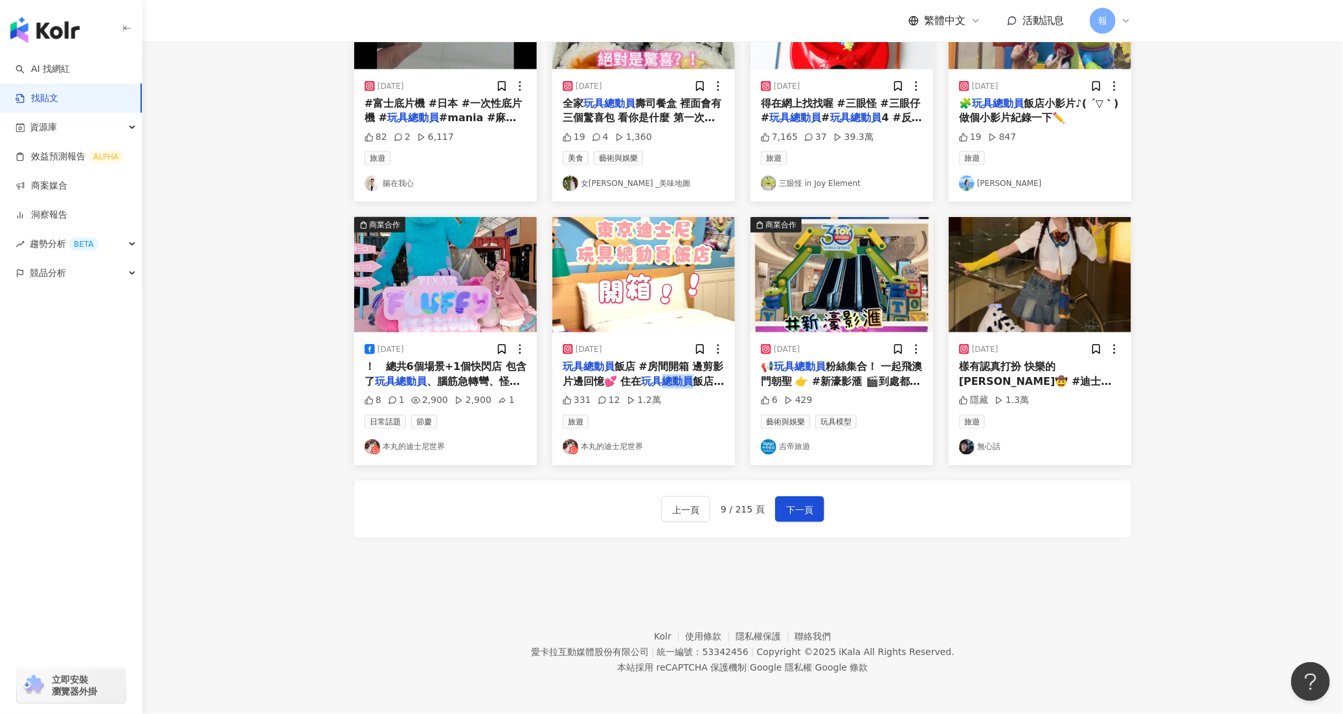
click at [631, 449] on link "本丸的迪士尼世界" at bounding box center [644, 447] width 162 height 16
click at [664, 379] on mark "玩具總動員" at bounding box center [668, 381] width 52 height 12
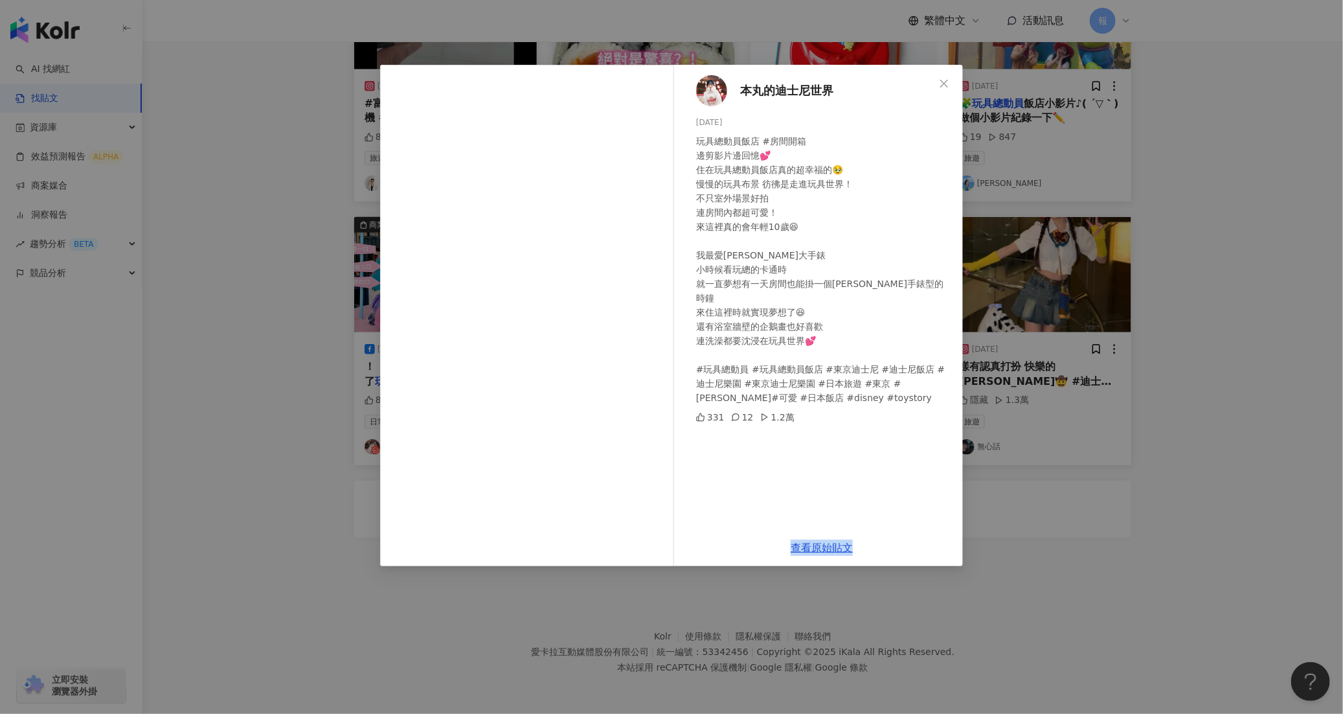
click at [1200, 537] on div "本丸的迪士尼世界 2023/10/16 玩具總動員飯店 #房間開箱 邊剪影片邊回憶💕 住在玩具總動員飯店真的超幸福的🥹 慢慢的玩具布景 彷彿是走進玩具世界！ …" at bounding box center [671, 357] width 1343 height 714
click at [1192, 543] on div "本丸的迪士尼世界 2023/10/16 玩具總動員飯店 #房間開箱 邊剪影片邊回憶💕 住在玩具總動員飯店真的超幸福的🥹 慢慢的玩具布景 彷彿是走進玩具世界！ …" at bounding box center [671, 357] width 1343 height 714
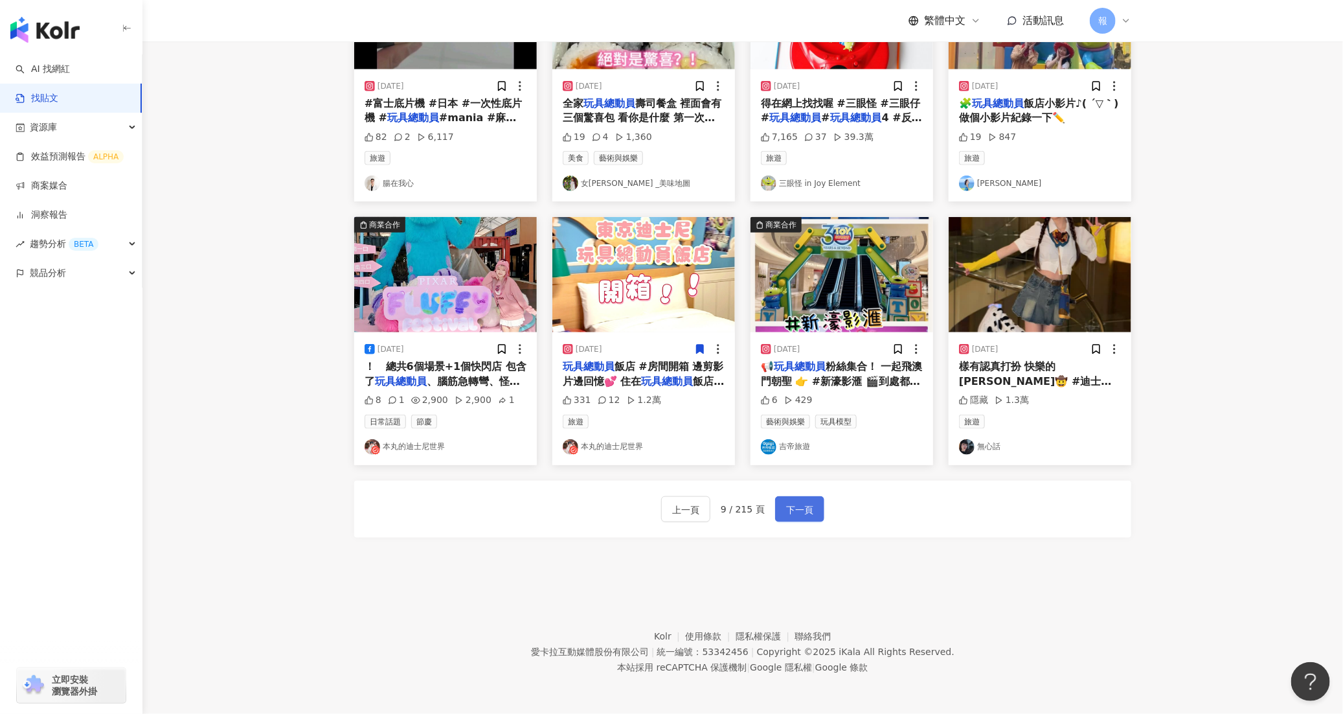
click at [800, 514] on span "下一頁" at bounding box center [799, 510] width 27 height 16
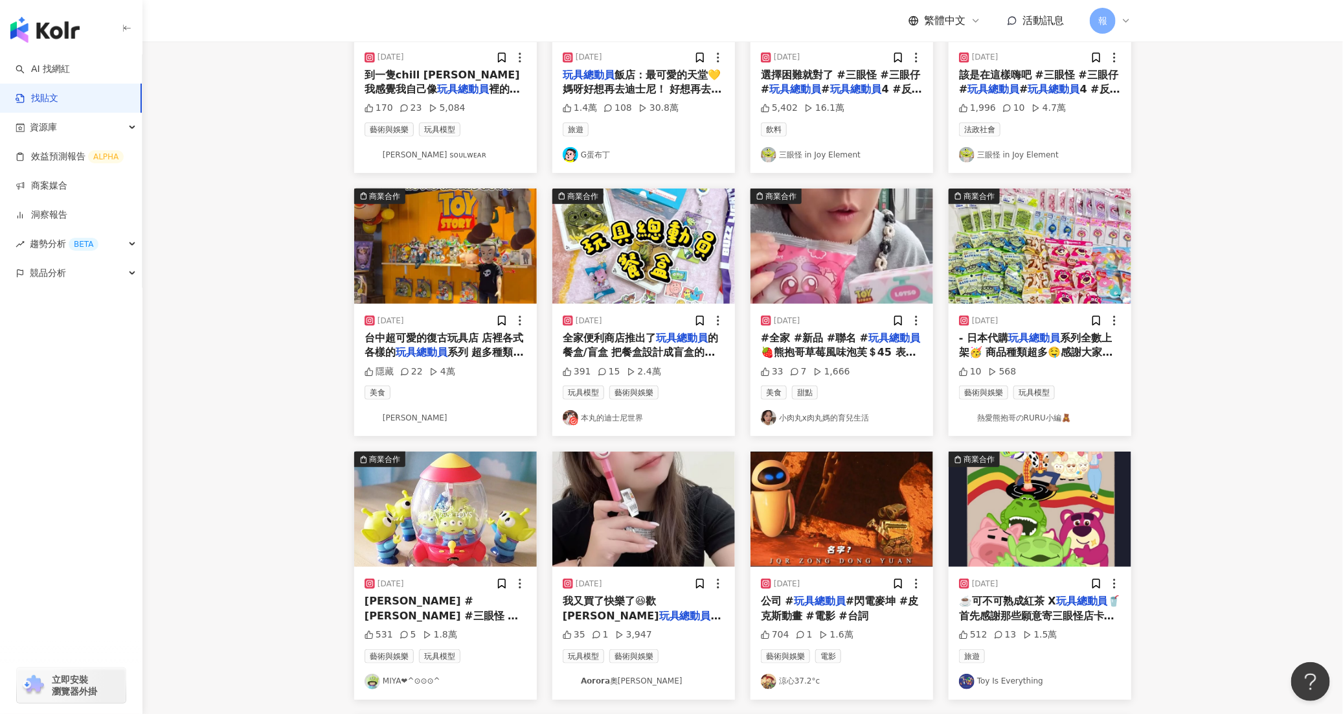
scroll to position [221, 0]
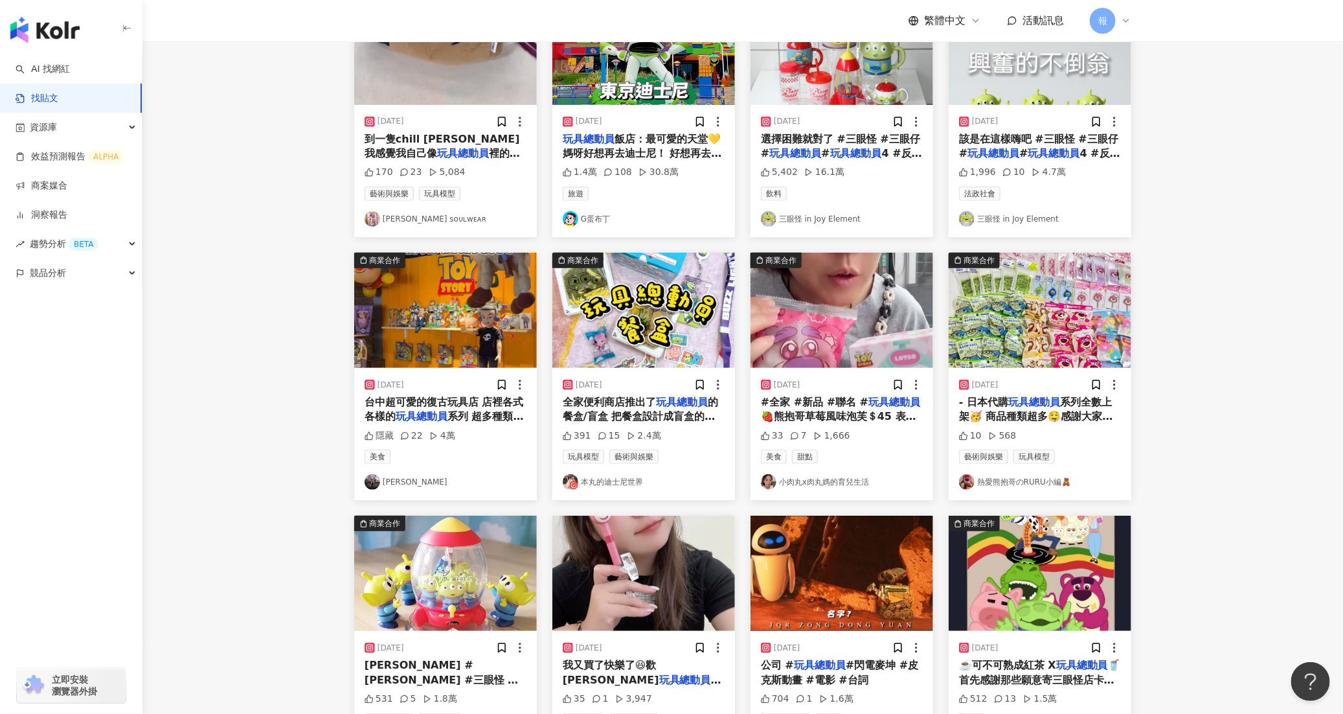
click at [501, 424] on span "系列 超多種類型的連衣服也有" at bounding box center [444, 423] width 159 height 27
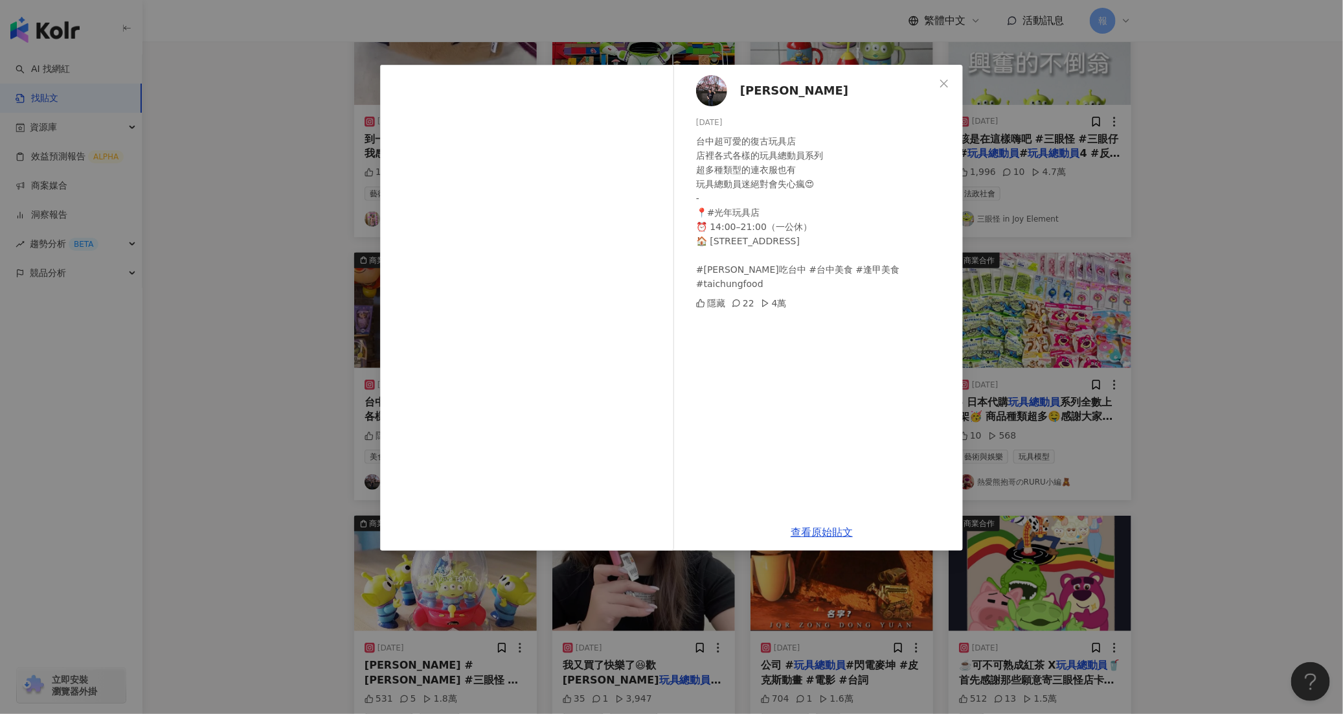
click at [1152, 438] on div "Jon 황곤종 2025/5/17 台中超可愛的復古玩具店 店裡各式各樣的玩具總動員系列 超多種類型的連衣服也有 玩具總動員迷絕對會失心瘋😍 - 📍#光年玩具…" at bounding box center [671, 357] width 1343 height 714
click at [1173, 459] on div "Jon 황곤종 2025/5/17 台中超可愛的復古玩具店 店裡各式各樣的玩具總動員系列 超多種類型的連衣服也有 玩具總動員迷絕對會失心瘋😍 - 📍#光年玩具…" at bounding box center [671, 357] width 1343 height 714
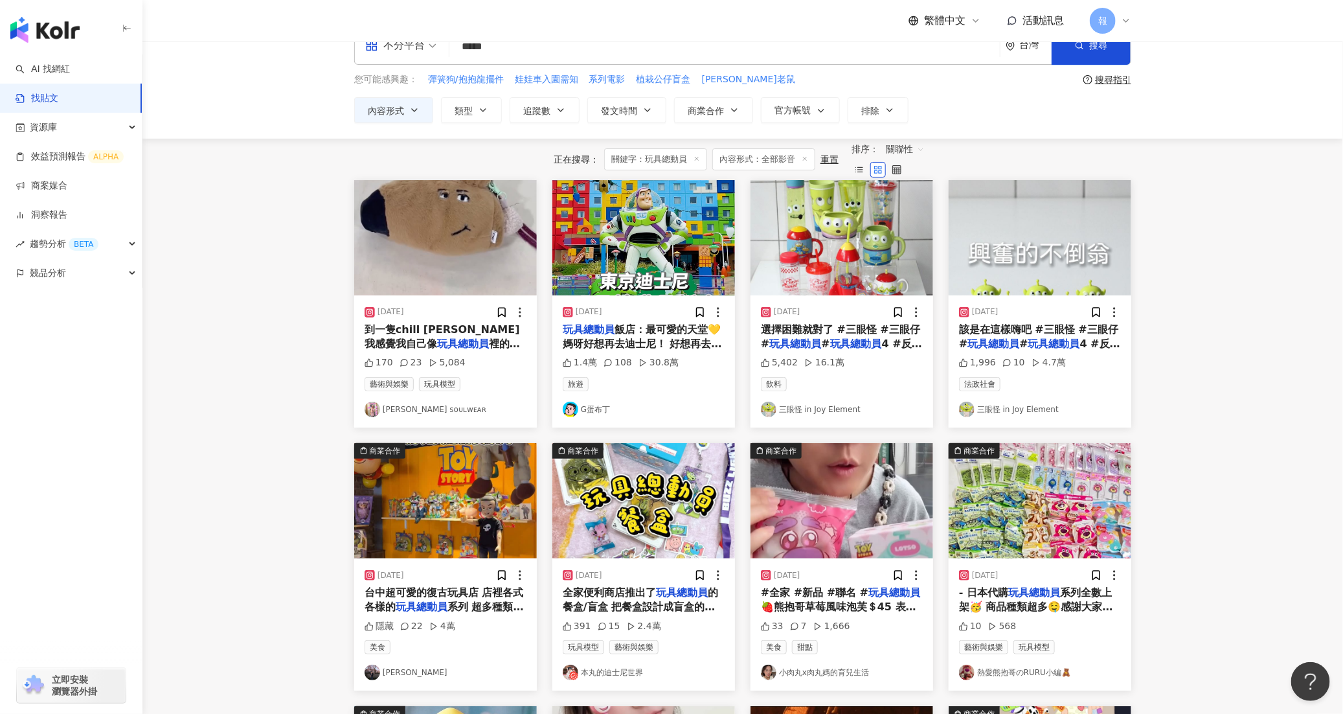
scroll to position [0, 0]
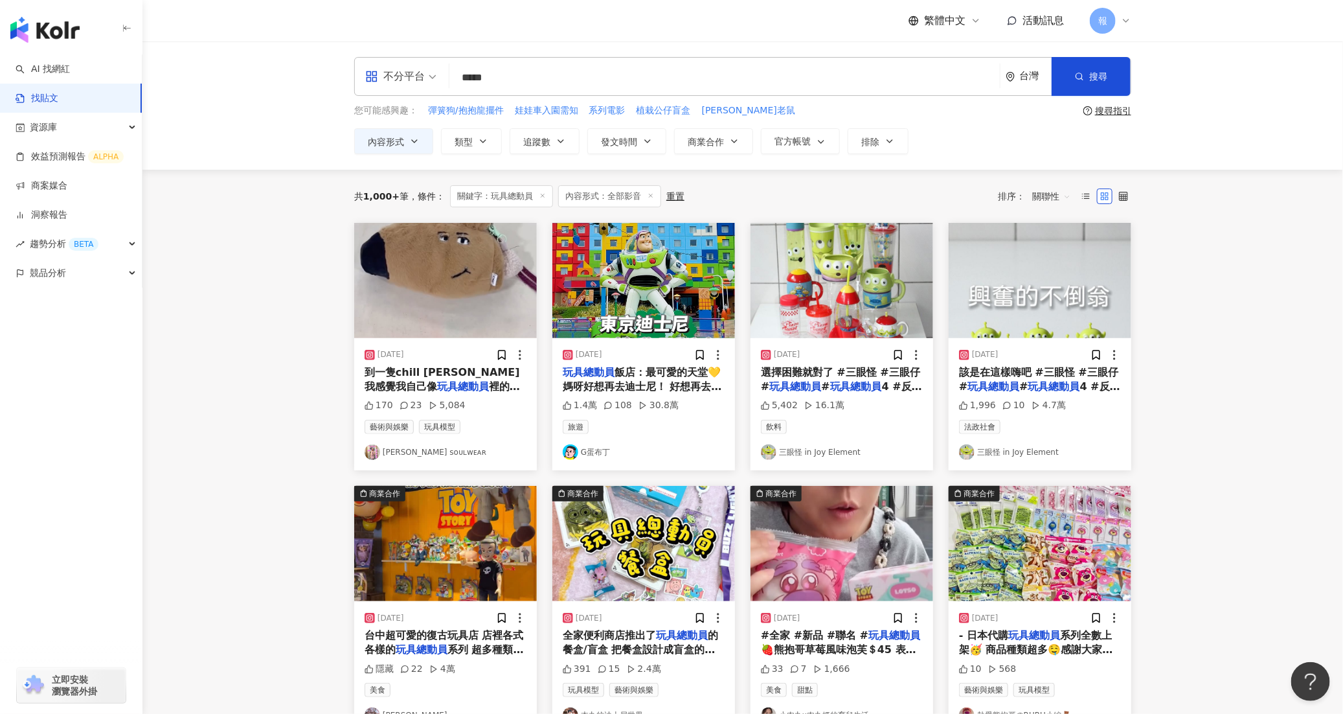
click at [606, 451] on link "G蛋布丁" at bounding box center [644, 452] width 162 height 16
click at [638, 378] on div "玩具總動員 飯店：最可愛的天堂💛 媽呀好想再去迪士尼！ 好想再去 玩具總動員 飯店！ 一踏進飯店的玩具領域 立刻變成快樂冠軍 所有設施跟房間都充滿細節 氛圍超…" at bounding box center [644, 379] width 162 height 29
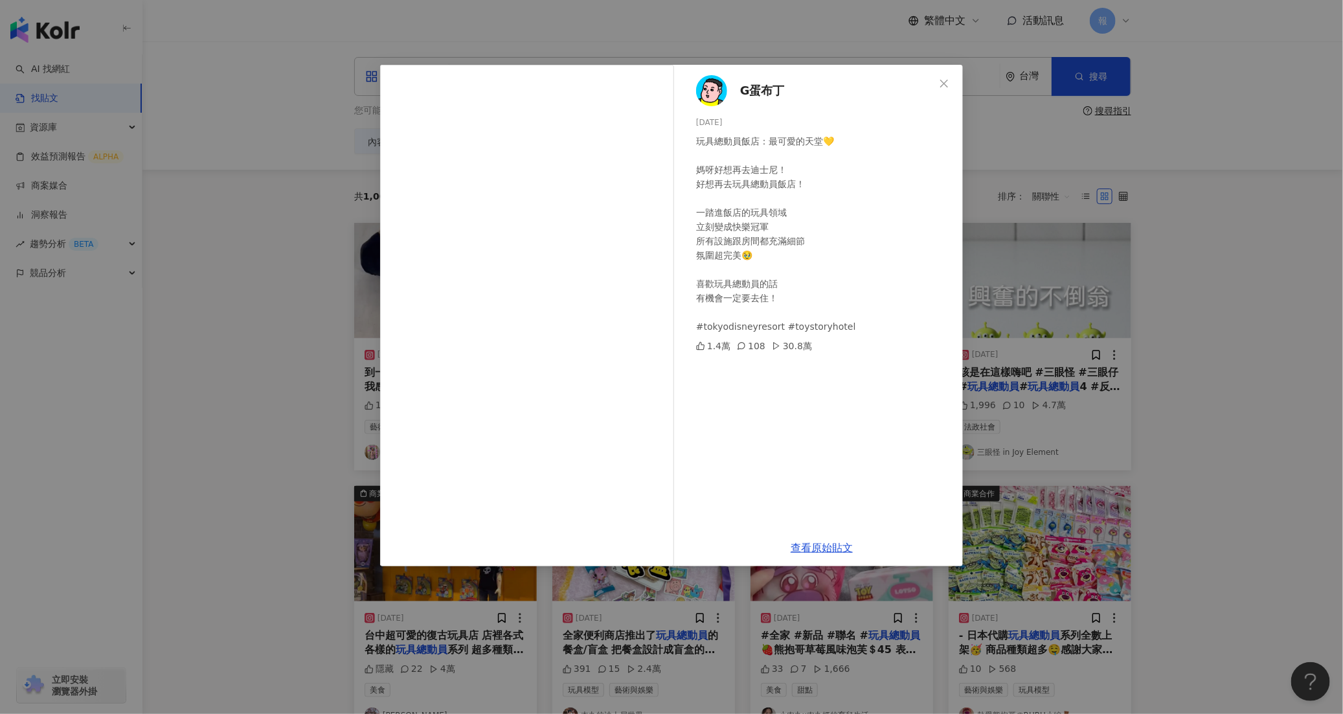
click at [1201, 486] on div "G蛋布丁 2023/9/17 玩具總動員飯店：最可愛的天堂💛 媽呀好想再去迪士尼！ 好想再去玩具總動員飯店！ 一踏進飯店的玩具領域 立刻變成快樂冠軍 所有設施…" at bounding box center [671, 357] width 1343 height 714
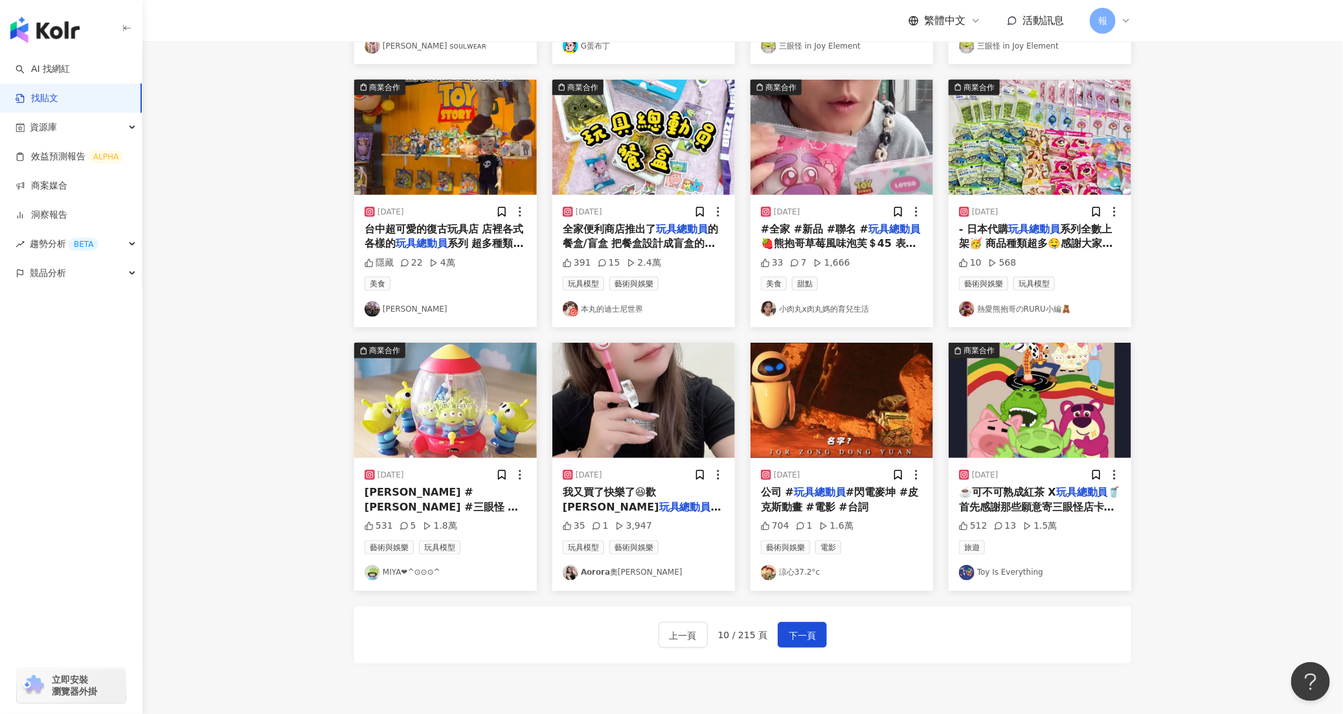
scroll to position [529, 0]
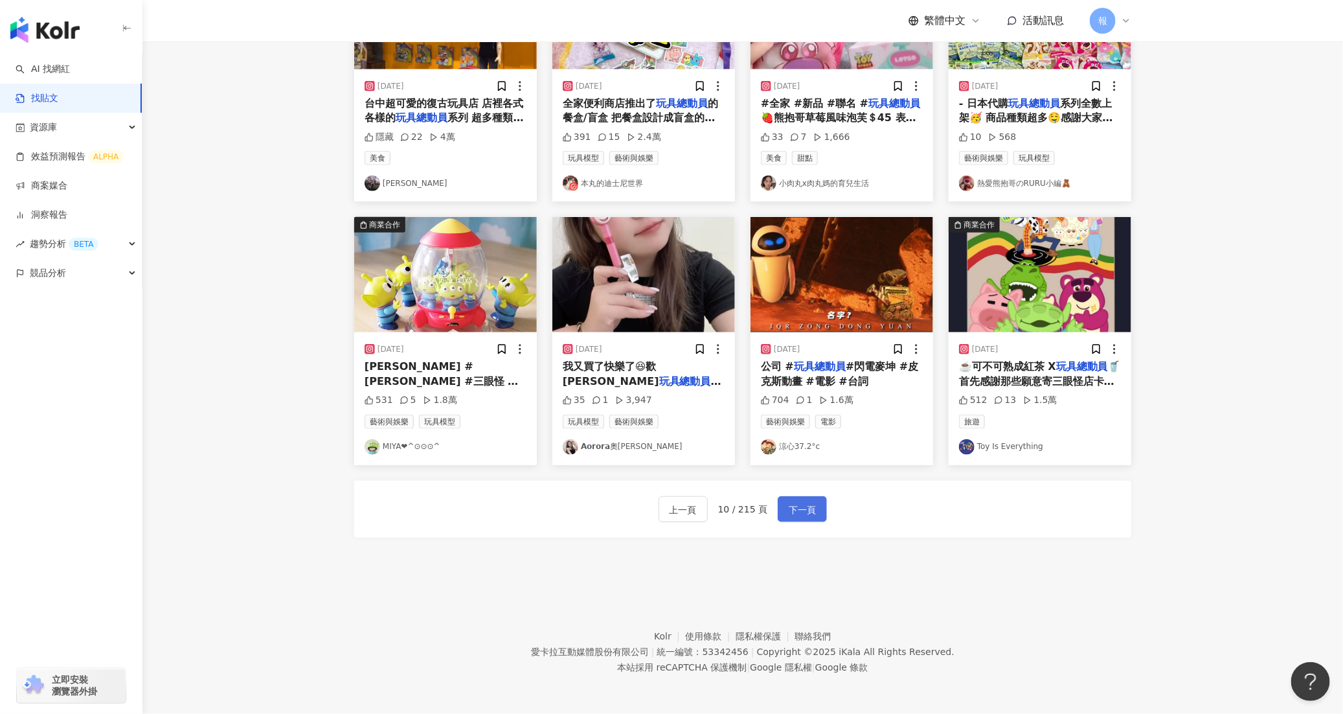
click at [808, 504] on span "下一頁" at bounding box center [802, 510] width 27 height 16
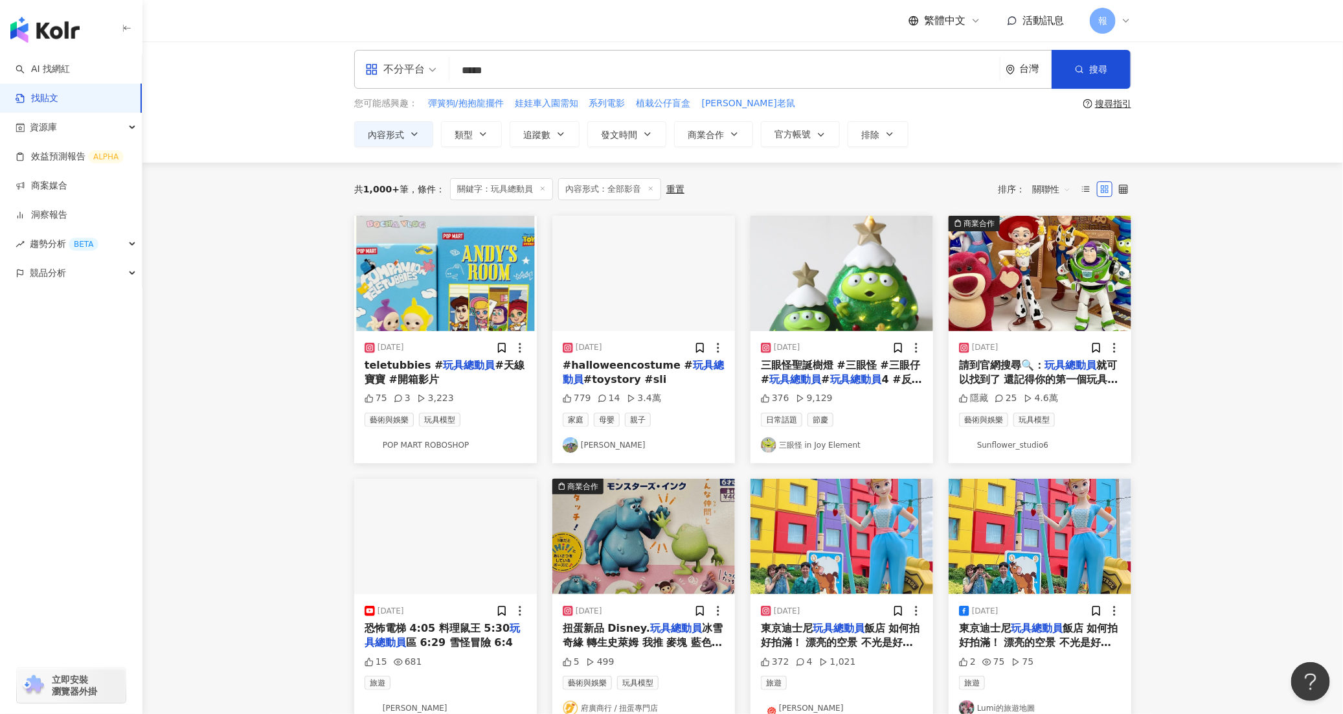
scroll to position [0, 0]
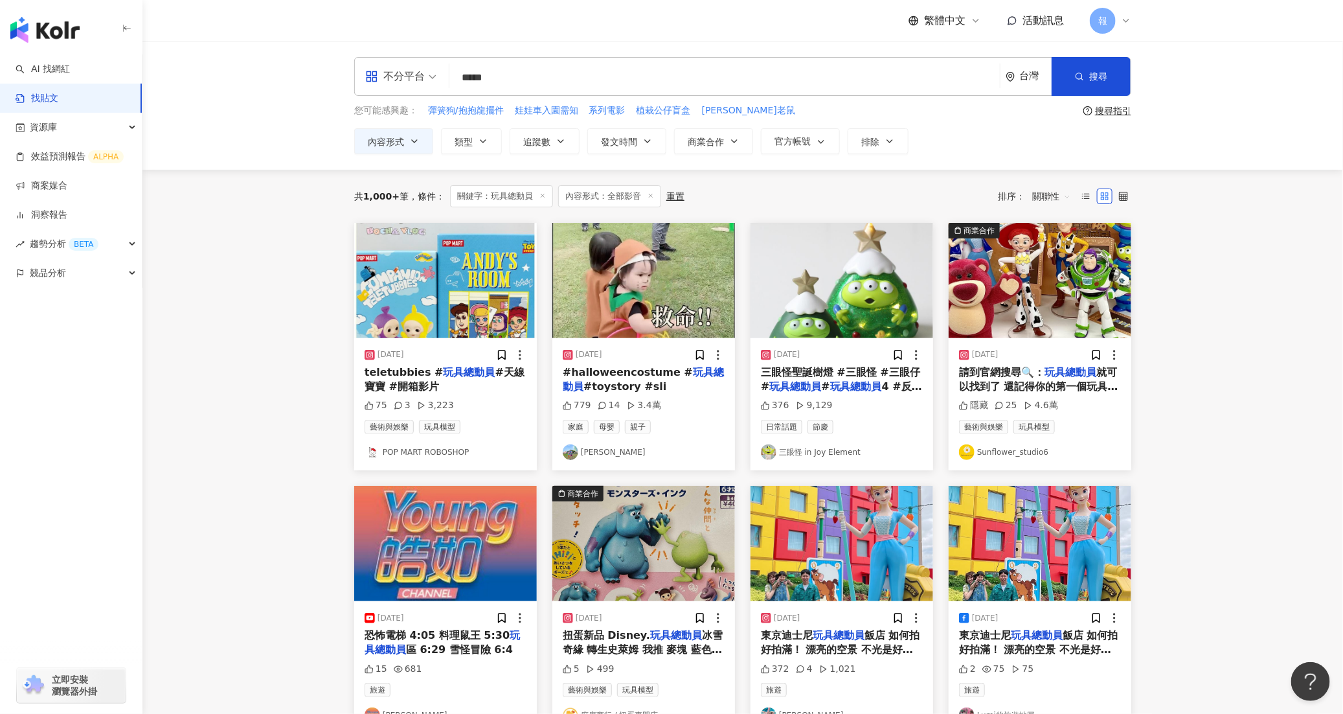
click at [615, 453] on link "Jessica" at bounding box center [644, 452] width 162 height 16
click at [618, 384] on span "#toystory #sli" at bounding box center [624, 386] width 83 height 12
